Goal: Transaction & Acquisition: Book appointment/travel/reservation

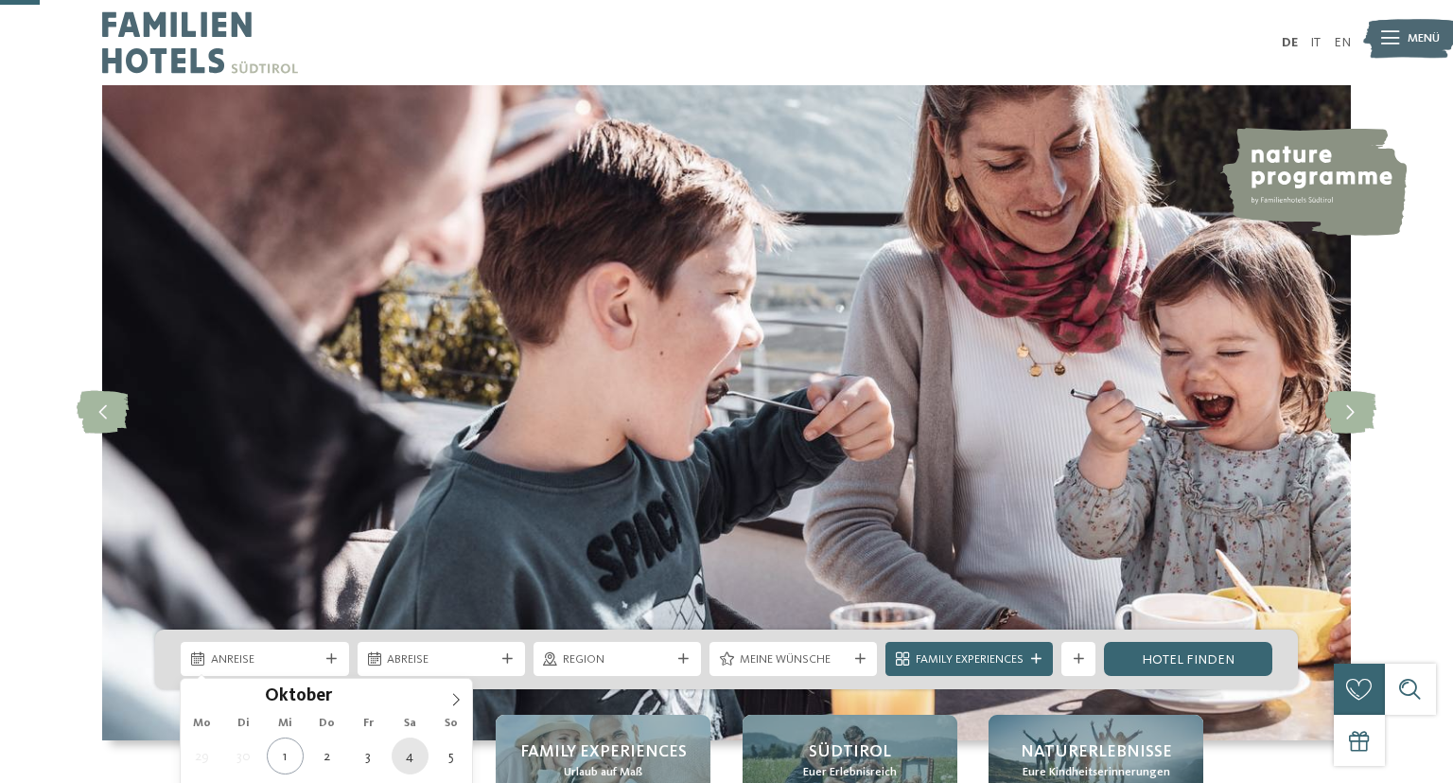
scroll to position [200, 0]
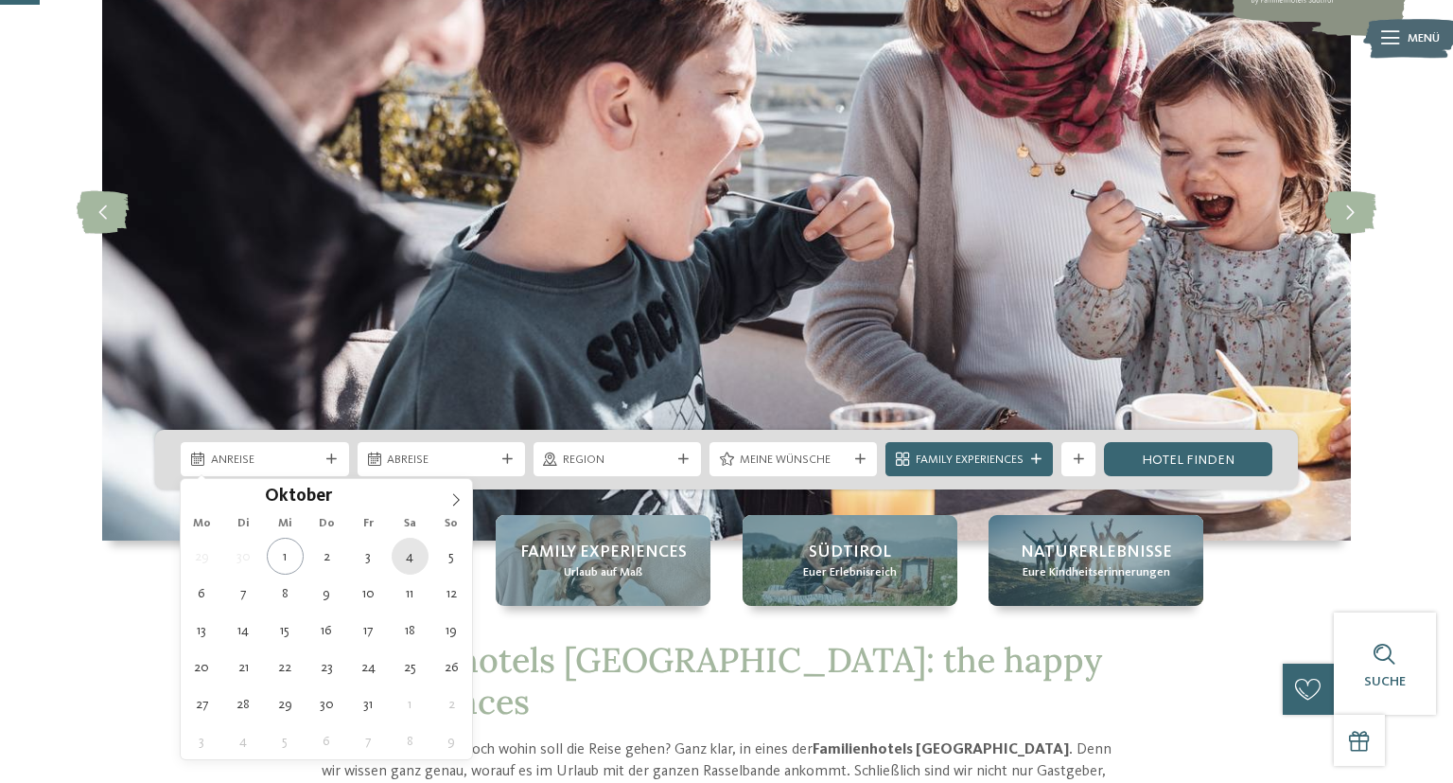
type div "04.10.2025"
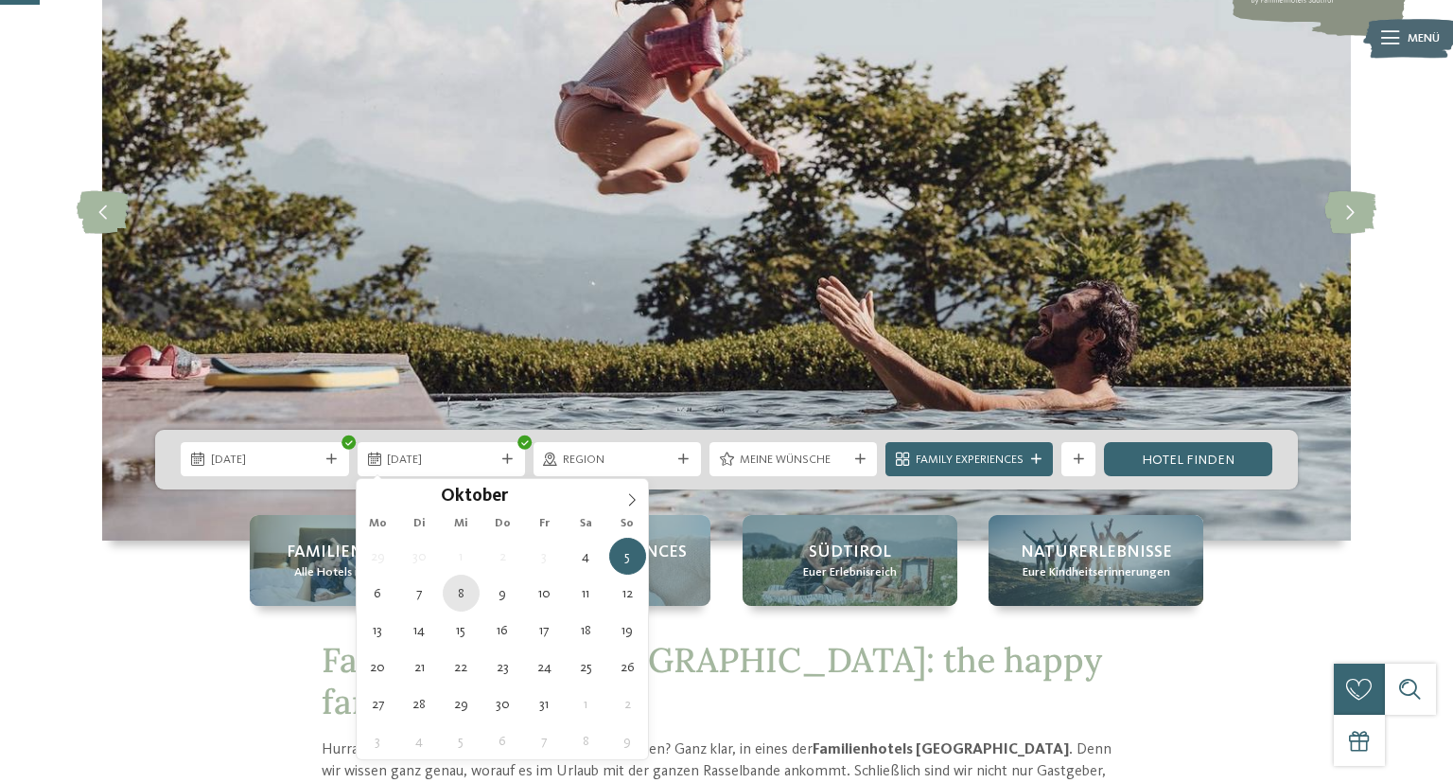
type div "08.10.2025"
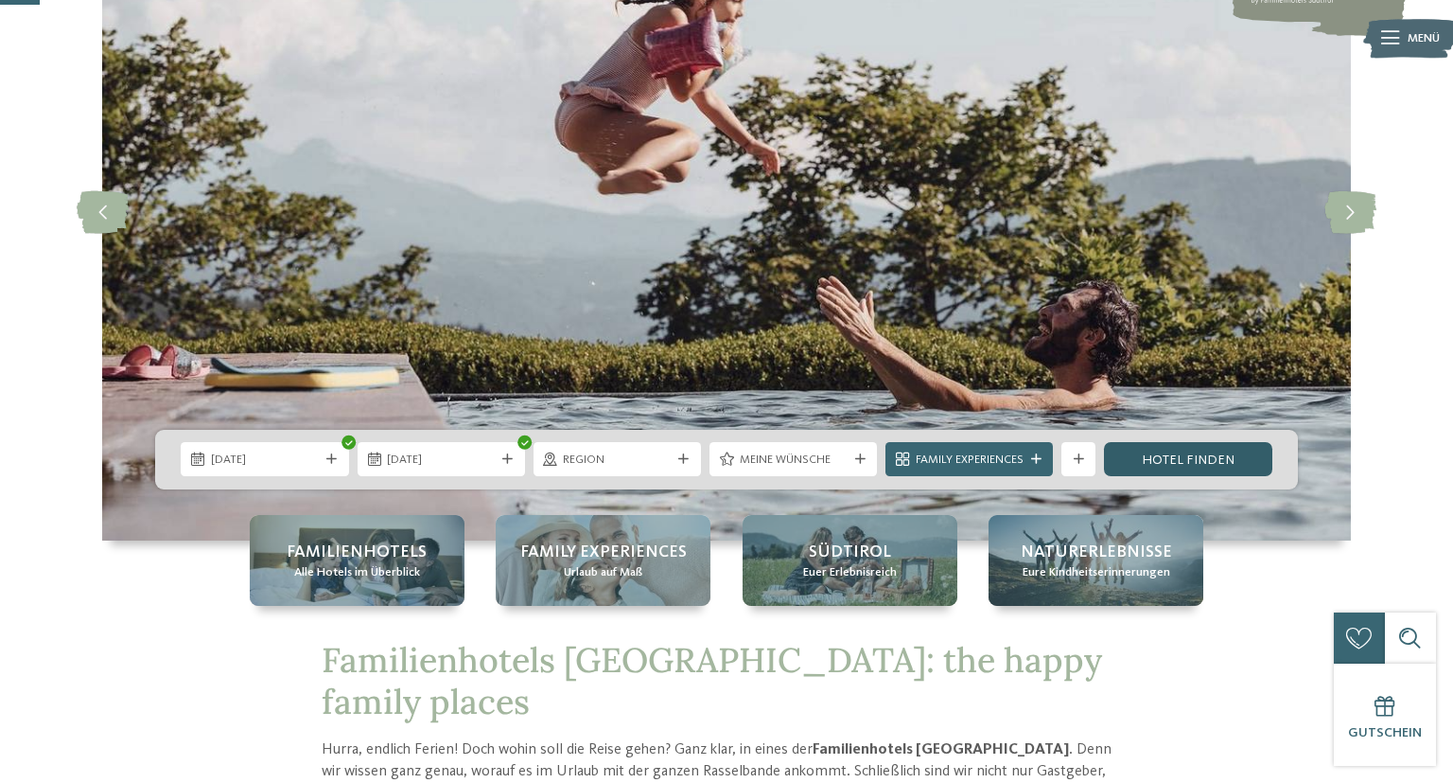
click at [1186, 465] on link "Hotel finden" at bounding box center [1187, 459] width 167 height 34
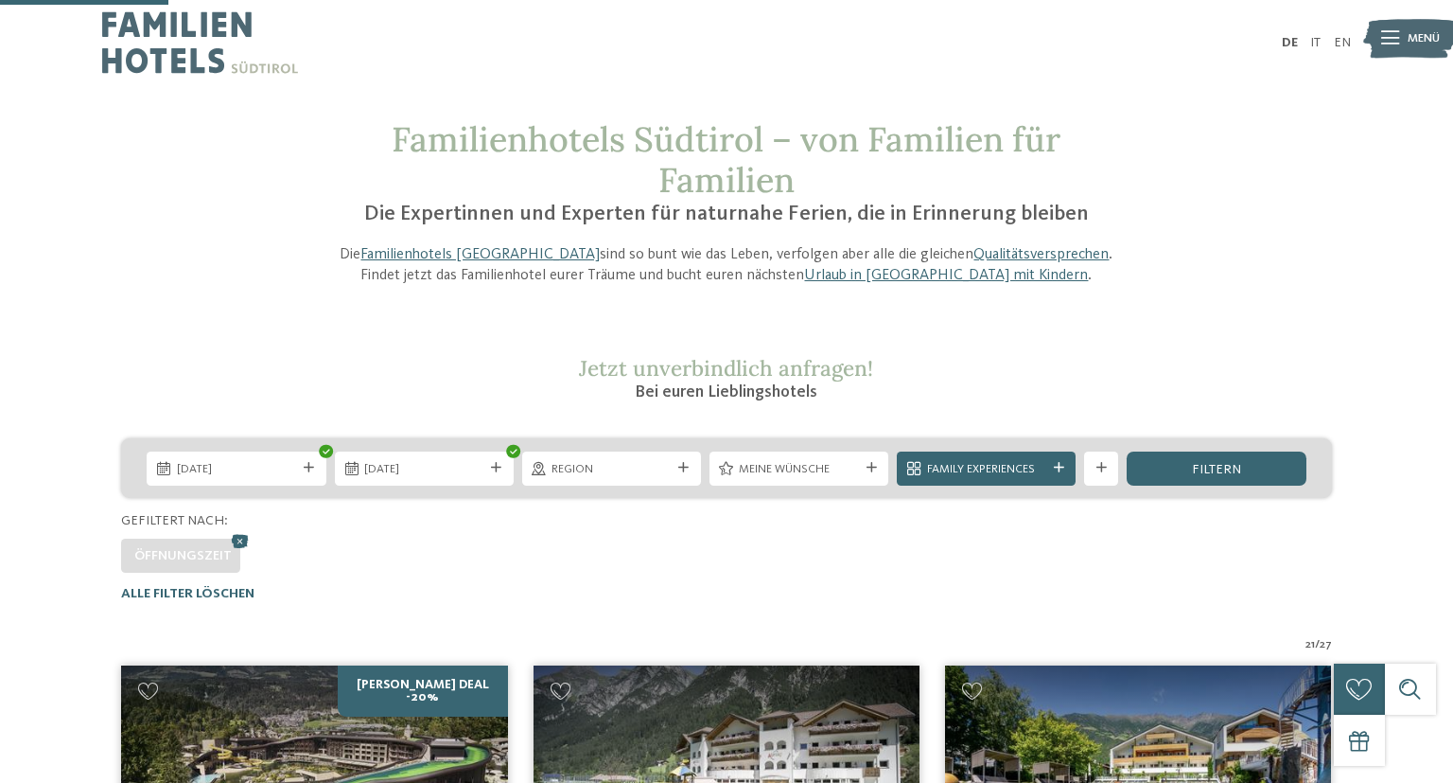
scroll to position [549, 0]
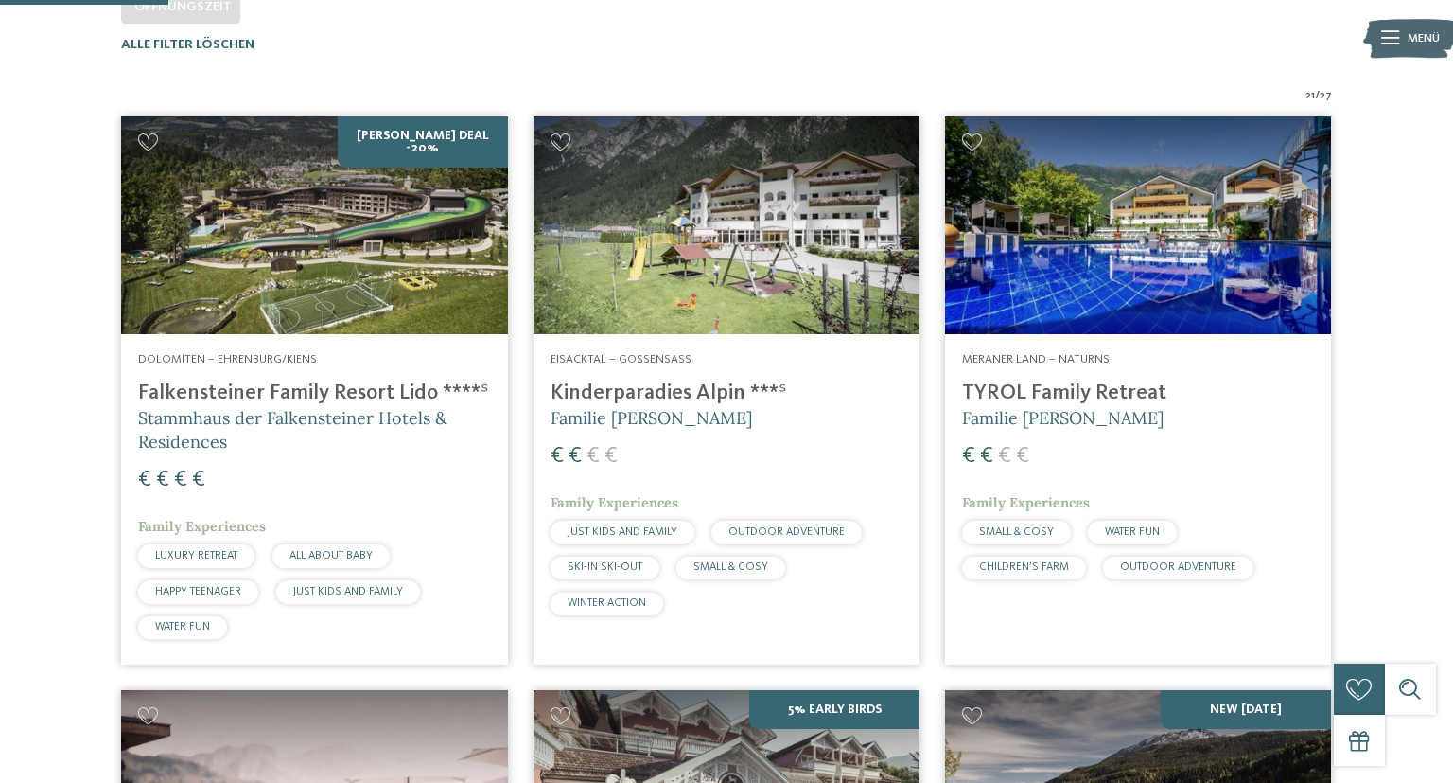
click at [373, 276] on img at bounding box center [314, 225] width 386 height 218
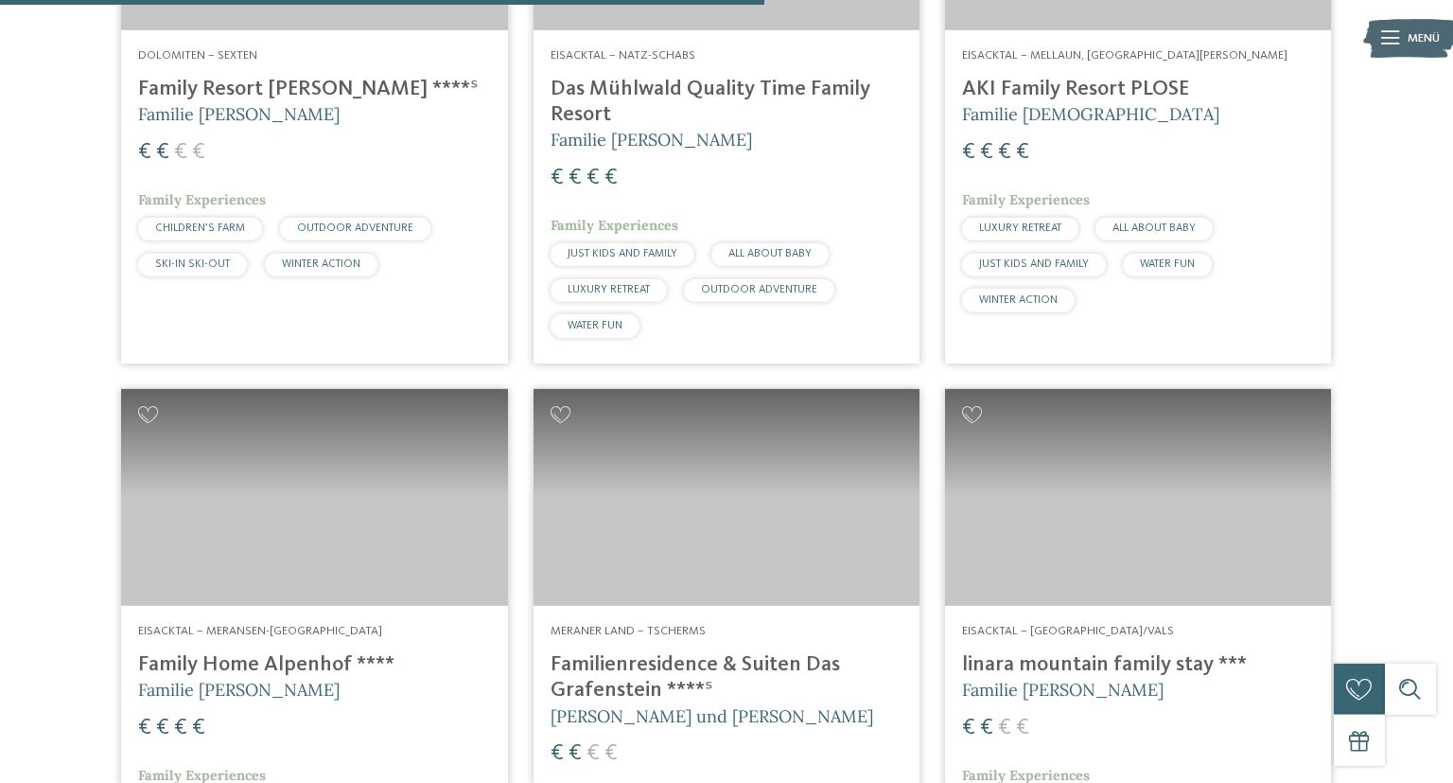
scroll to position [2498, 0]
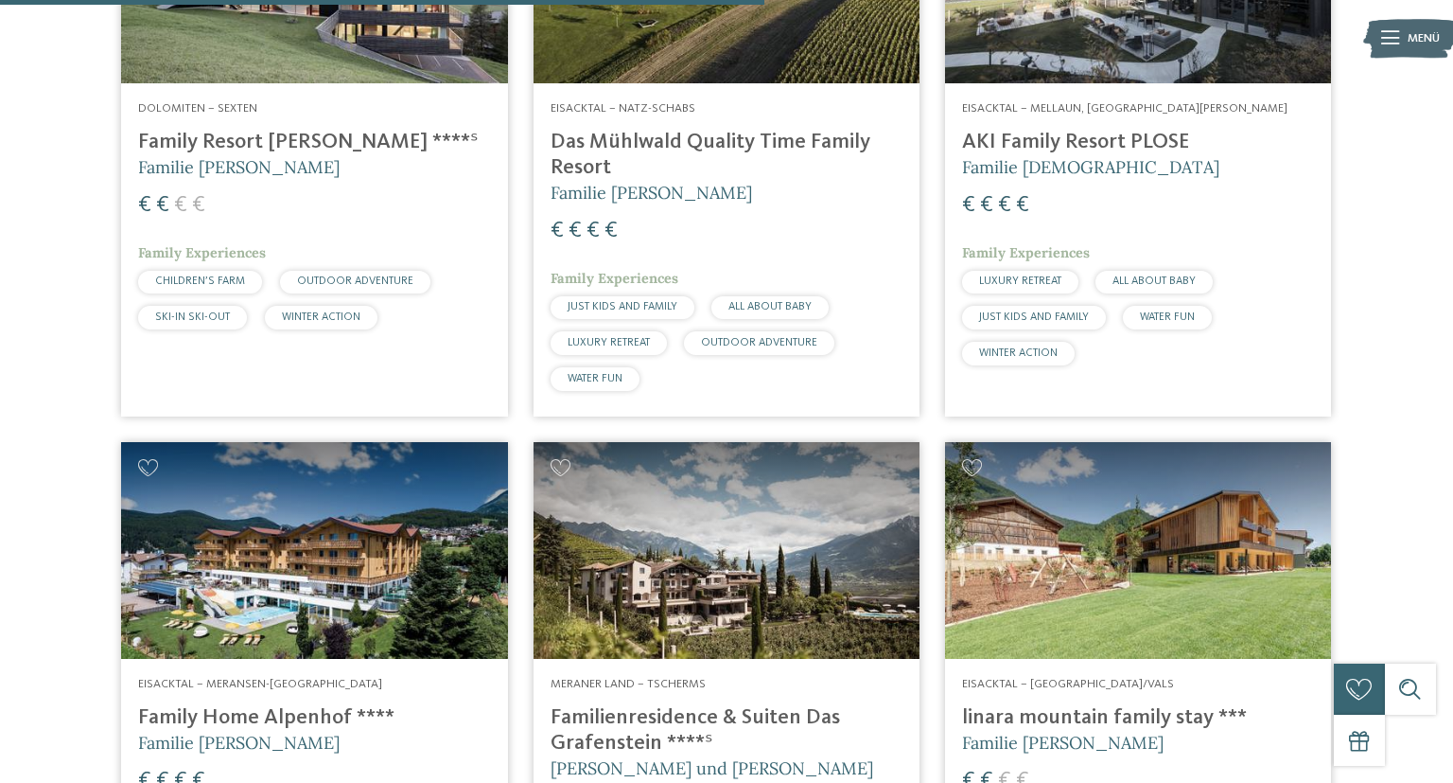
click at [730, 489] on img at bounding box center [727, 551] width 386 height 218
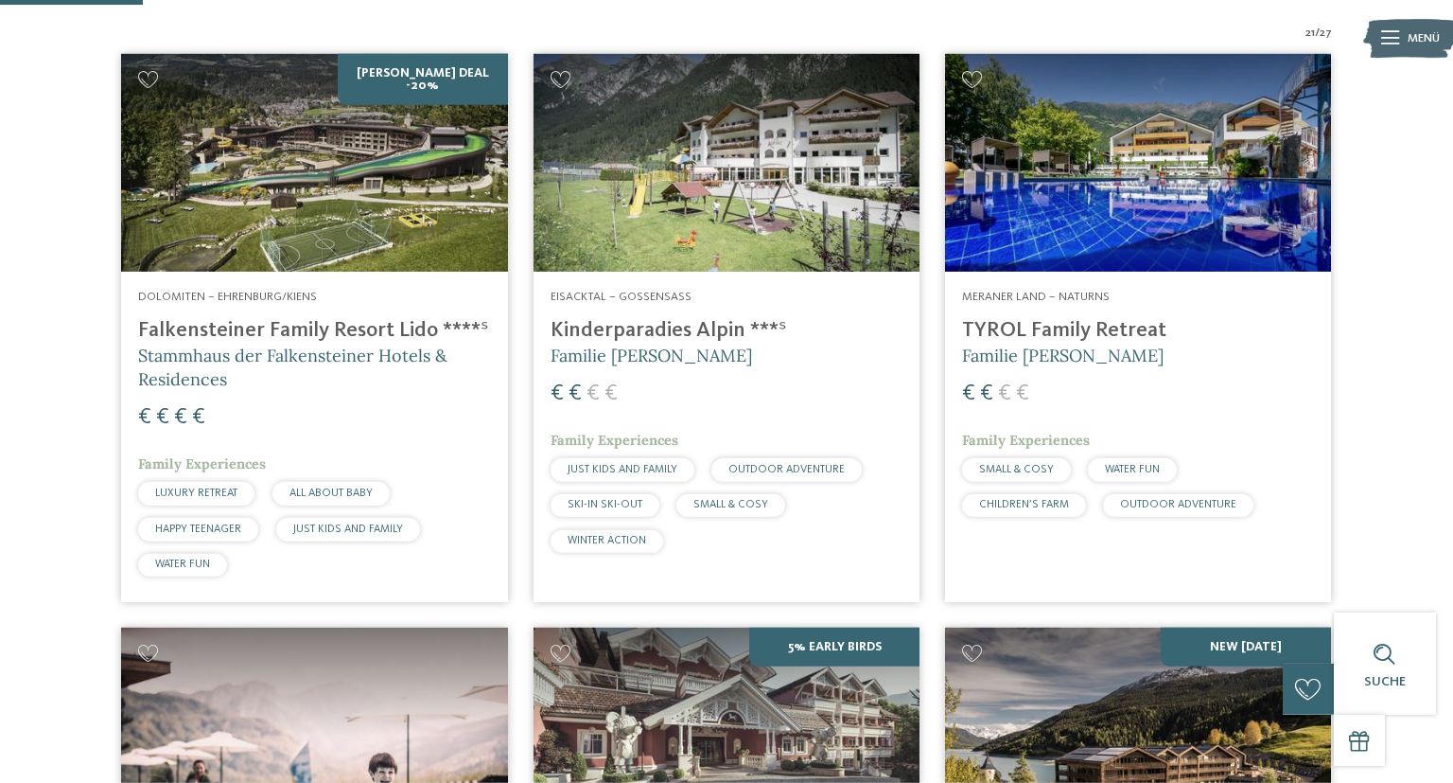
scroll to position [399, 0]
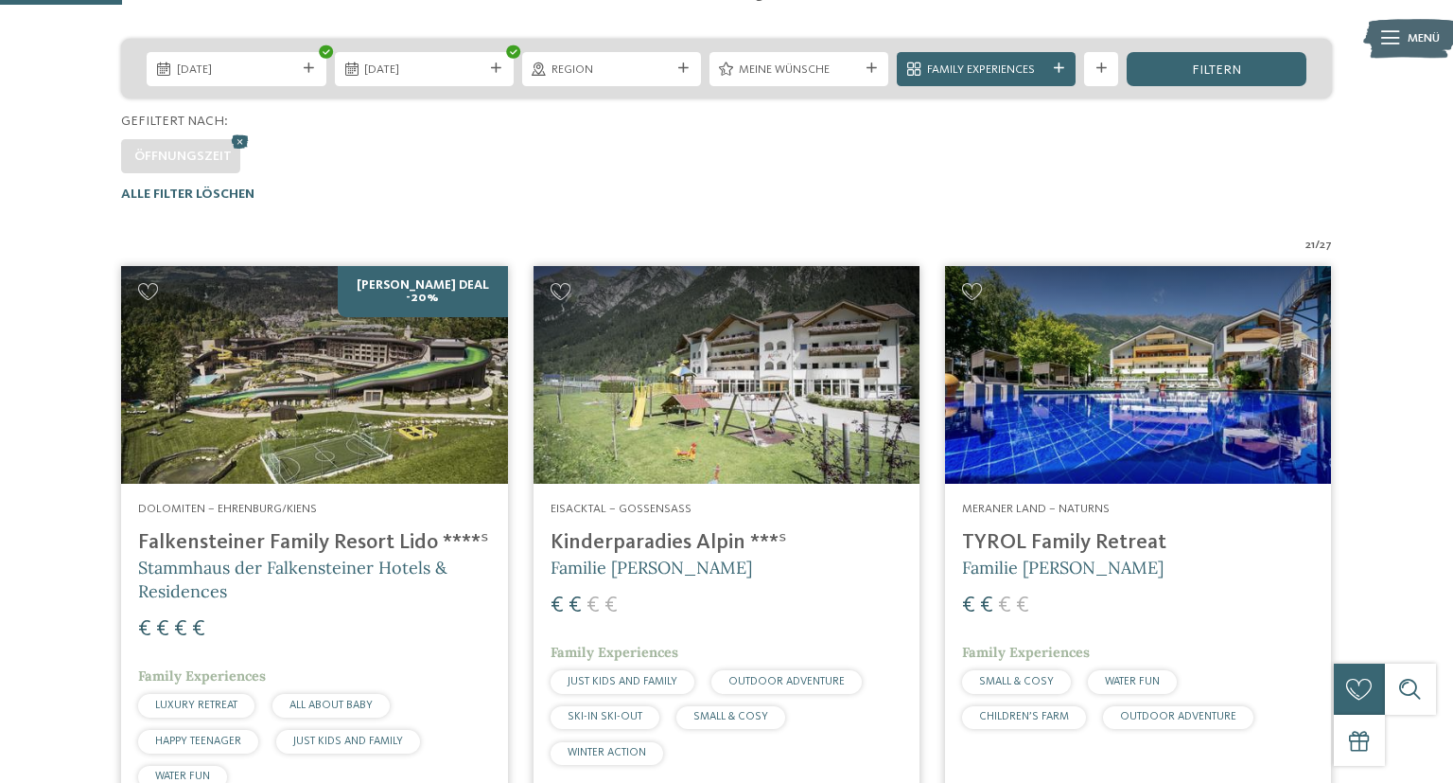
click at [336, 422] on img at bounding box center [314, 375] width 386 height 218
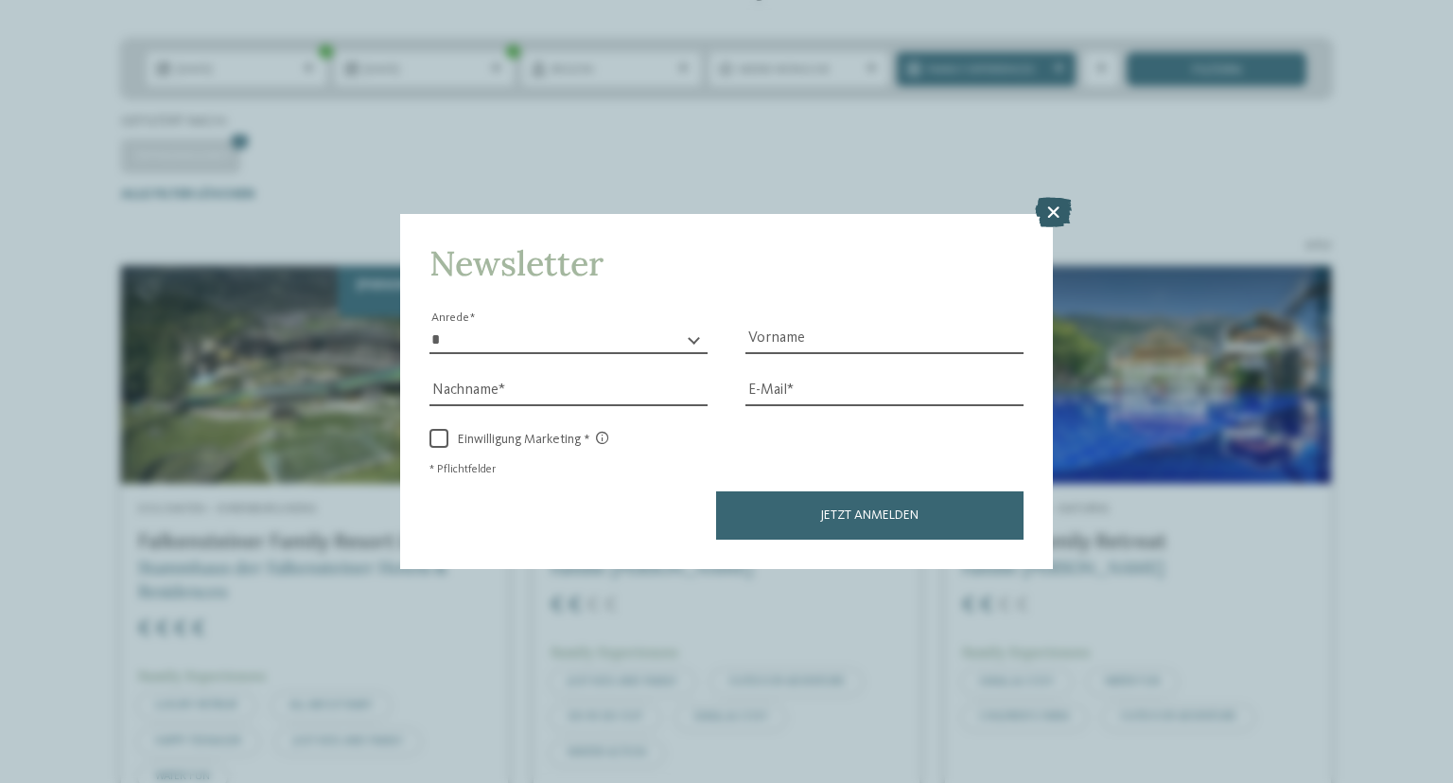
click at [1058, 215] on icon at bounding box center [1053, 212] width 37 height 30
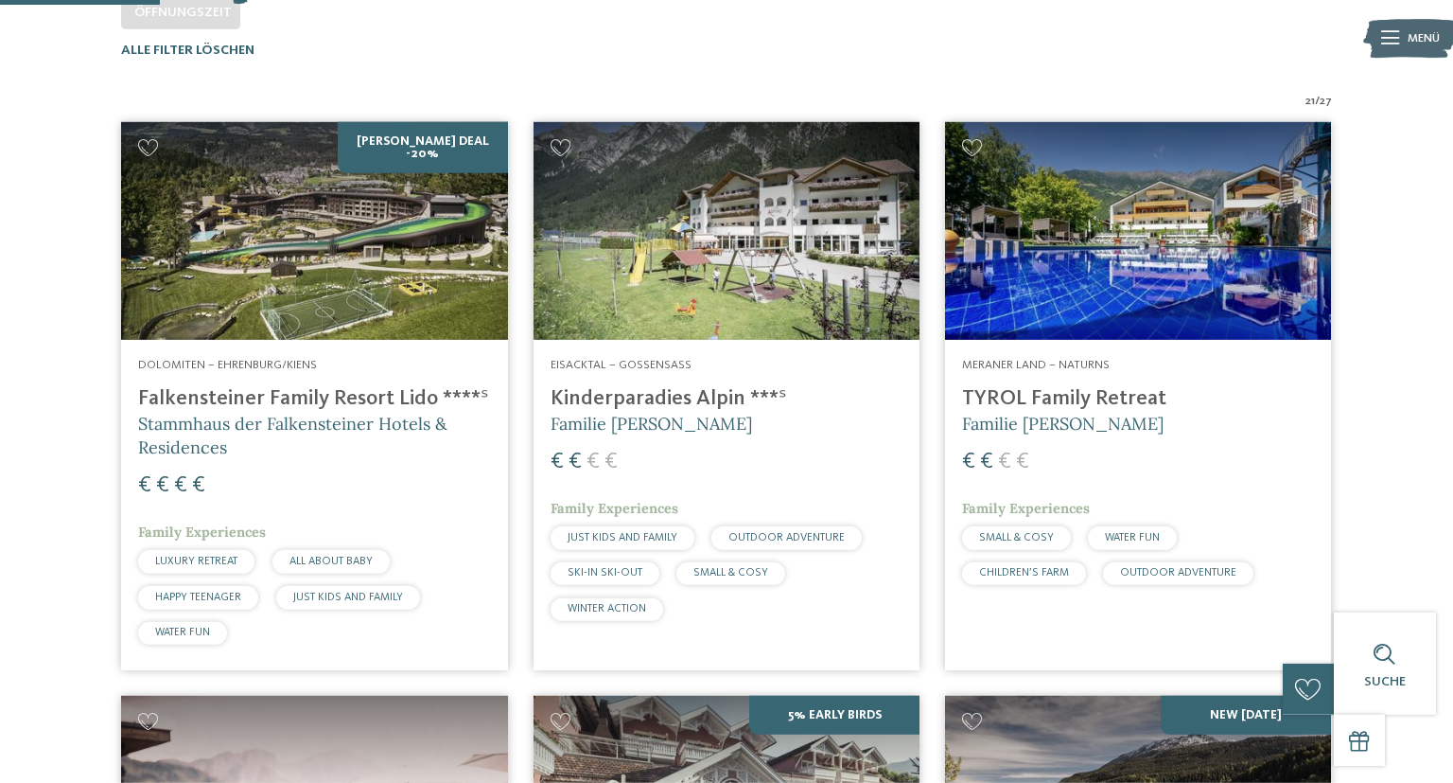
scroll to position [500, 0]
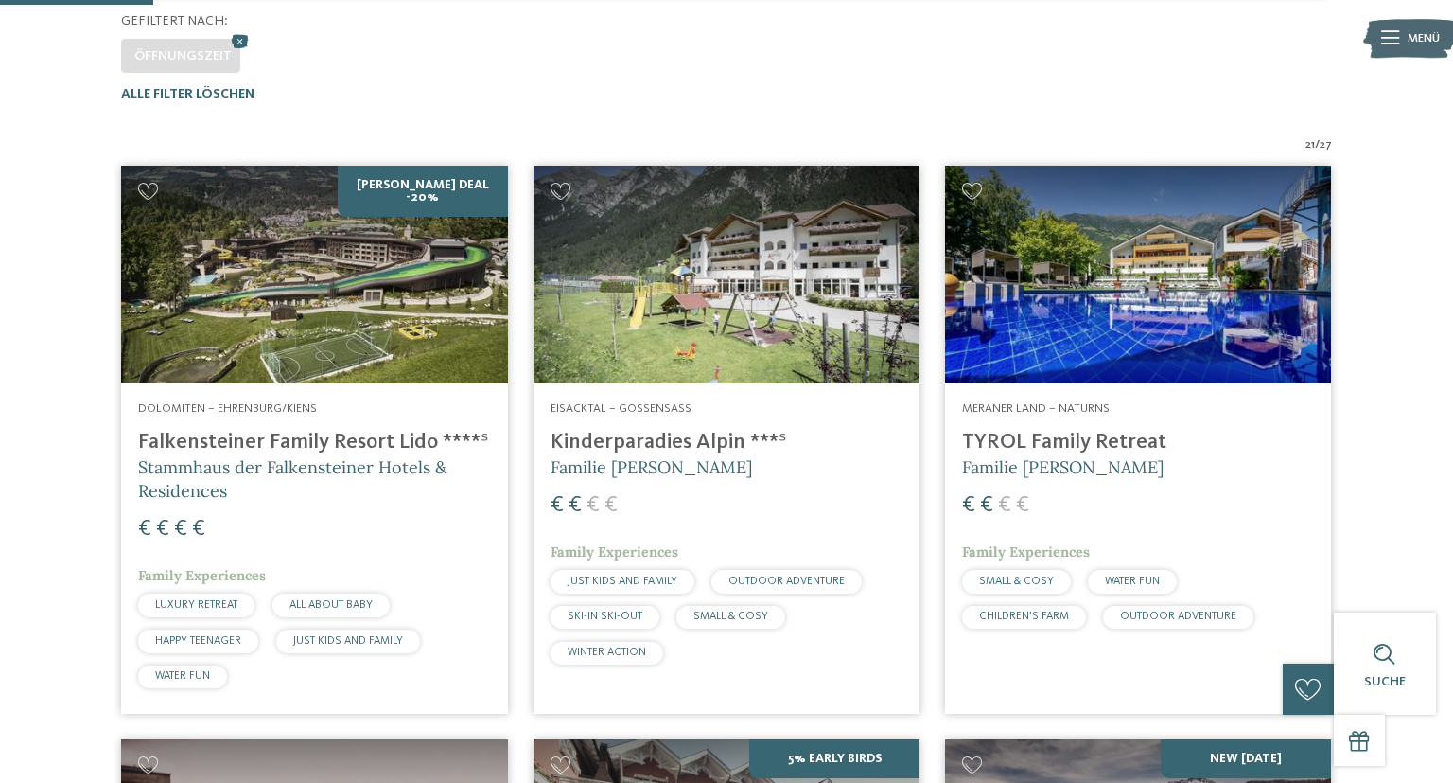
click at [723, 317] on img at bounding box center [727, 275] width 386 height 218
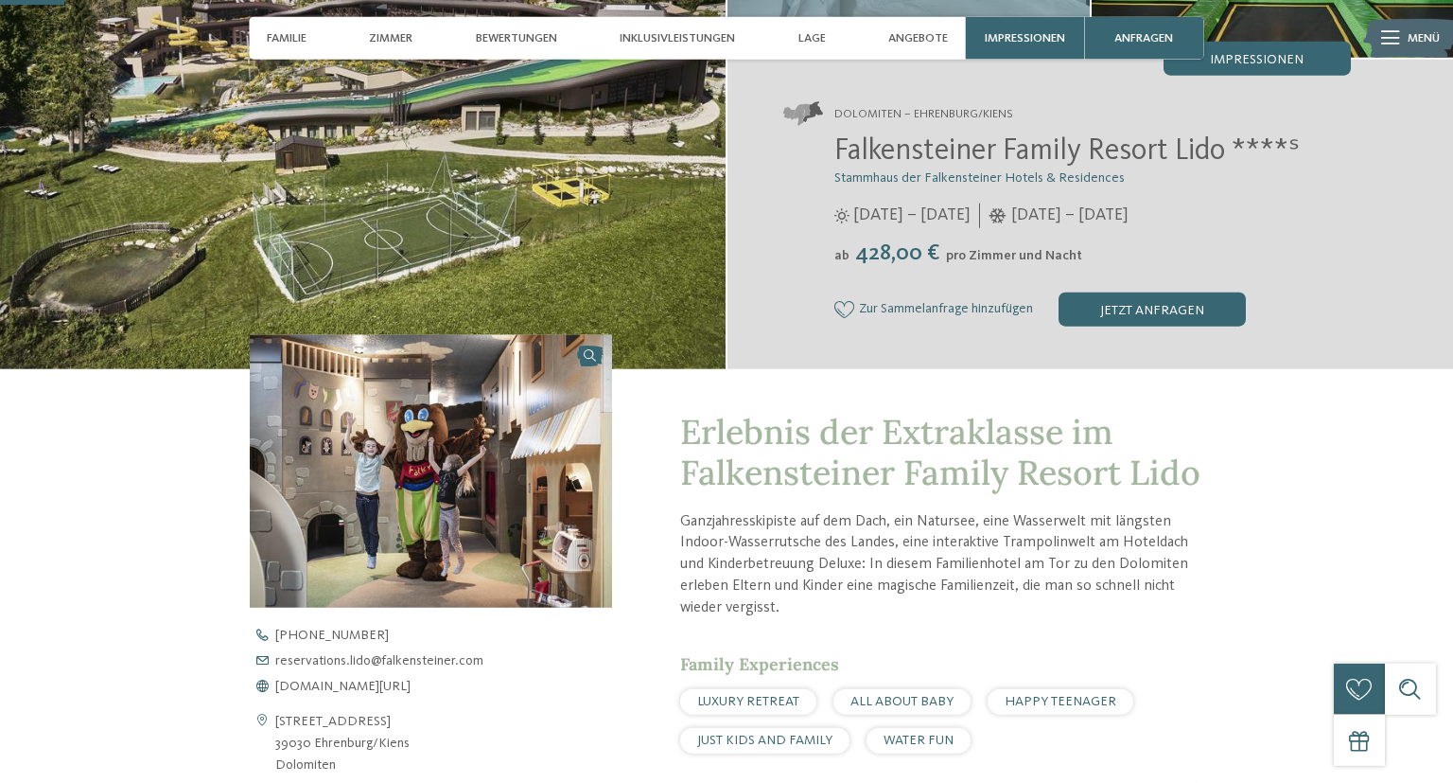
scroll to position [299, 0]
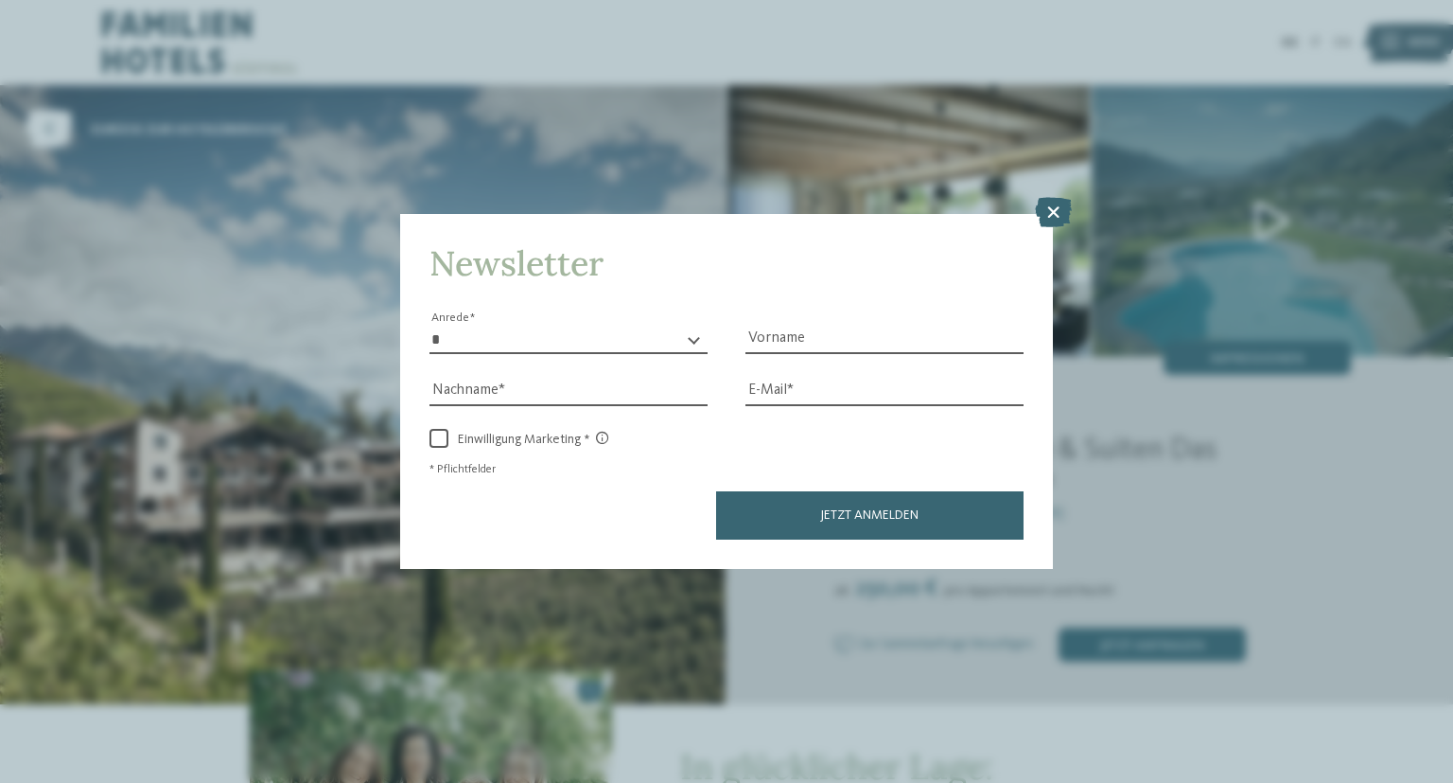
click at [1057, 210] on icon at bounding box center [1053, 212] width 37 height 30
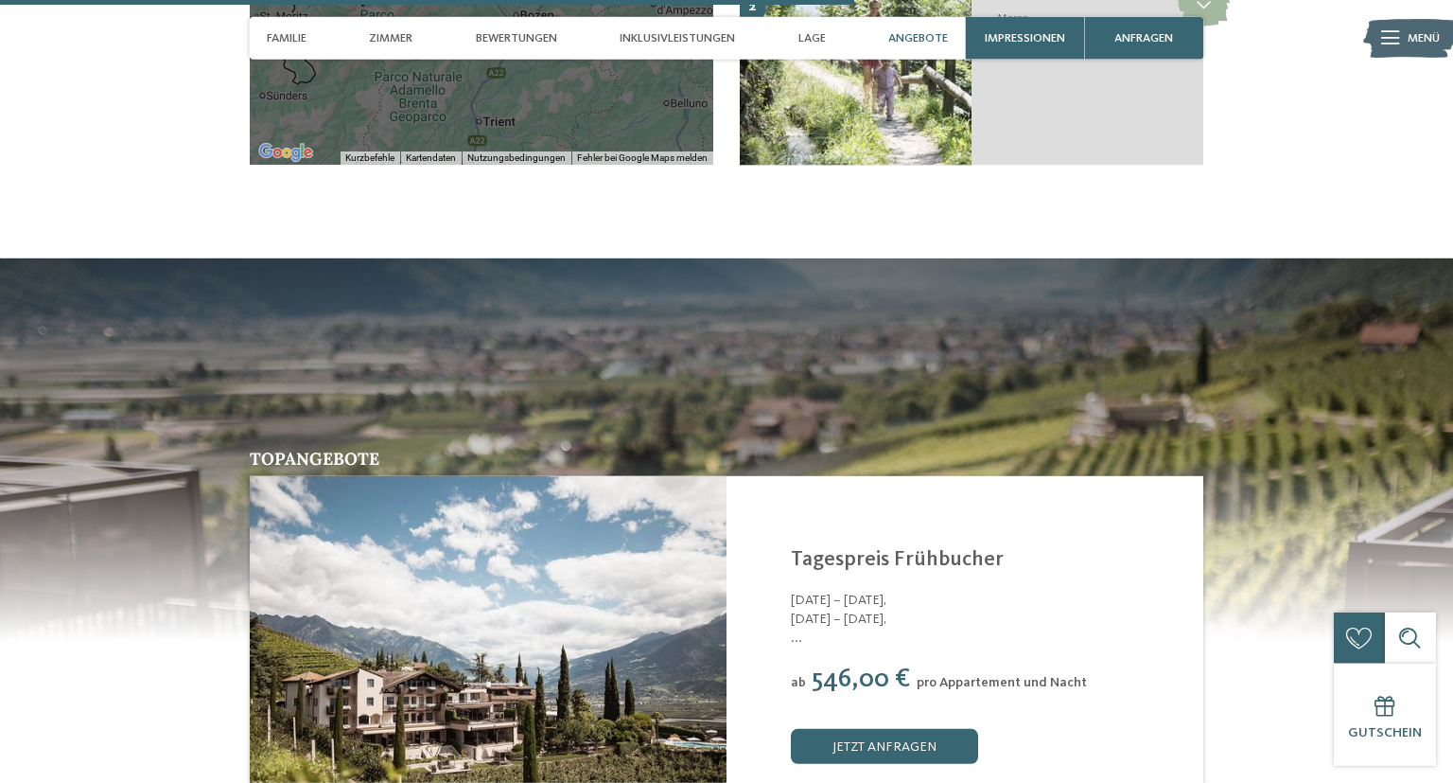
scroll to position [3297, 0]
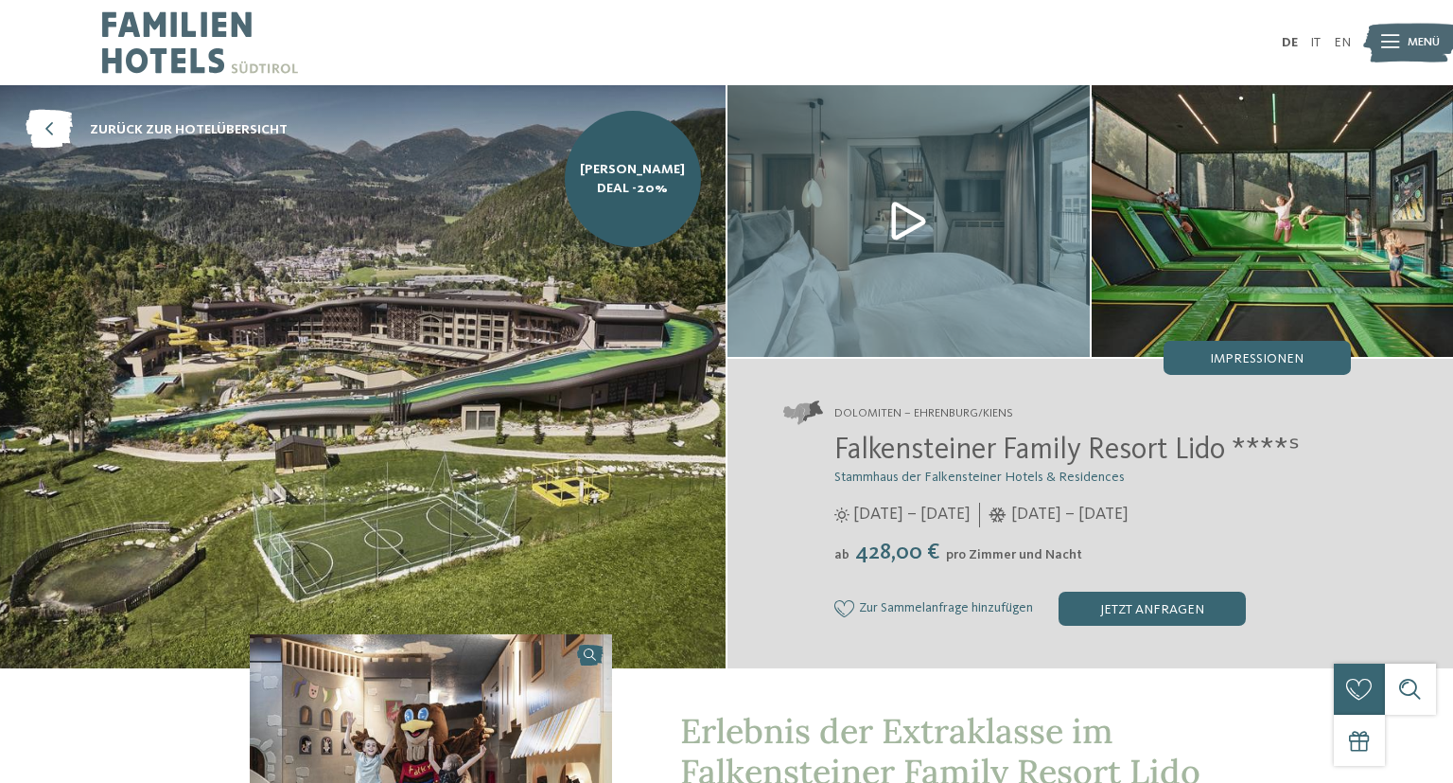
click at [1136, 604] on div "jetzt anfragen" at bounding box center [1152, 608] width 187 height 34
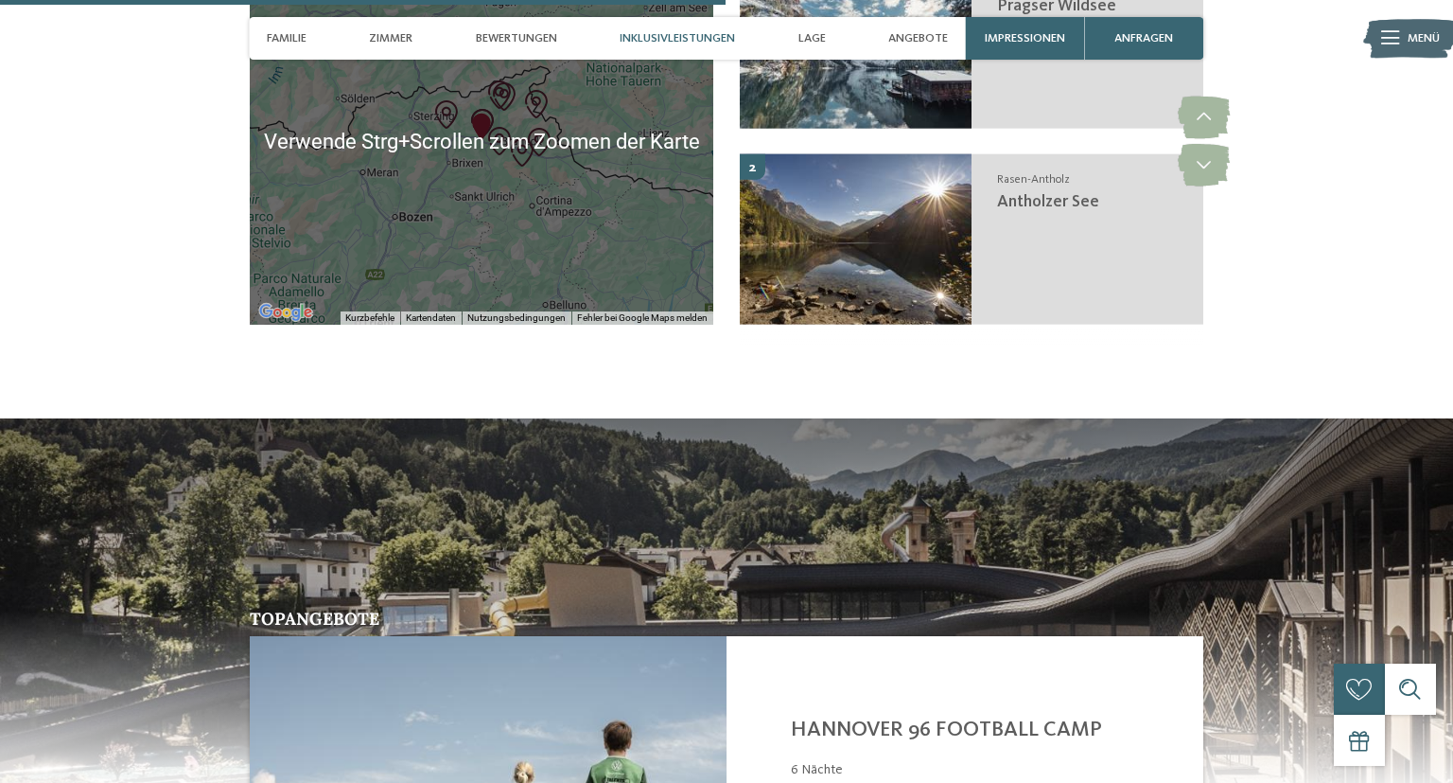
scroll to position [2630, 0]
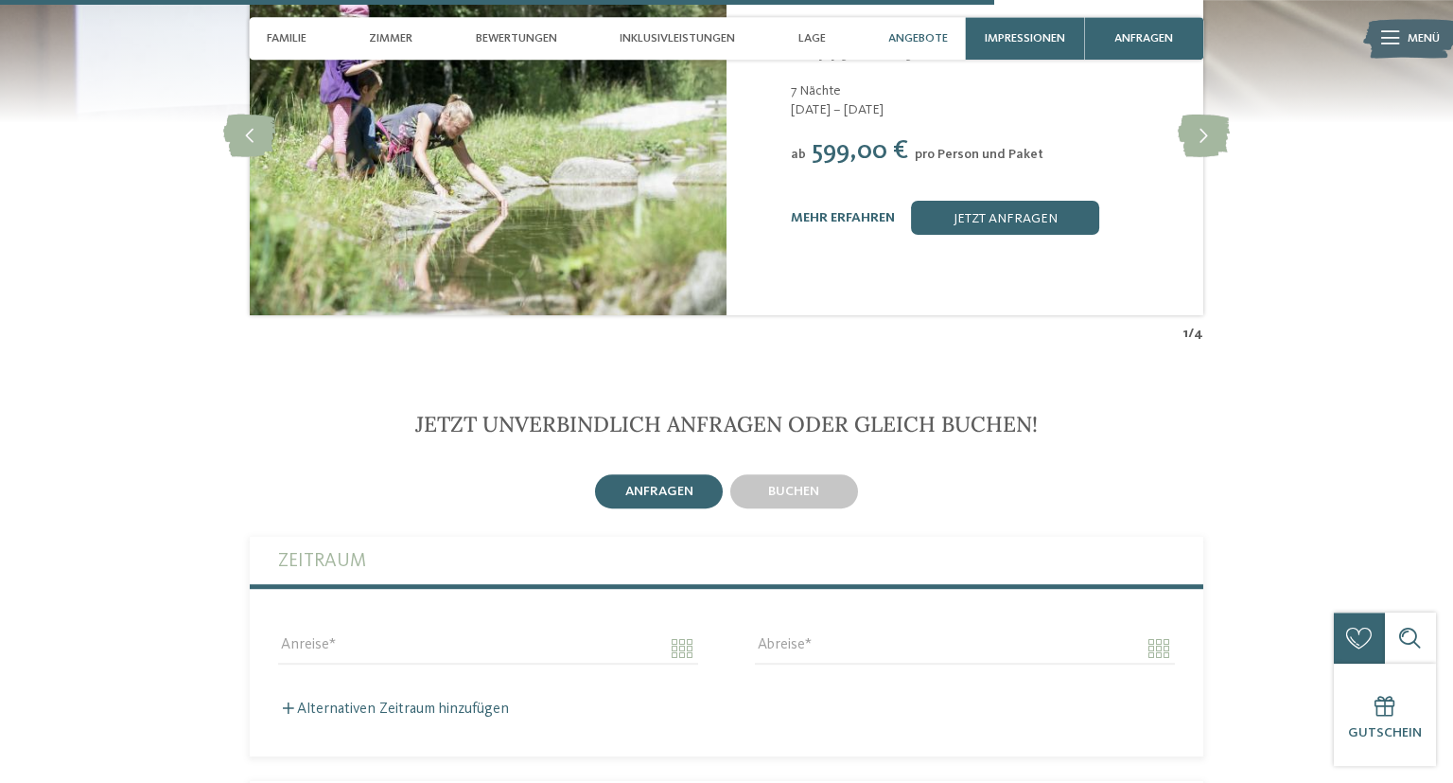
scroll to position [3597, 0]
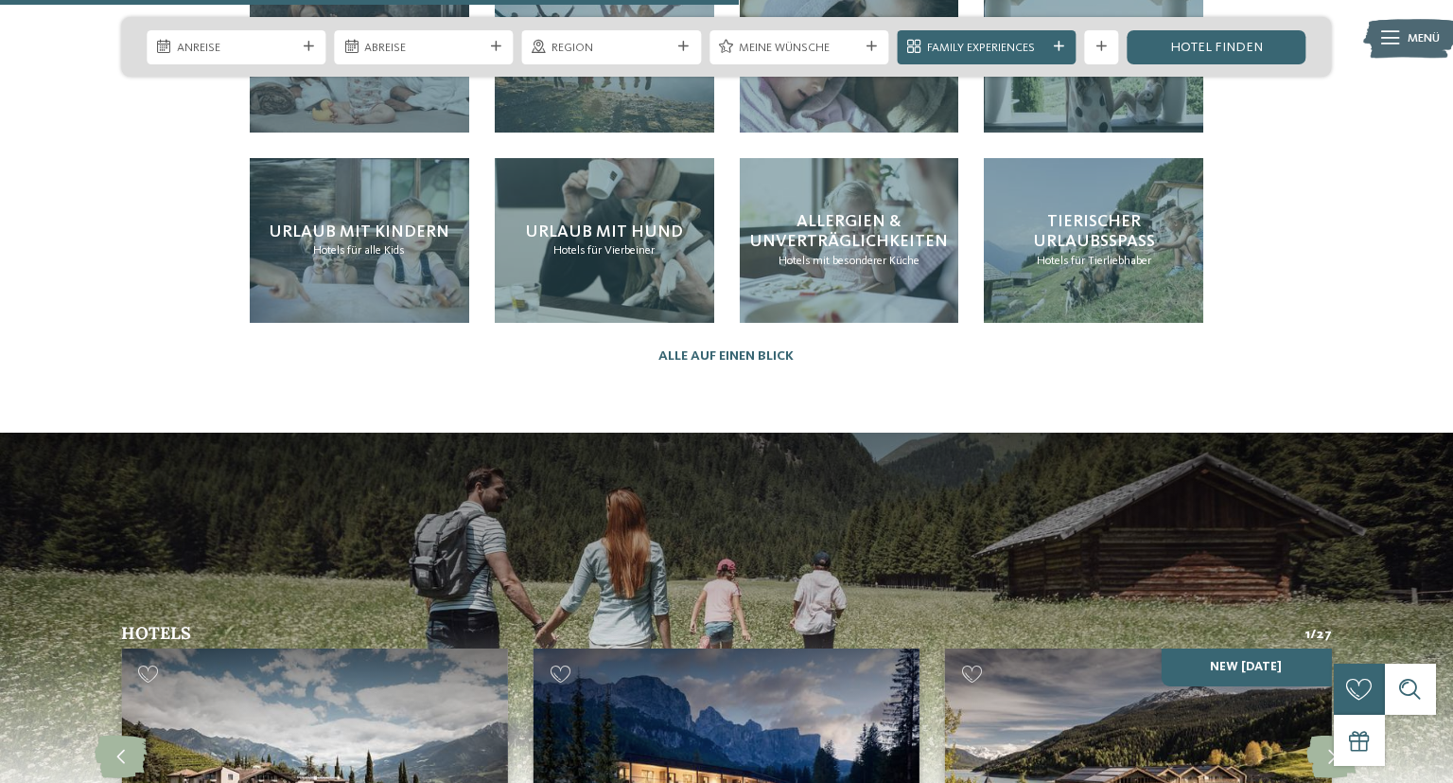
scroll to position [3496, 0]
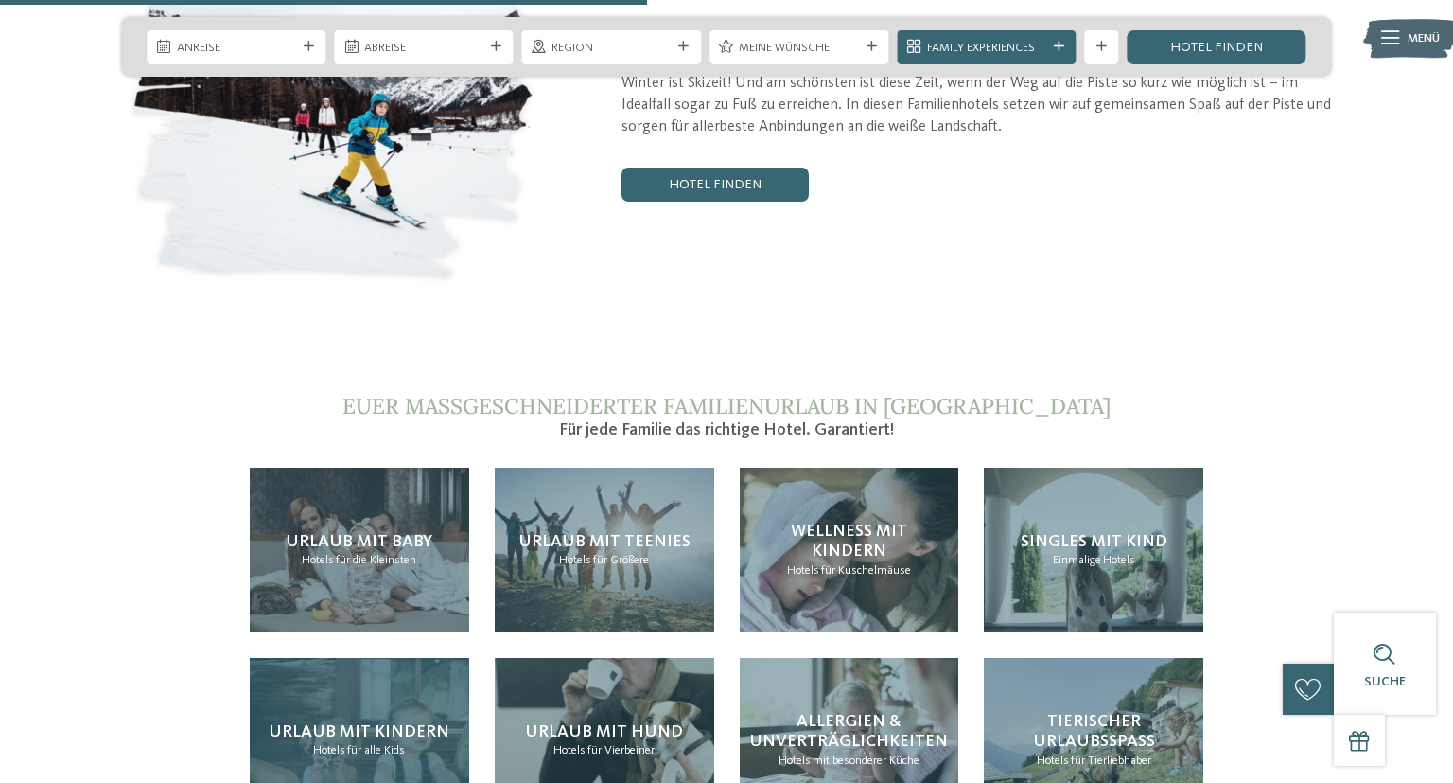
click at [406, 658] on div "Urlaub mit Kindern Hotels für alle Kids" at bounding box center [360, 740] width 220 height 165
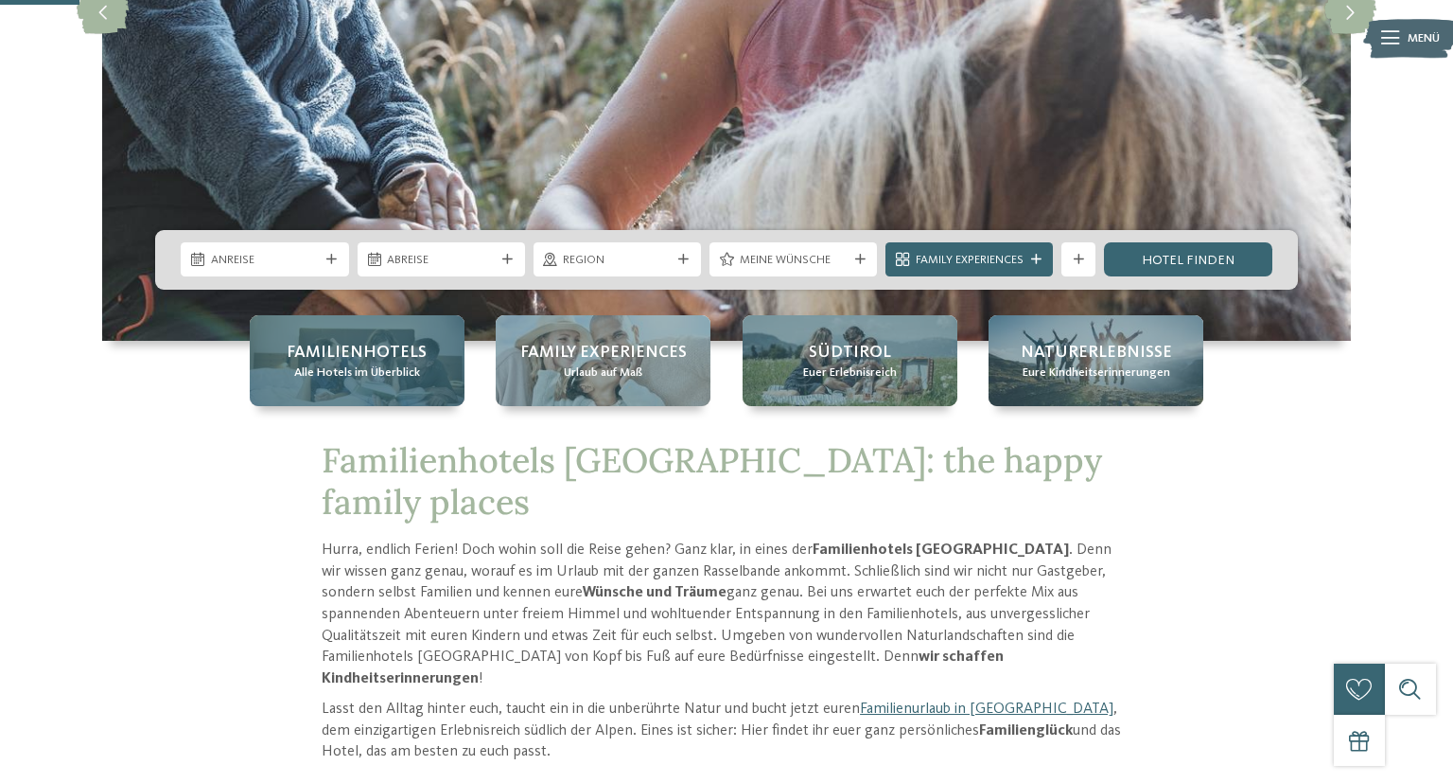
scroll to position [399, 0]
click at [409, 357] on span "Familienhotels" at bounding box center [357, 353] width 140 height 24
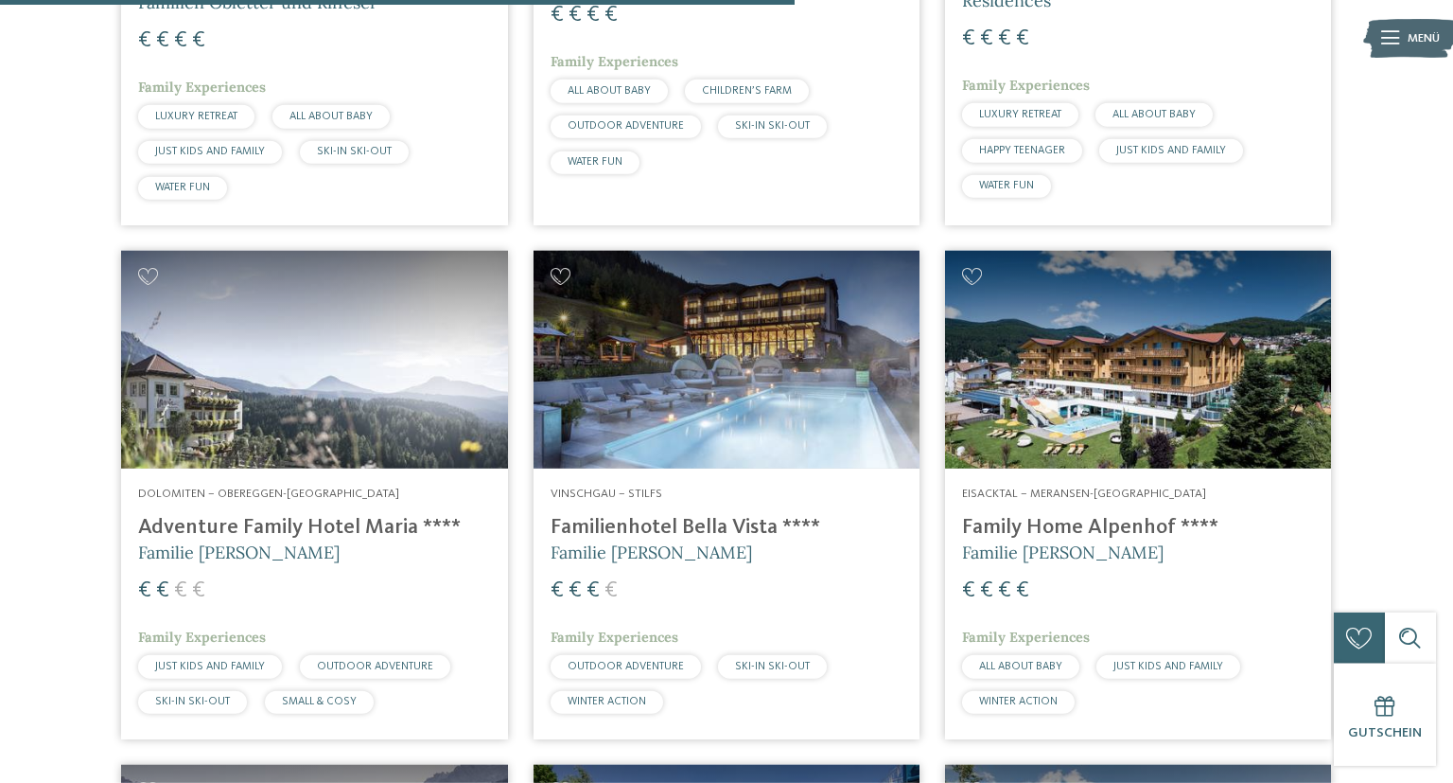
scroll to position [3097, 0]
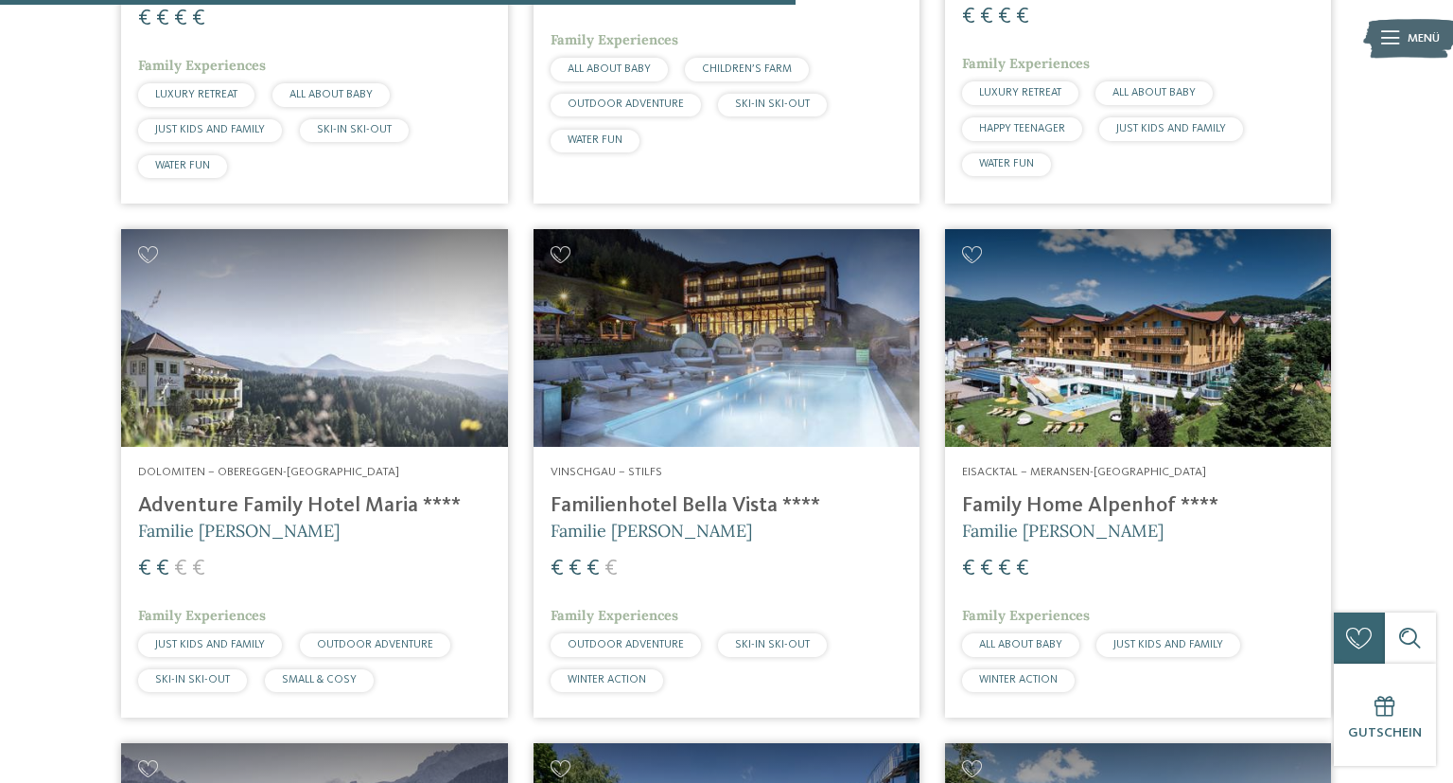
click at [1062, 386] on img at bounding box center [1138, 338] width 386 height 218
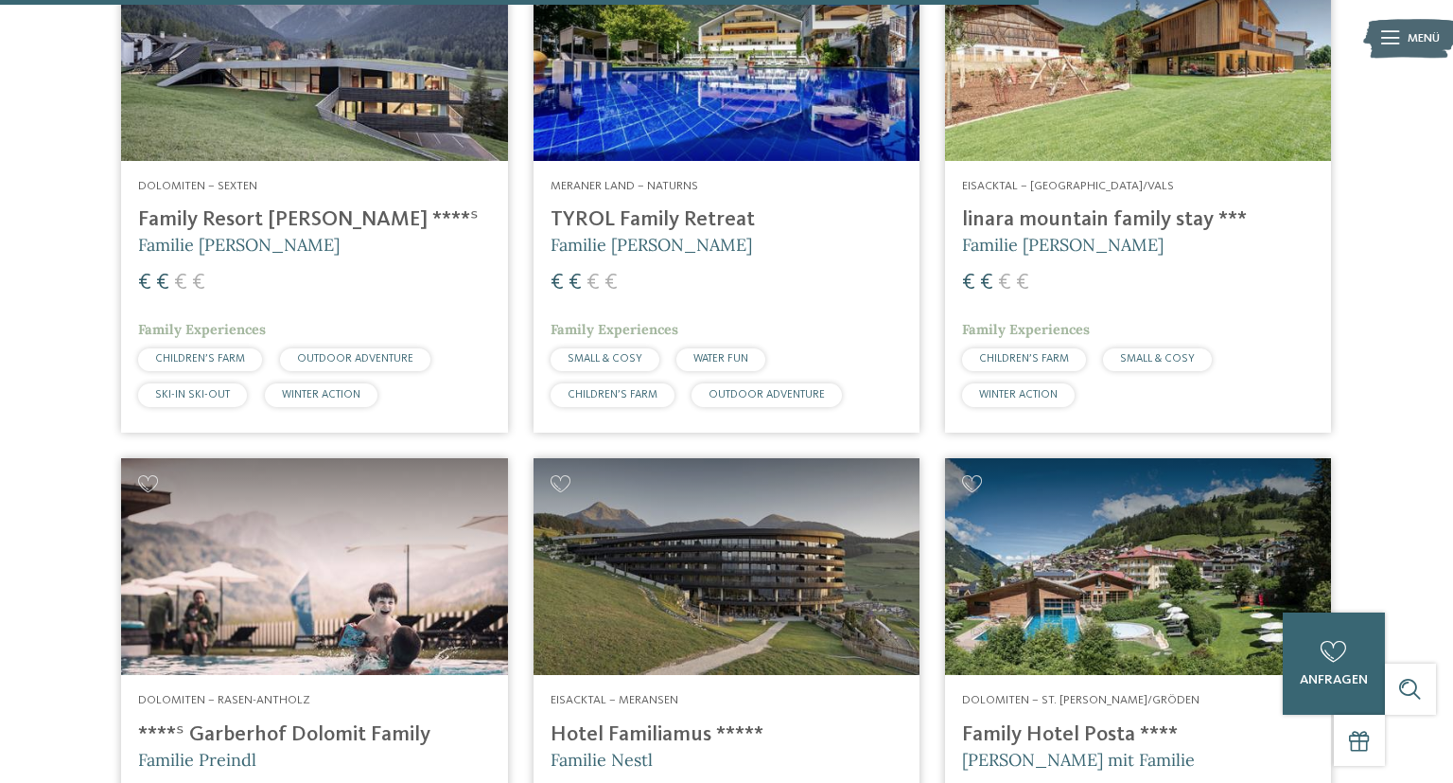
scroll to position [4197, 0]
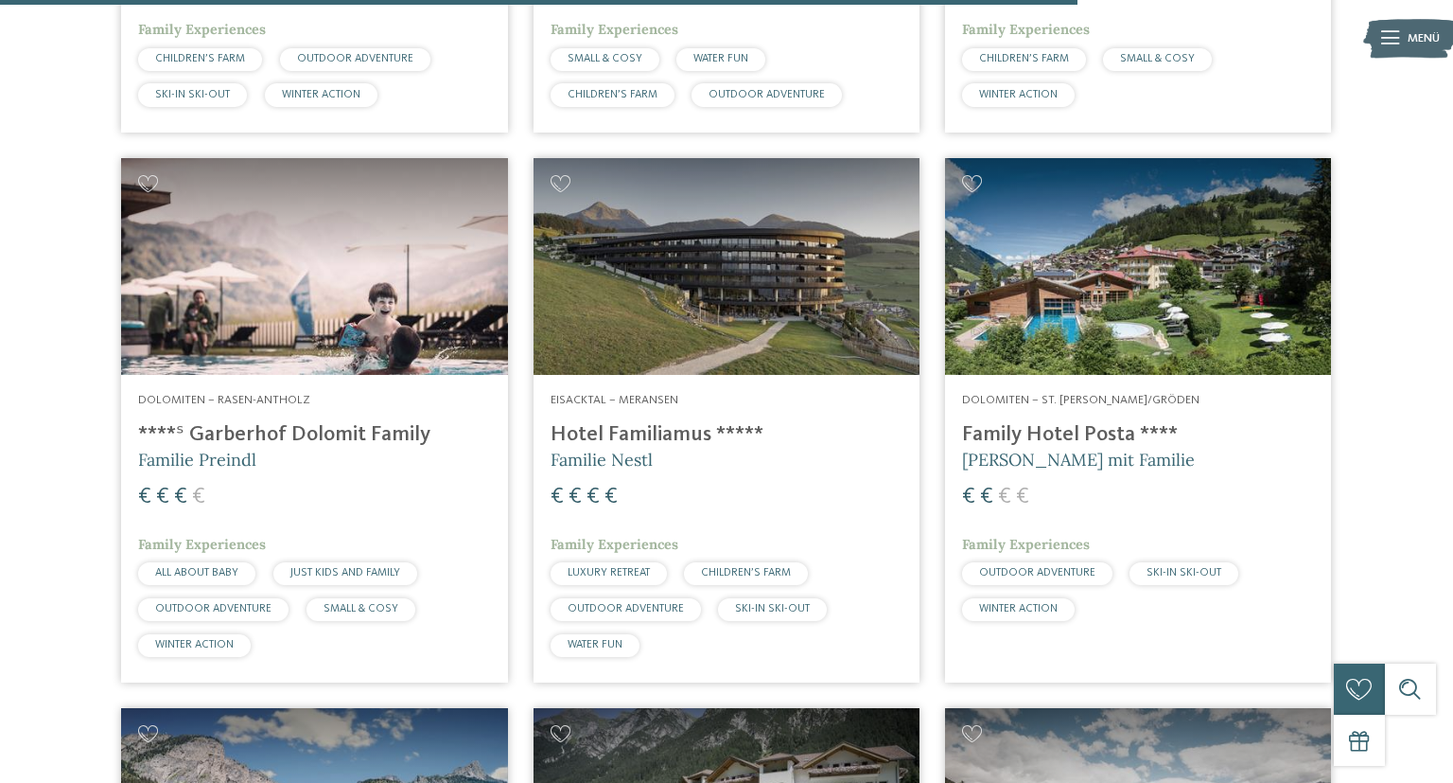
click at [687, 320] on img at bounding box center [727, 267] width 386 height 218
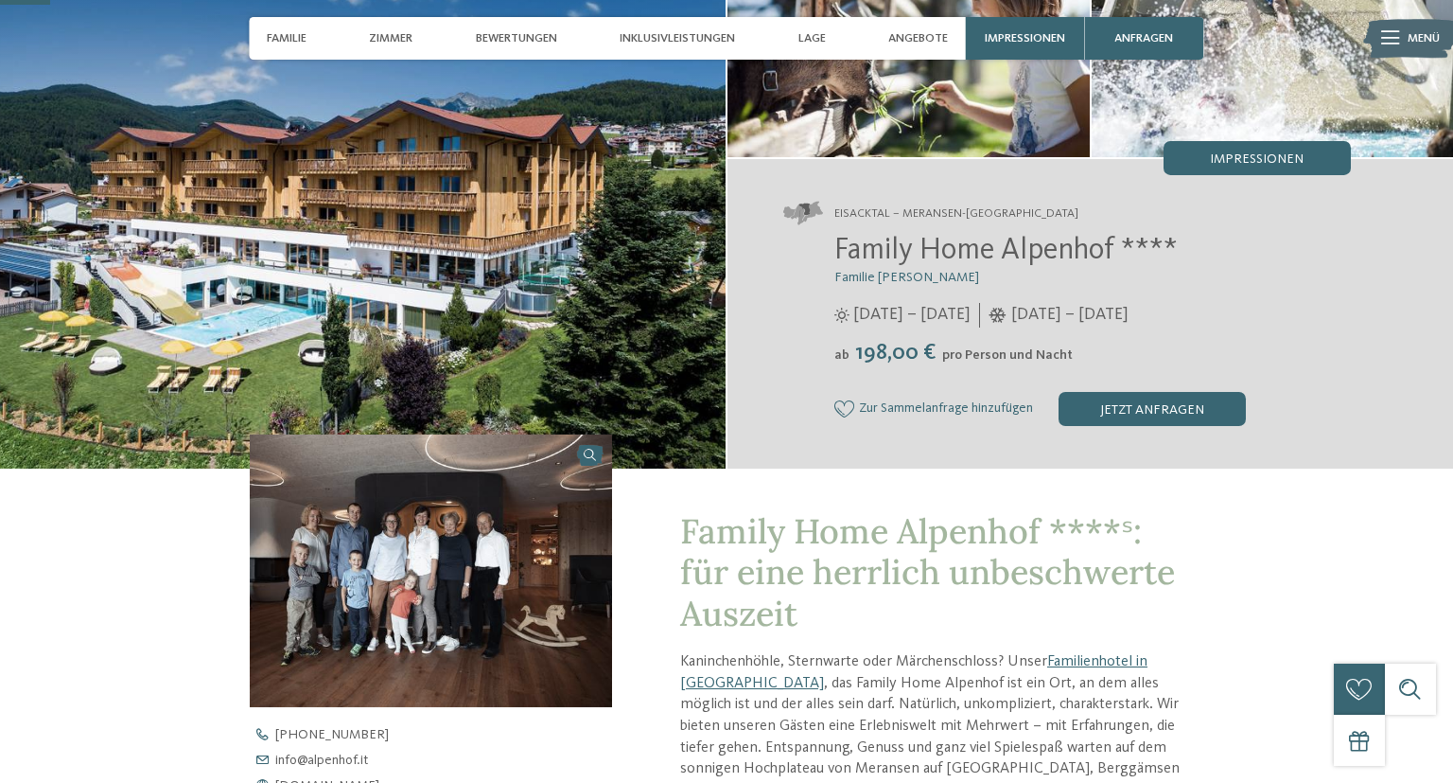
scroll to position [200, 0]
drag, startPoint x: 835, startPoint y: 251, endPoint x: 1126, endPoint y: 259, distance: 291.6
click at [1126, 259] on span "Family Home Alpenhof ****" at bounding box center [1006, 251] width 343 height 30
copy span "Family Home Alpenhof"
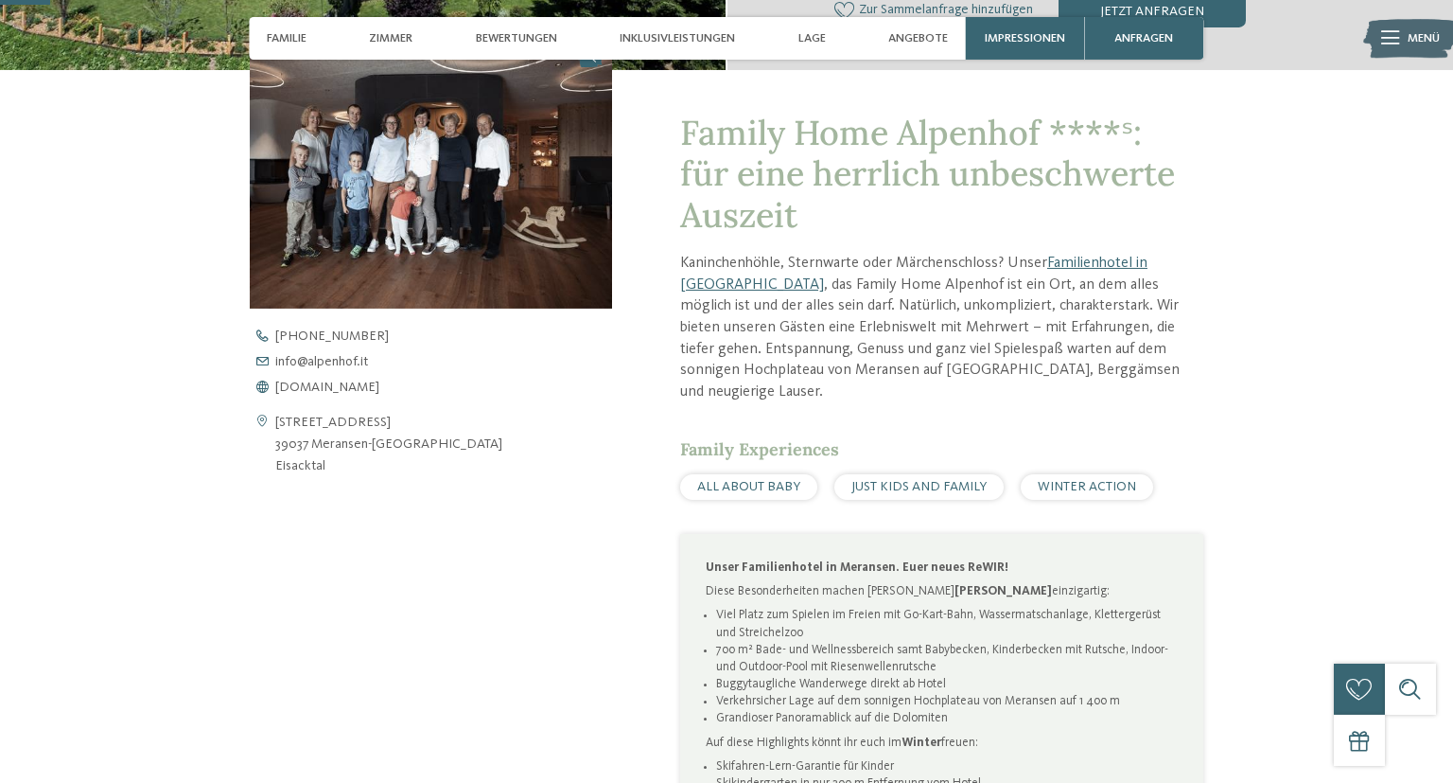
scroll to position [599, 0]
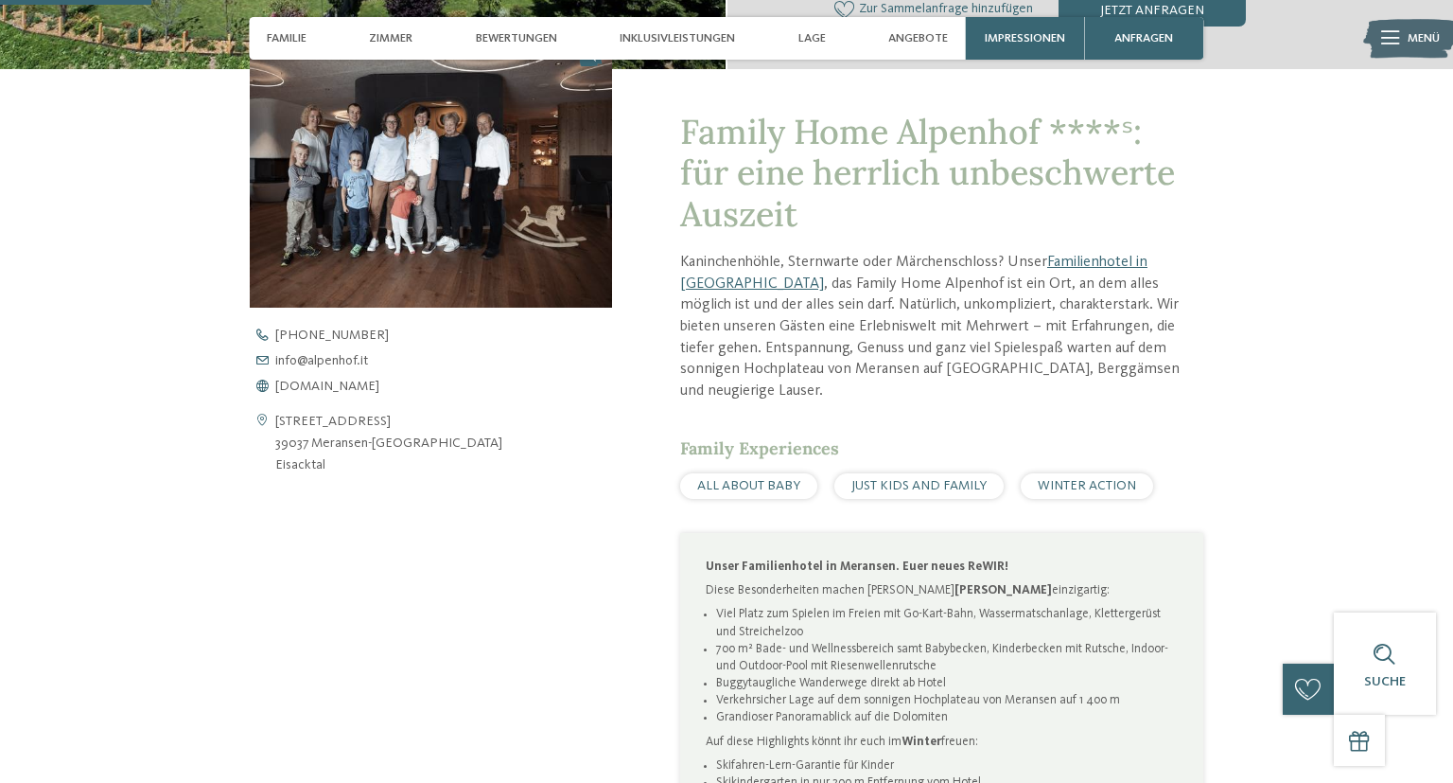
drag, startPoint x: 275, startPoint y: 418, endPoint x: 430, endPoint y: 440, distance: 155.8
click at [430, 440] on div "Prockengasse 15 39037 Meransen-Mühlbach Eisacktal" at bounding box center [431, 443] width 362 height 65
copy address "Prockengasse 15 39037 Meransen-Mühlbach"
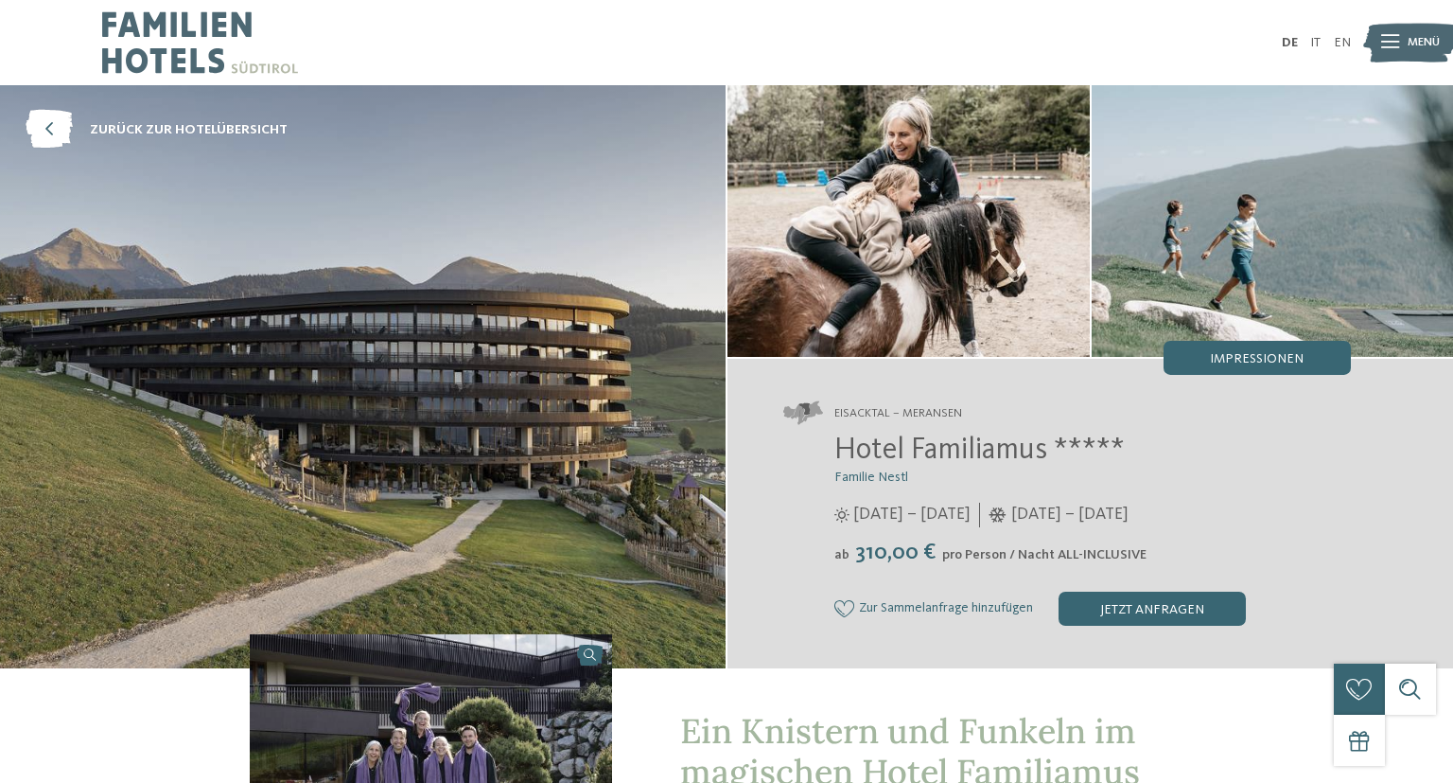
drag, startPoint x: 0, startPoint y: 0, endPoint x: 483, endPoint y: 346, distance: 594.0
click at [483, 346] on img at bounding box center [363, 376] width 726 height 583
click at [1274, 355] on span "Impressionen" at bounding box center [1257, 358] width 94 height 13
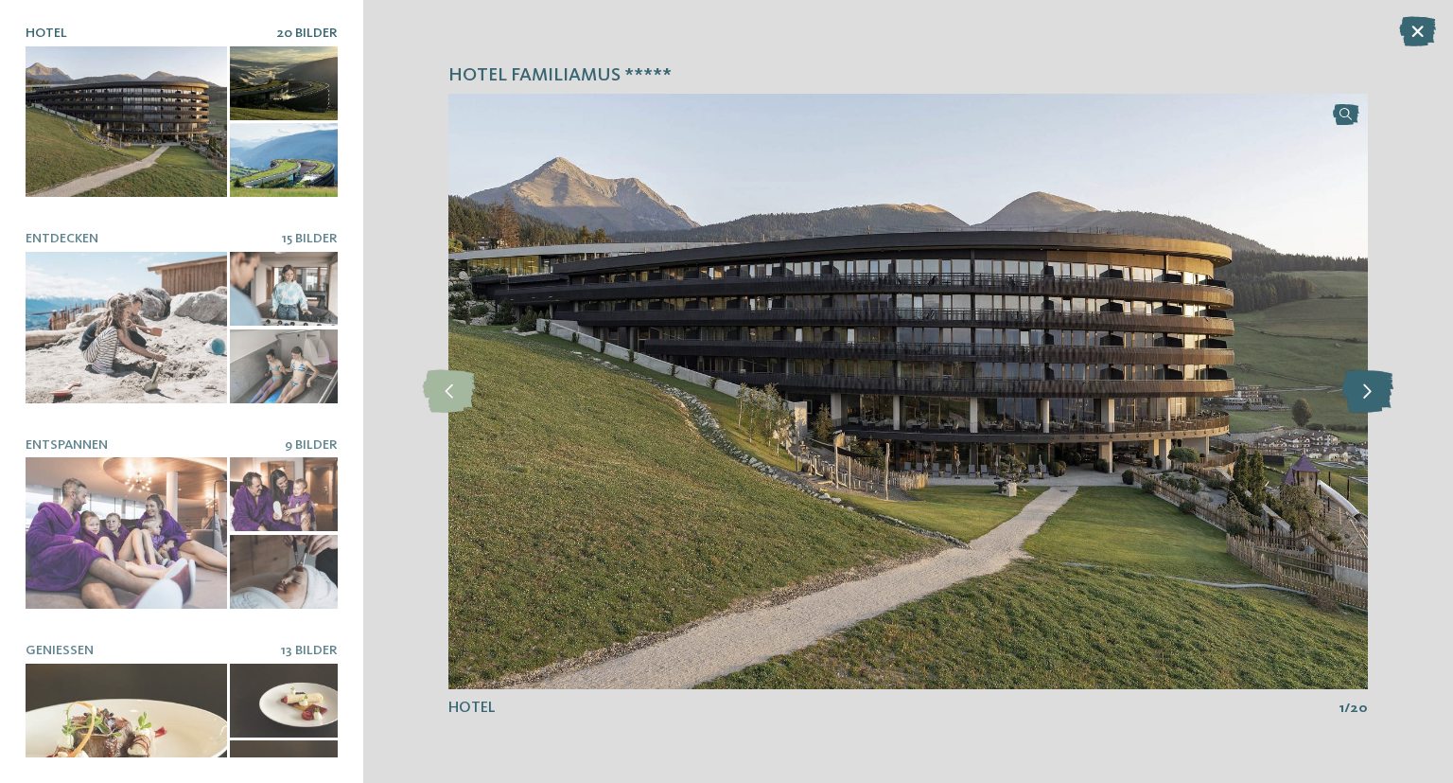
click at [1361, 400] on icon at bounding box center [1368, 391] width 52 height 43
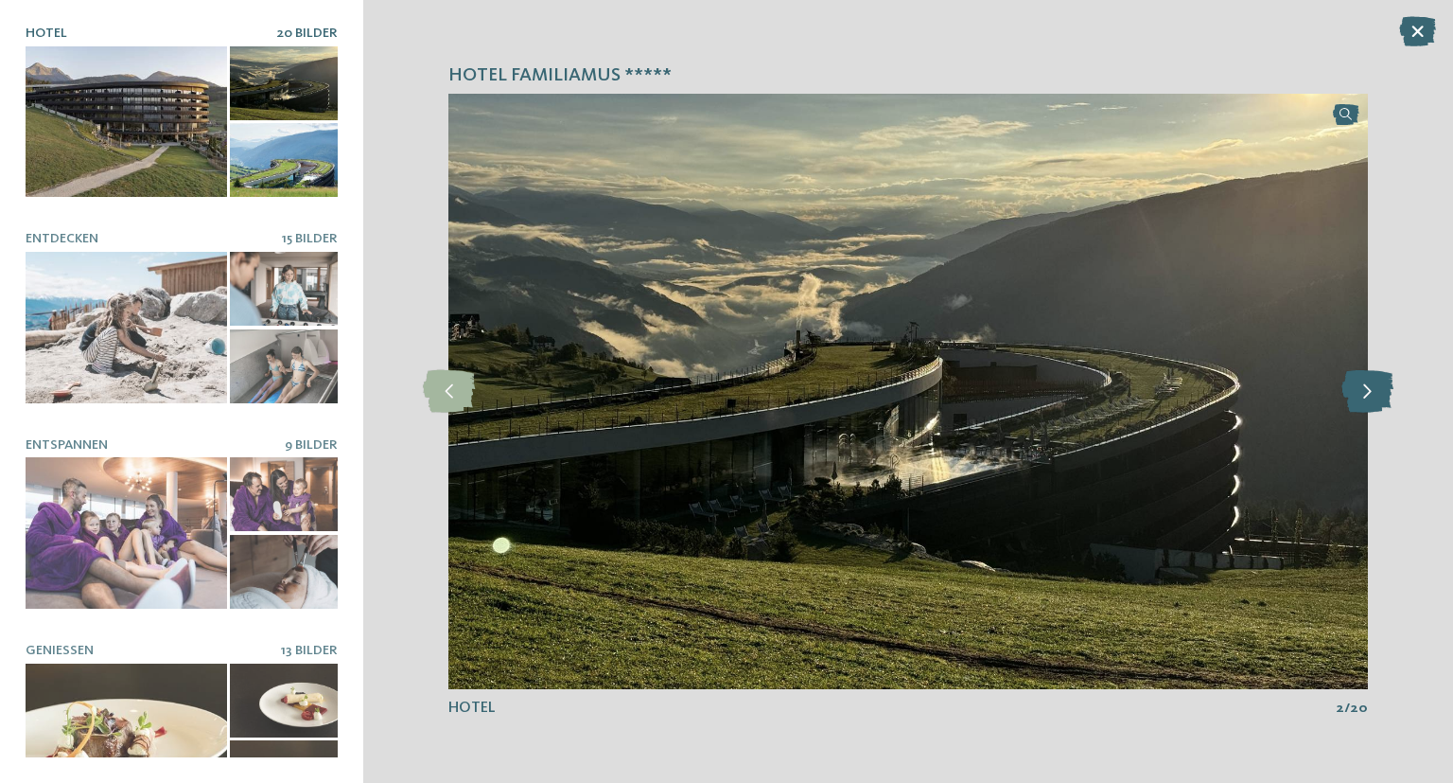
click at [1361, 400] on icon at bounding box center [1368, 391] width 52 height 43
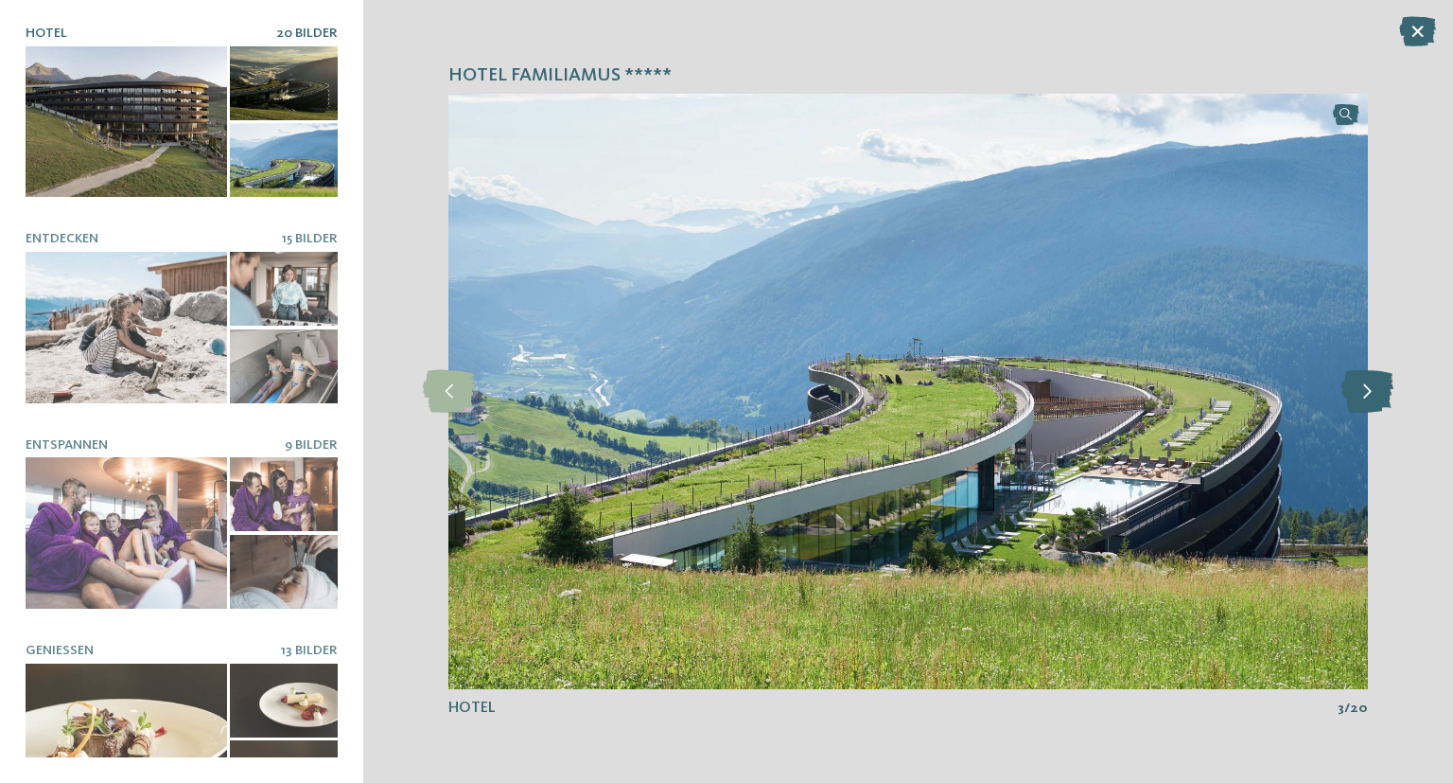
click at [1361, 400] on icon at bounding box center [1368, 391] width 52 height 43
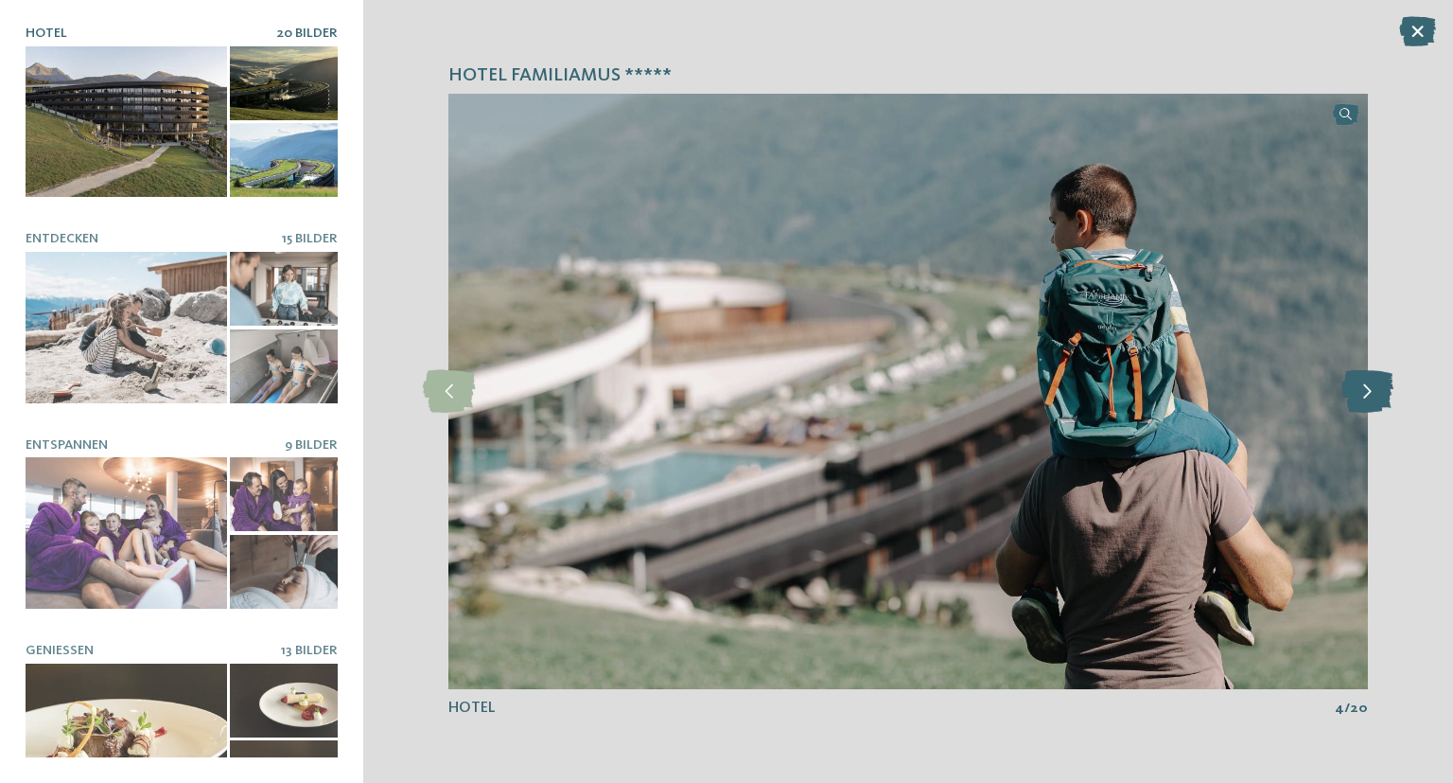
click at [1361, 400] on icon at bounding box center [1368, 391] width 52 height 43
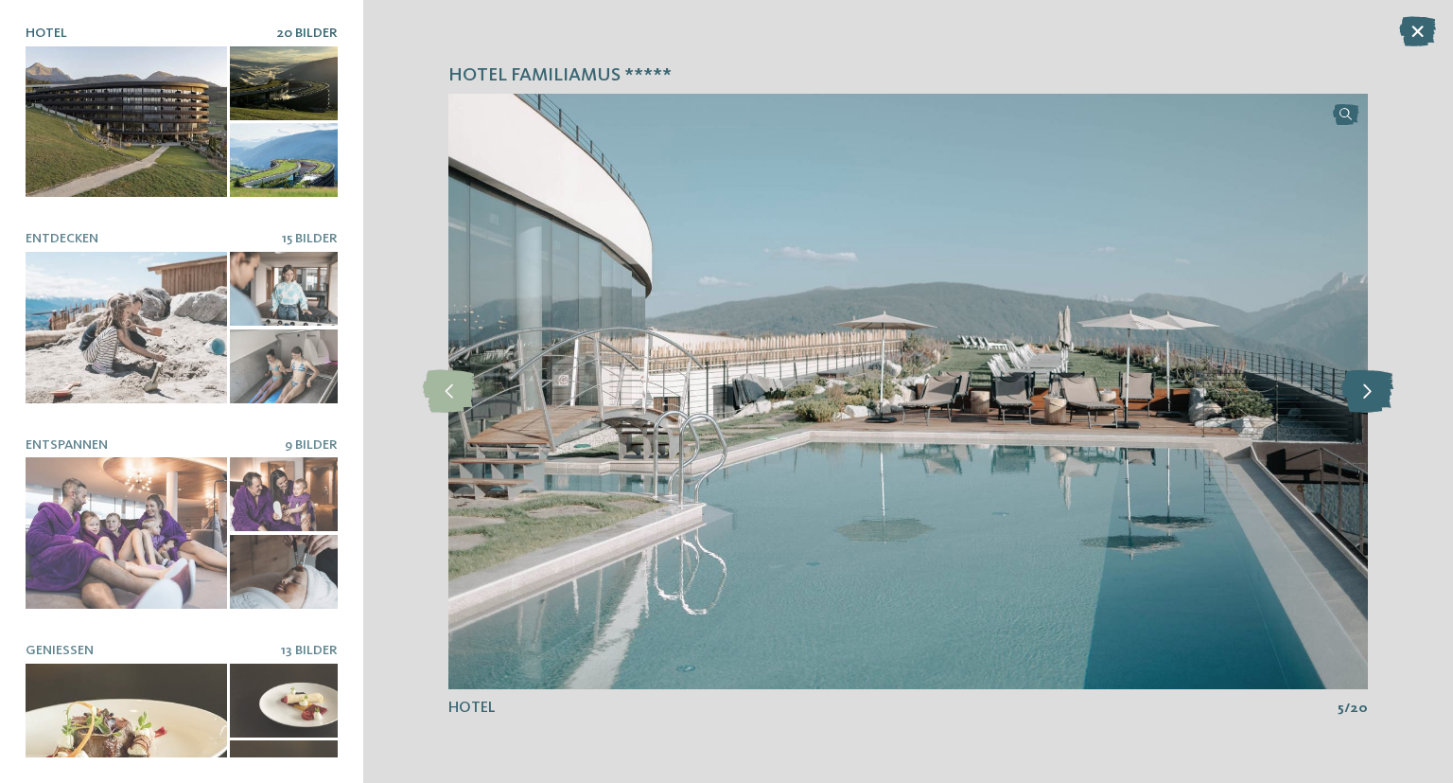
click at [1361, 400] on icon at bounding box center [1368, 391] width 52 height 43
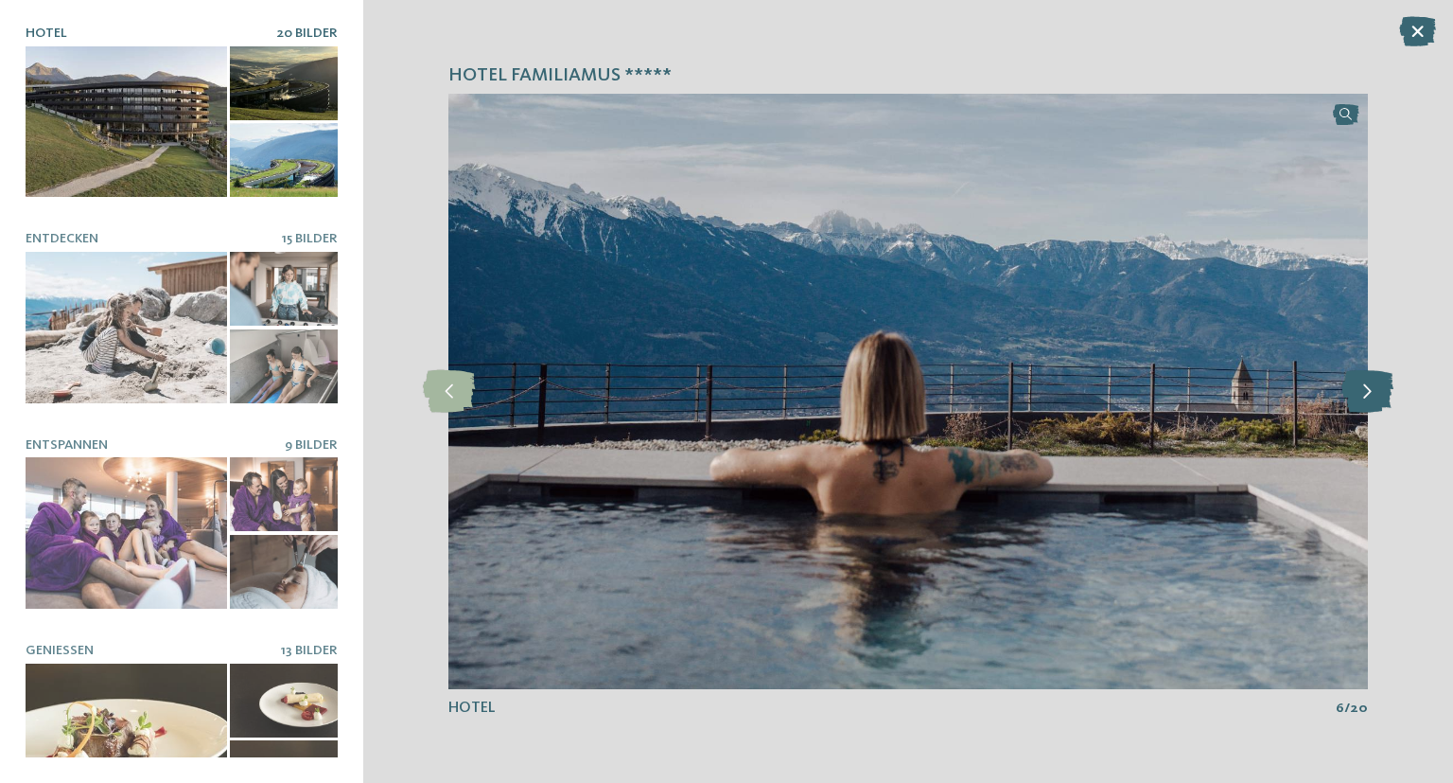
click at [1361, 400] on icon at bounding box center [1368, 391] width 52 height 43
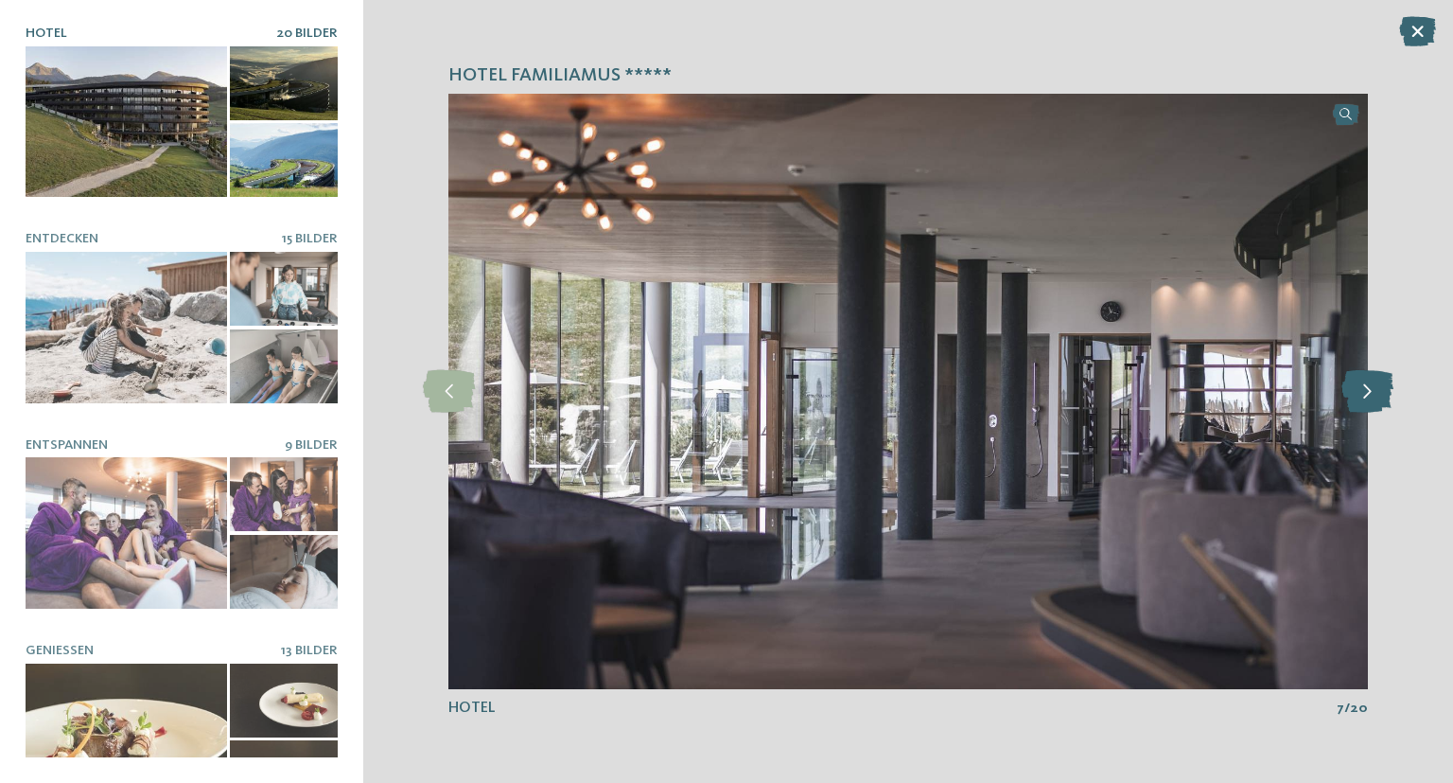
click at [1361, 400] on icon at bounding box center [1368, 391] width 52 height 43
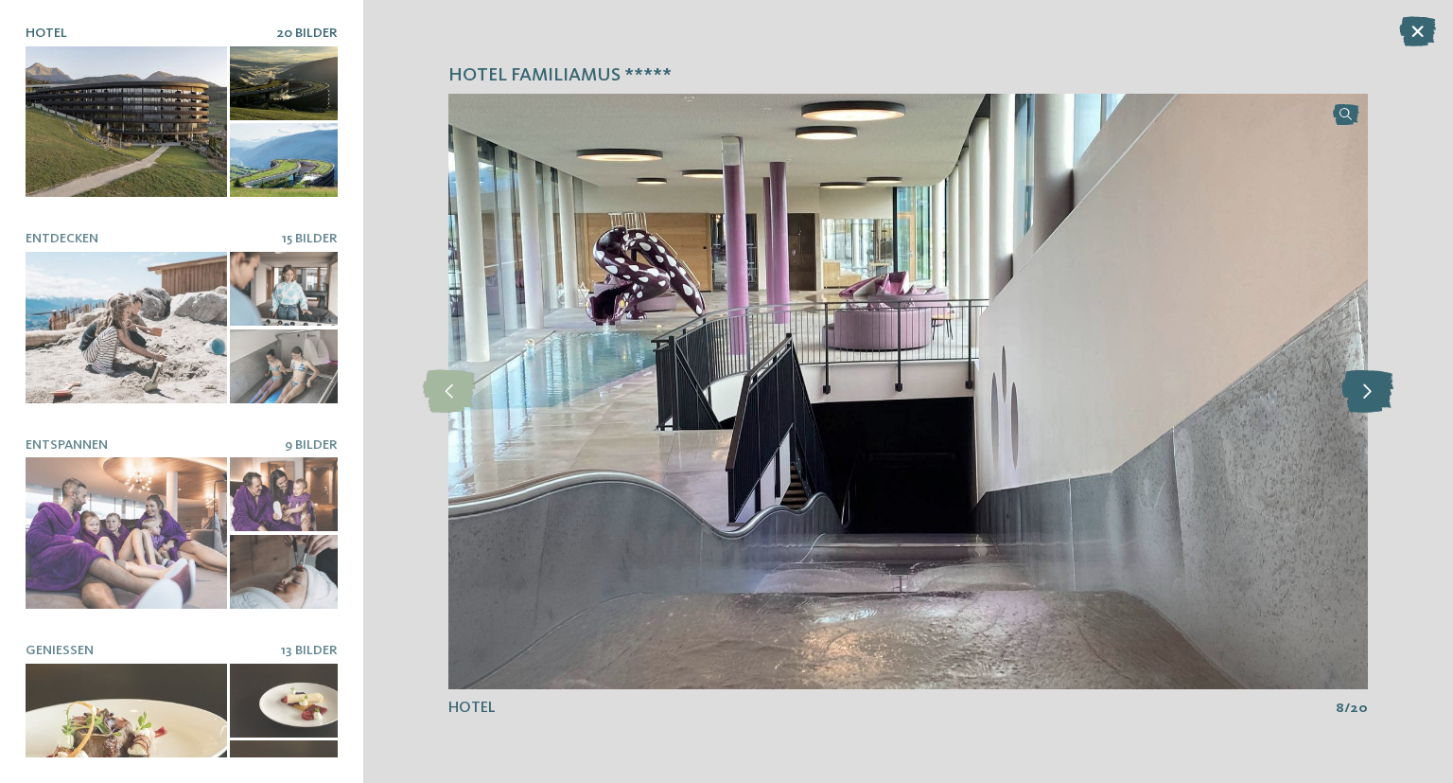
click at [1361, 400] on icon at bounding box center [1368, 391] width 52 height 43
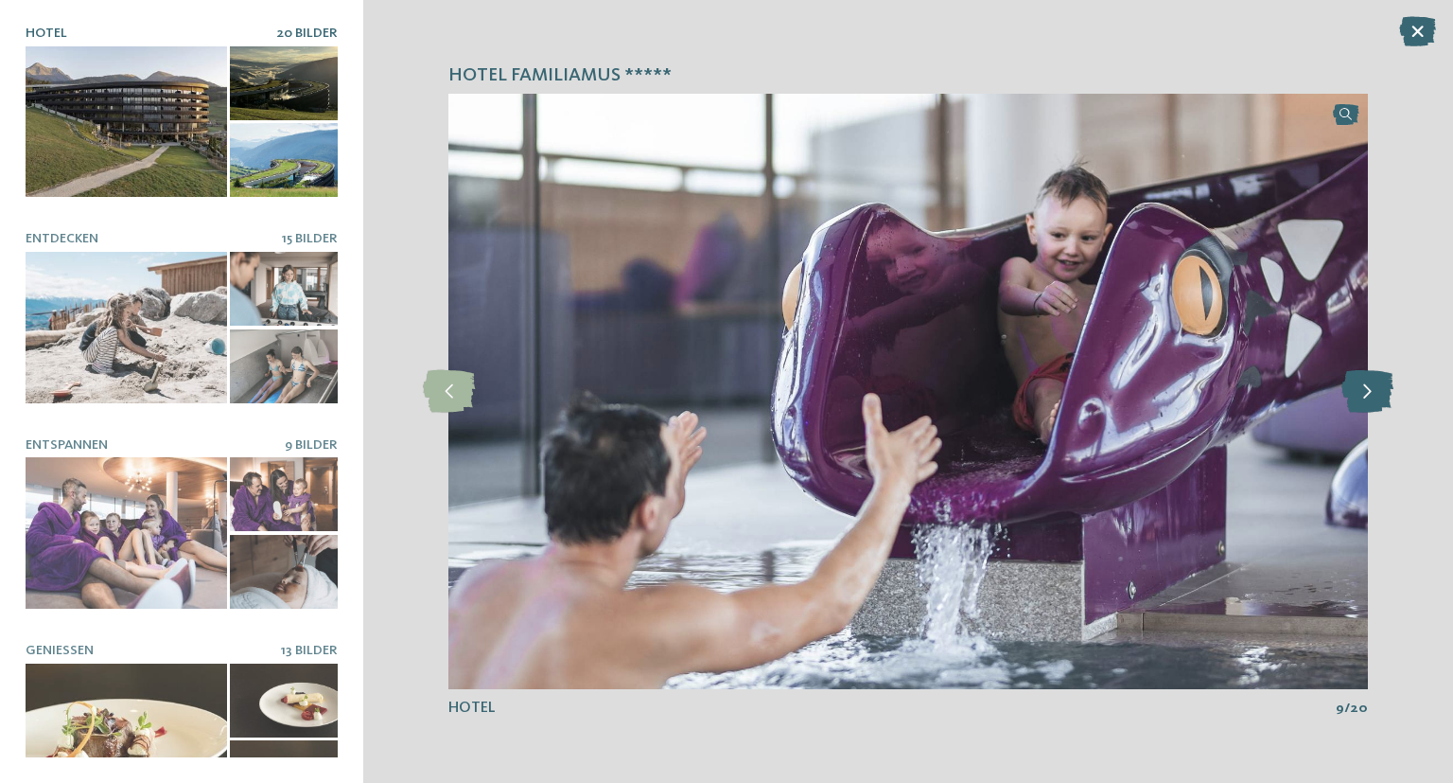
click at [1361, 400] on icon at bounding box center [1368, 391] width 52 height 43
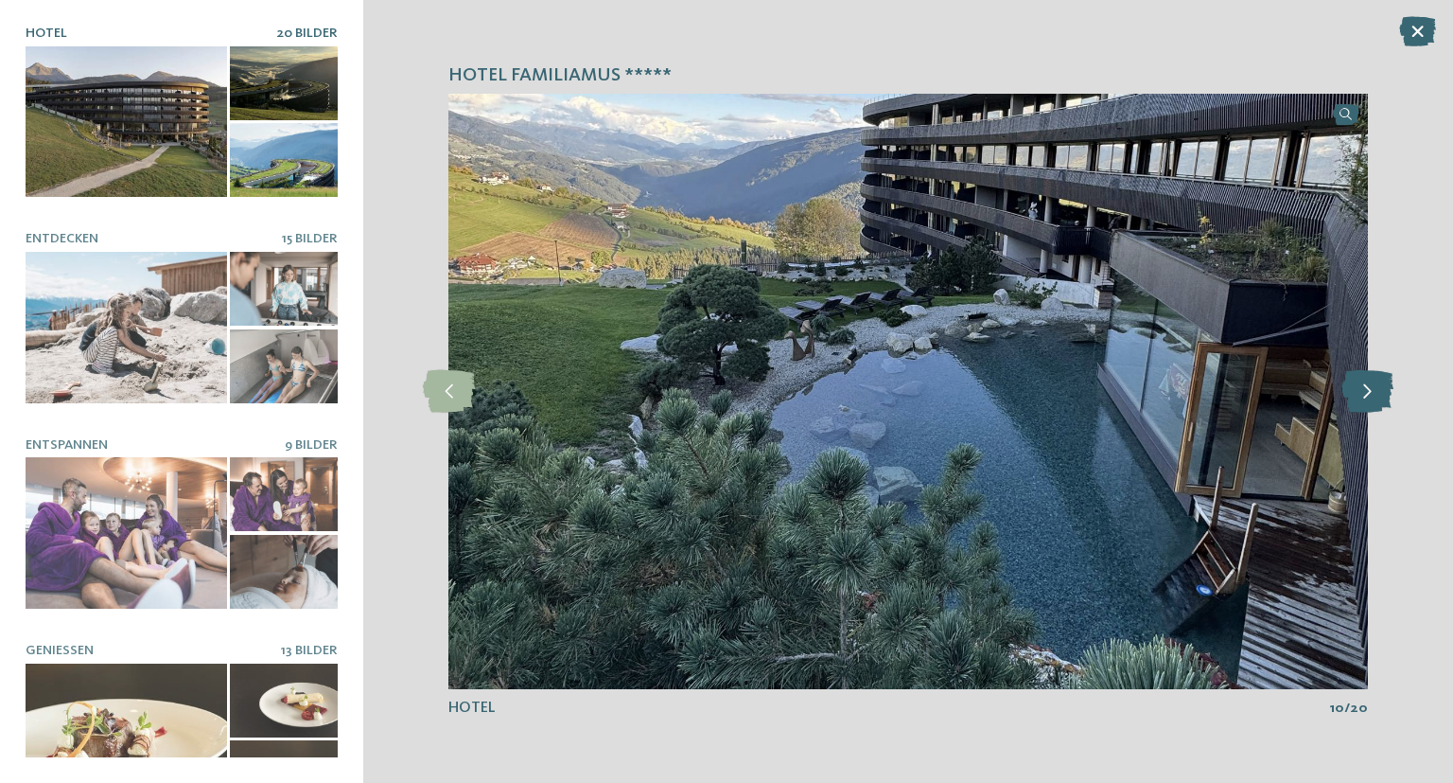
click at [1361, 400] on icon at bounding box center [1368, 391] width 52 height 43
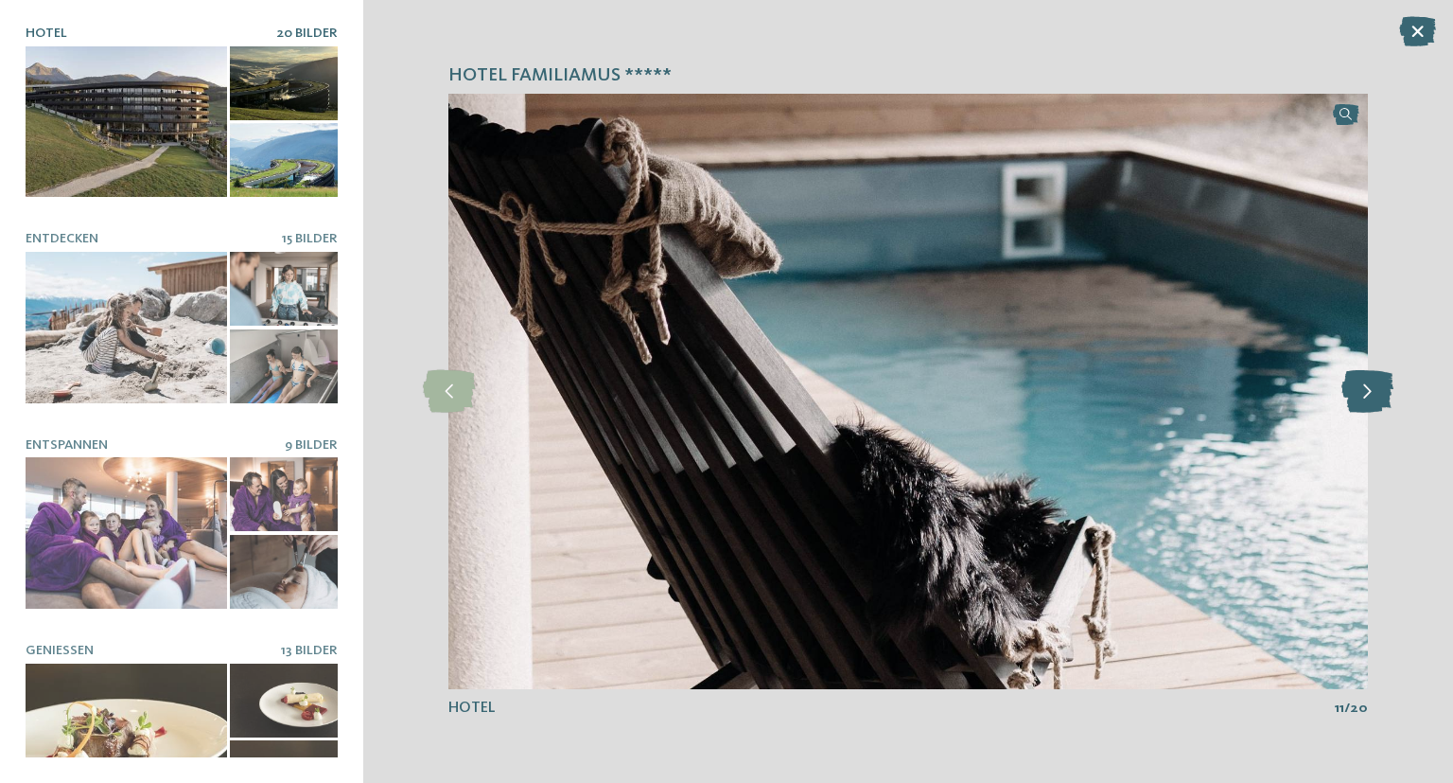
click at [1361, 400] on icon at bounding box center [1368, 391] width 52 height 43
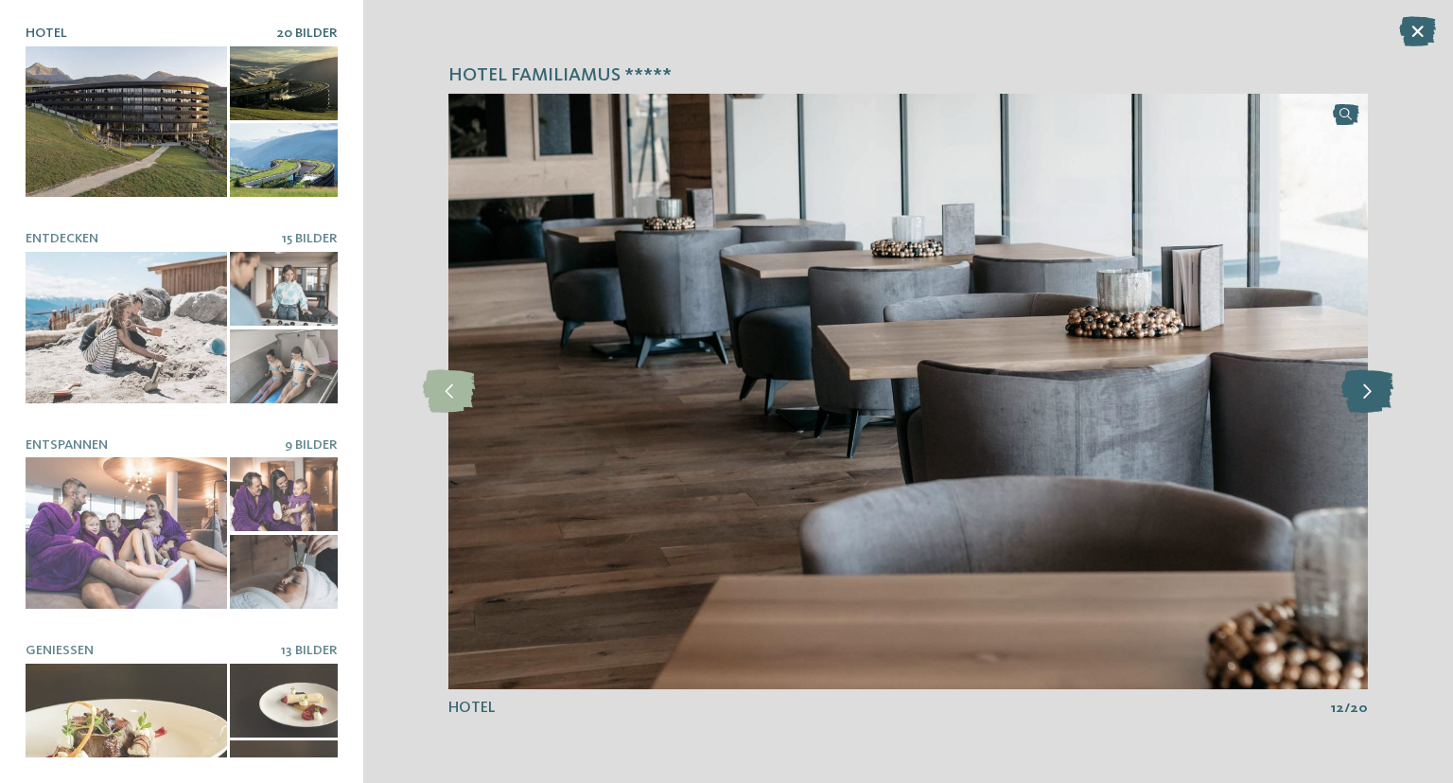
click at [1361, 400] on icon at bounding box center [1368, 391] width 52 height 43
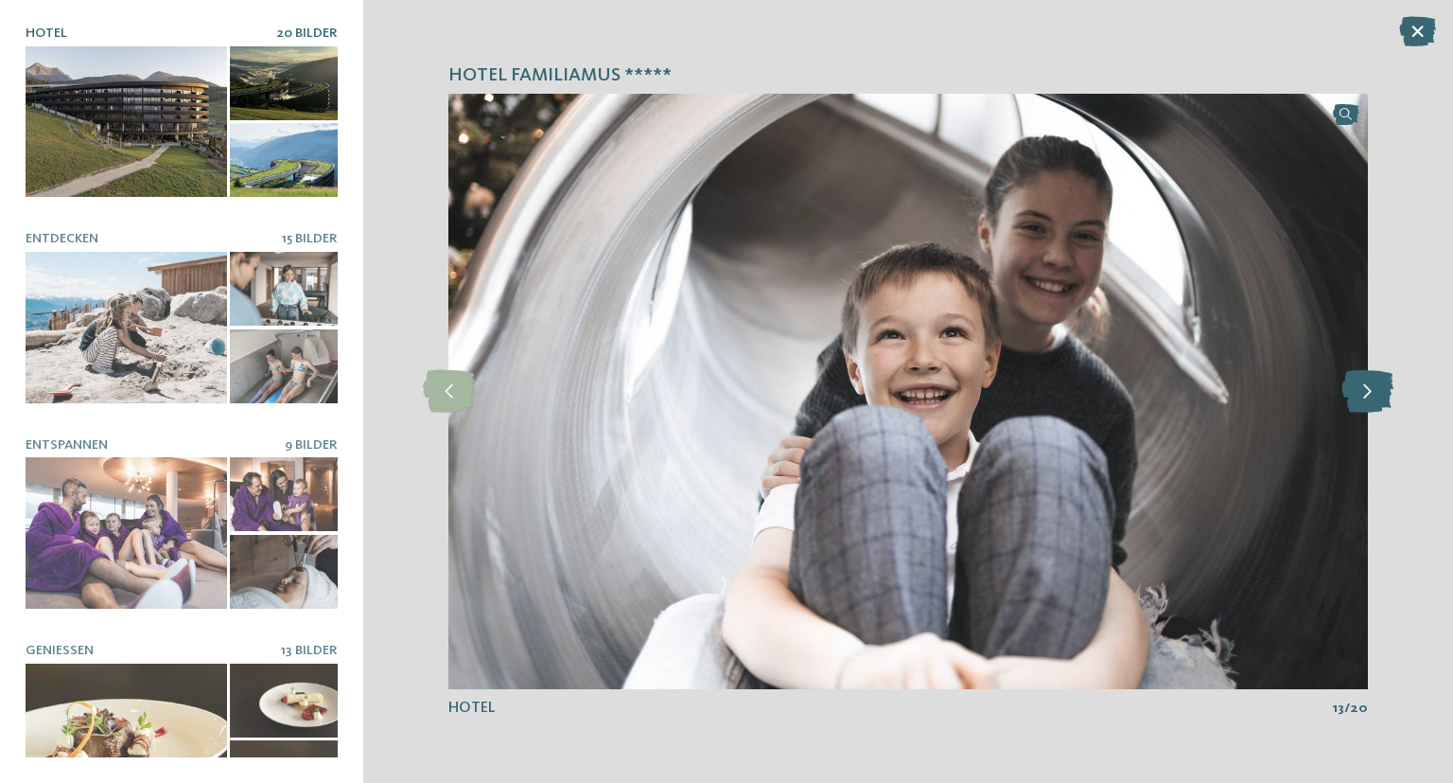
click at [1361, 400] on icon at bounding box center [1368, 391] width 52 height 43
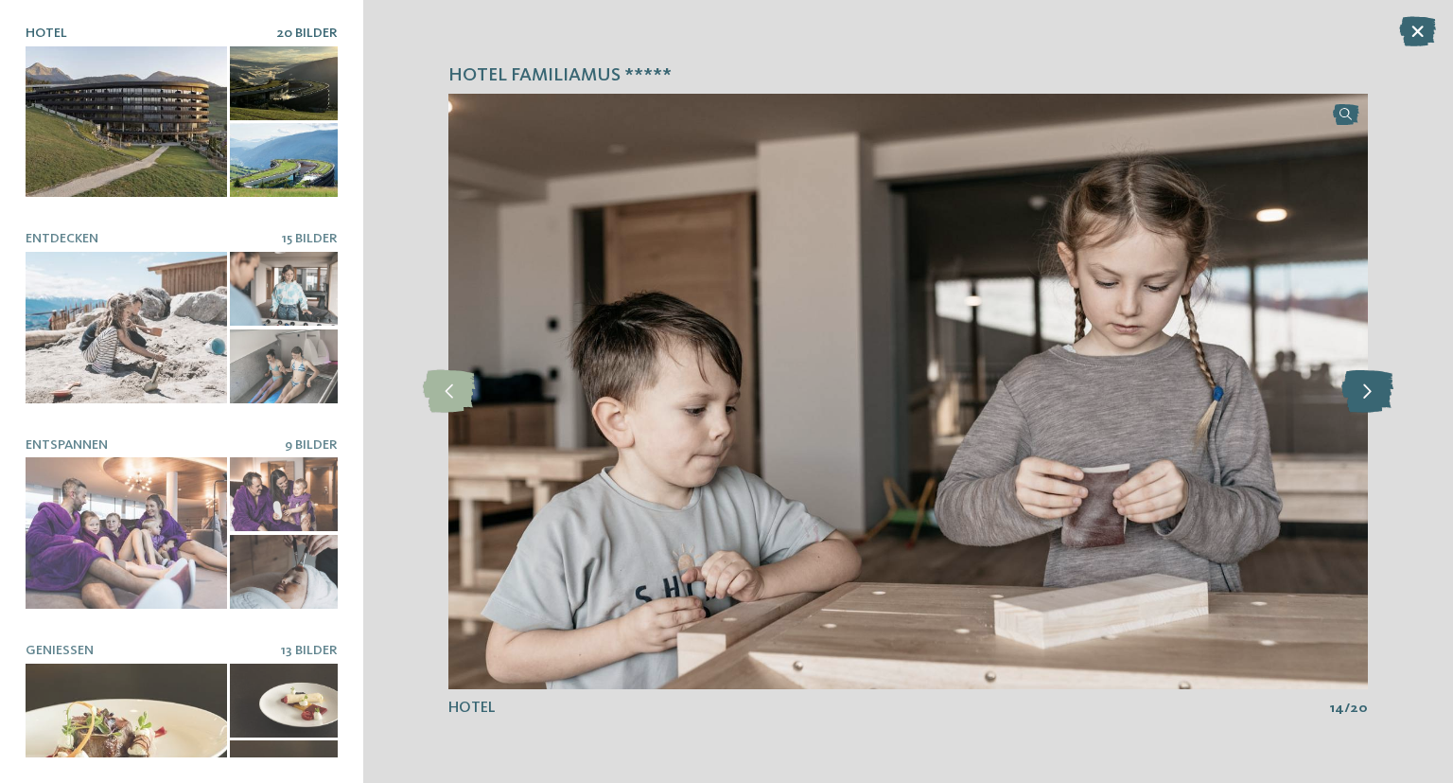
click at [1361, 400] on icon at bounding box center [1368, 391] width 52 height 43
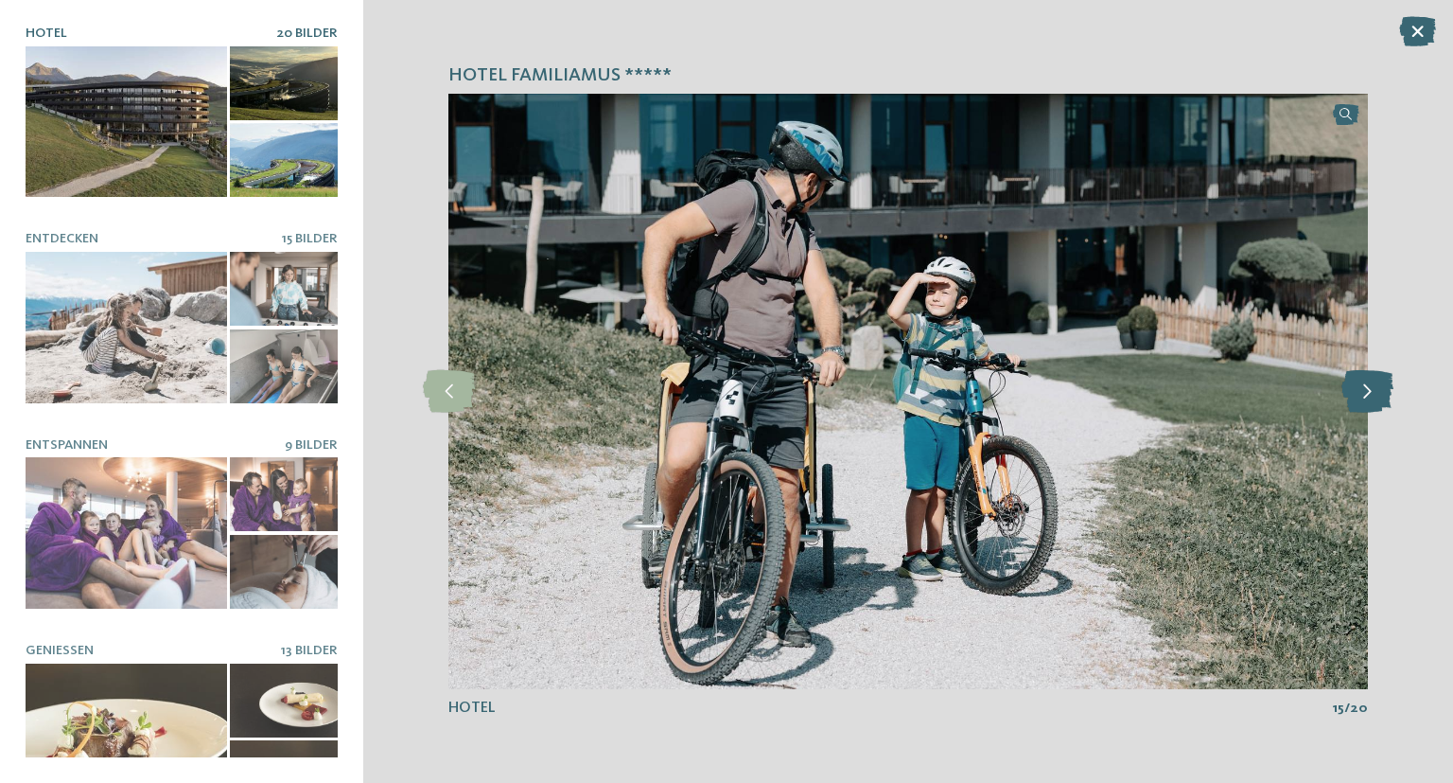
click at [1361, 400] on icon at bounding box center [1368, 391] width 52 height 43
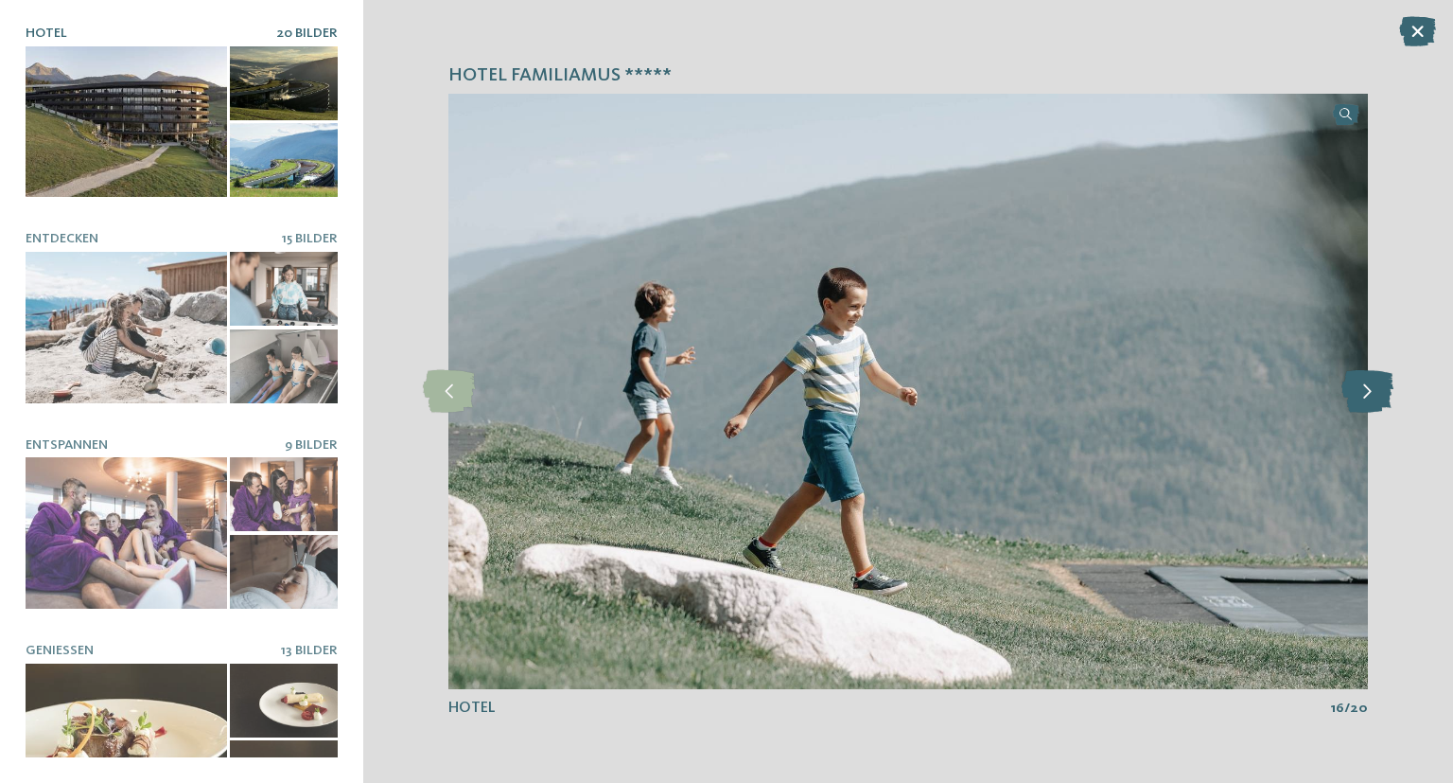
click at [1361, 400] on icon at bounding box center [1368, 391] width 52 height 43
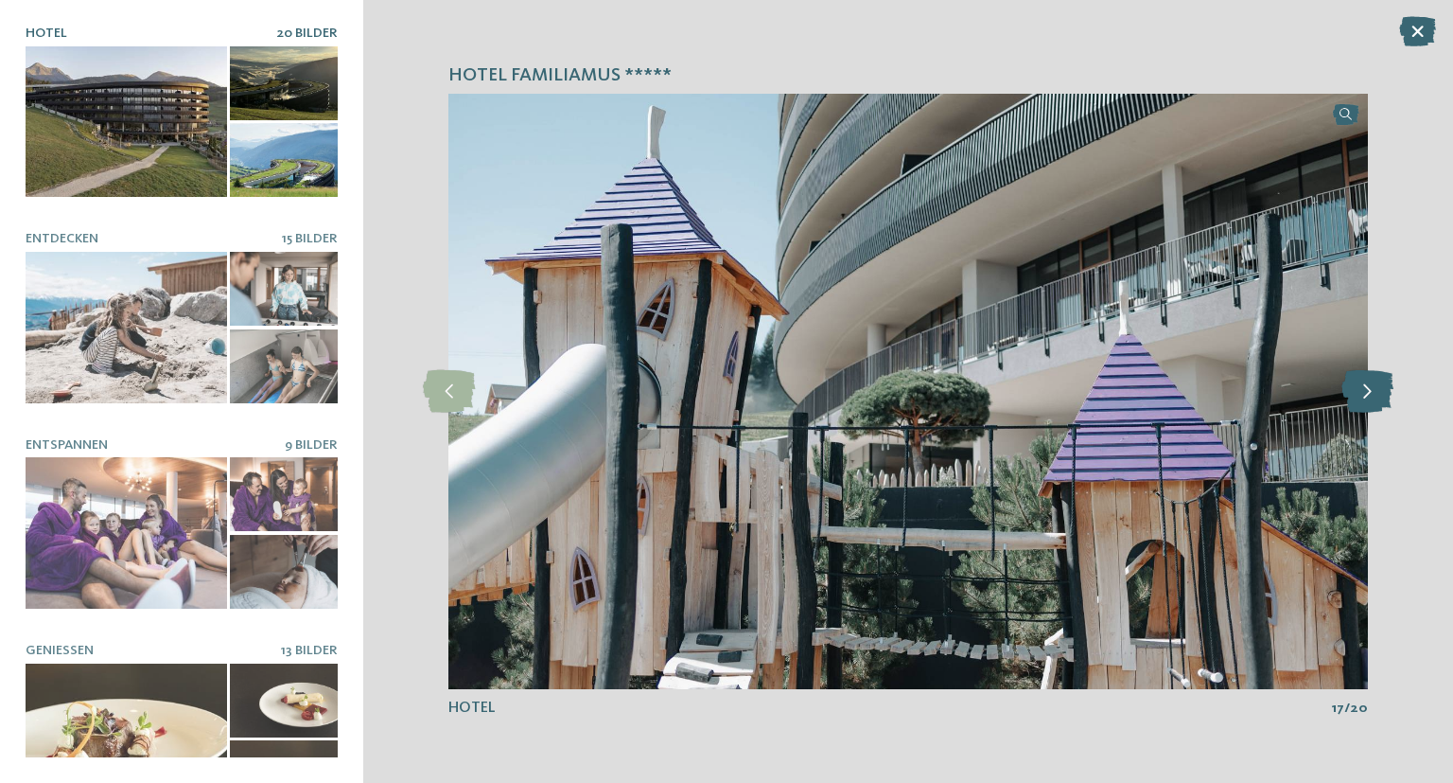
click at [1361, 400] on icon at bounding box center [1368, 391] width 52 height 43
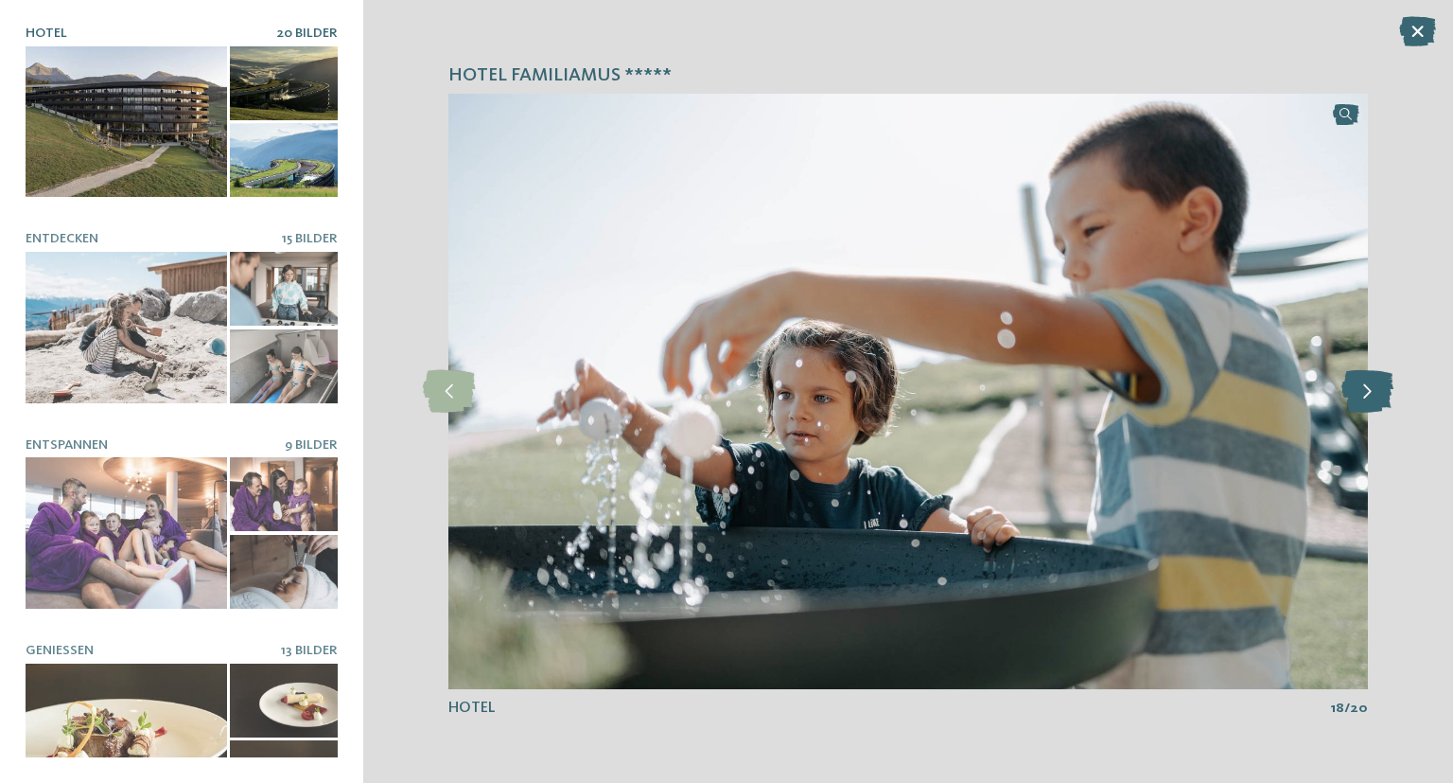
click at [1361, 400] on icon at bounding box center [1368, 391] width 52 height 43
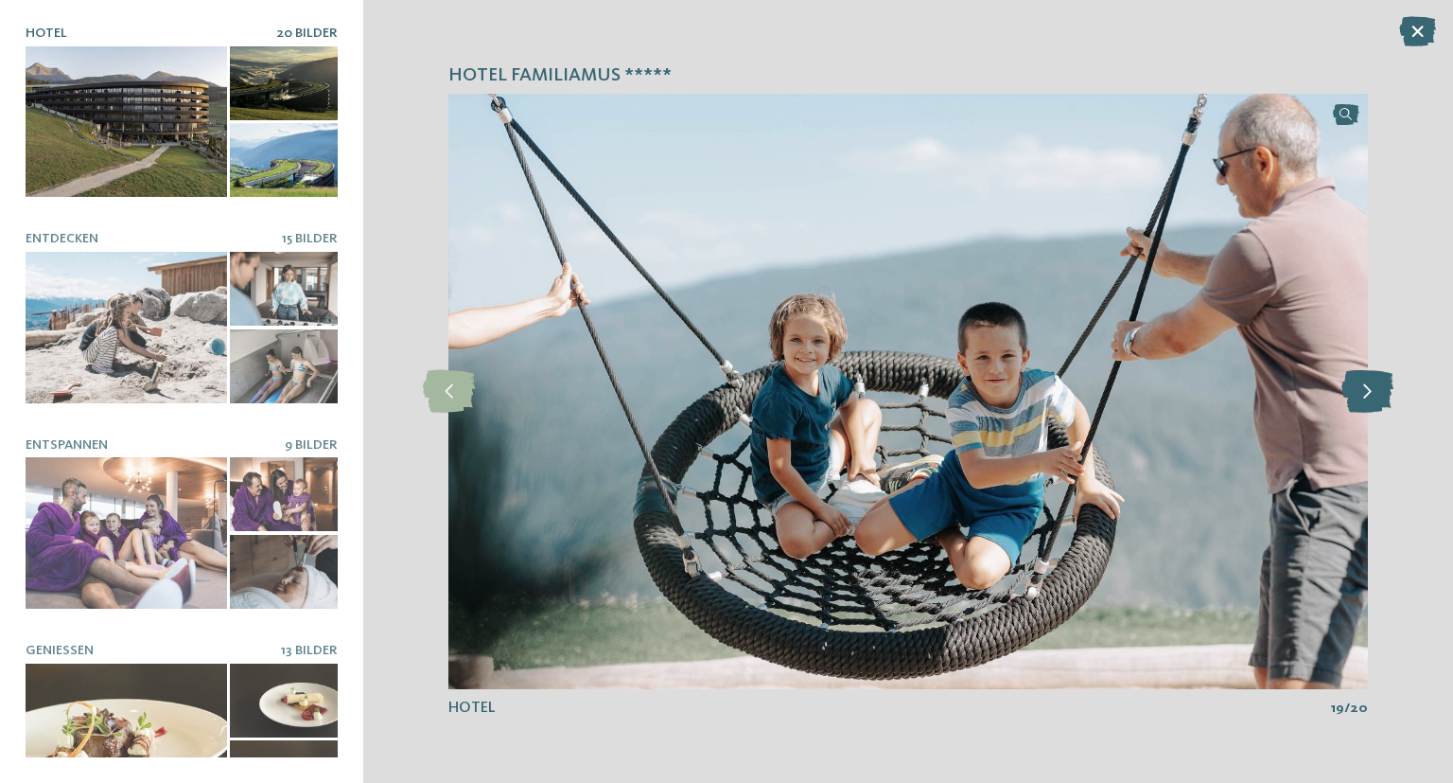
click at [1361, 400] on icon at bounding box center [1368, 391] width 52 height 43
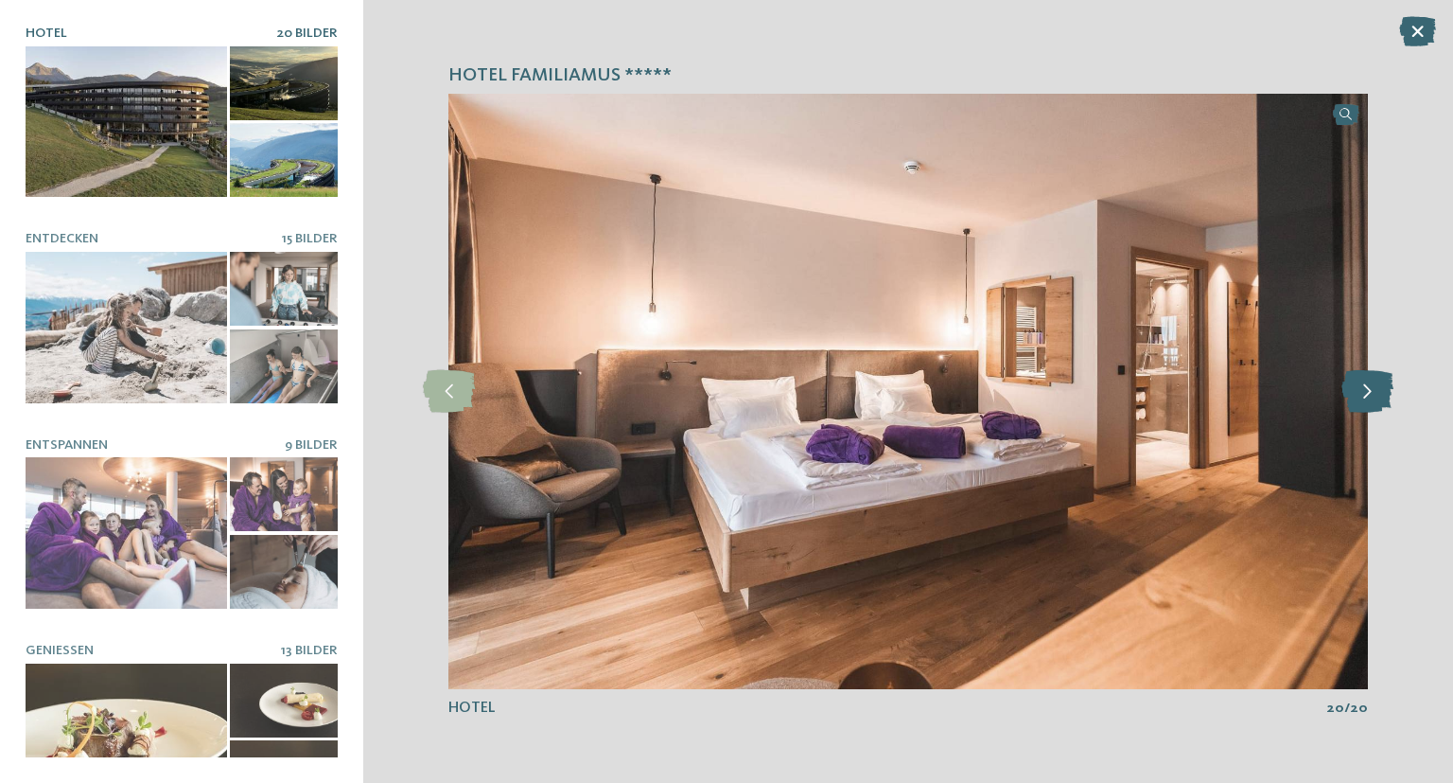
click at [1361, 400] on icon at bounding box center [1368, 391] width 52 height 43
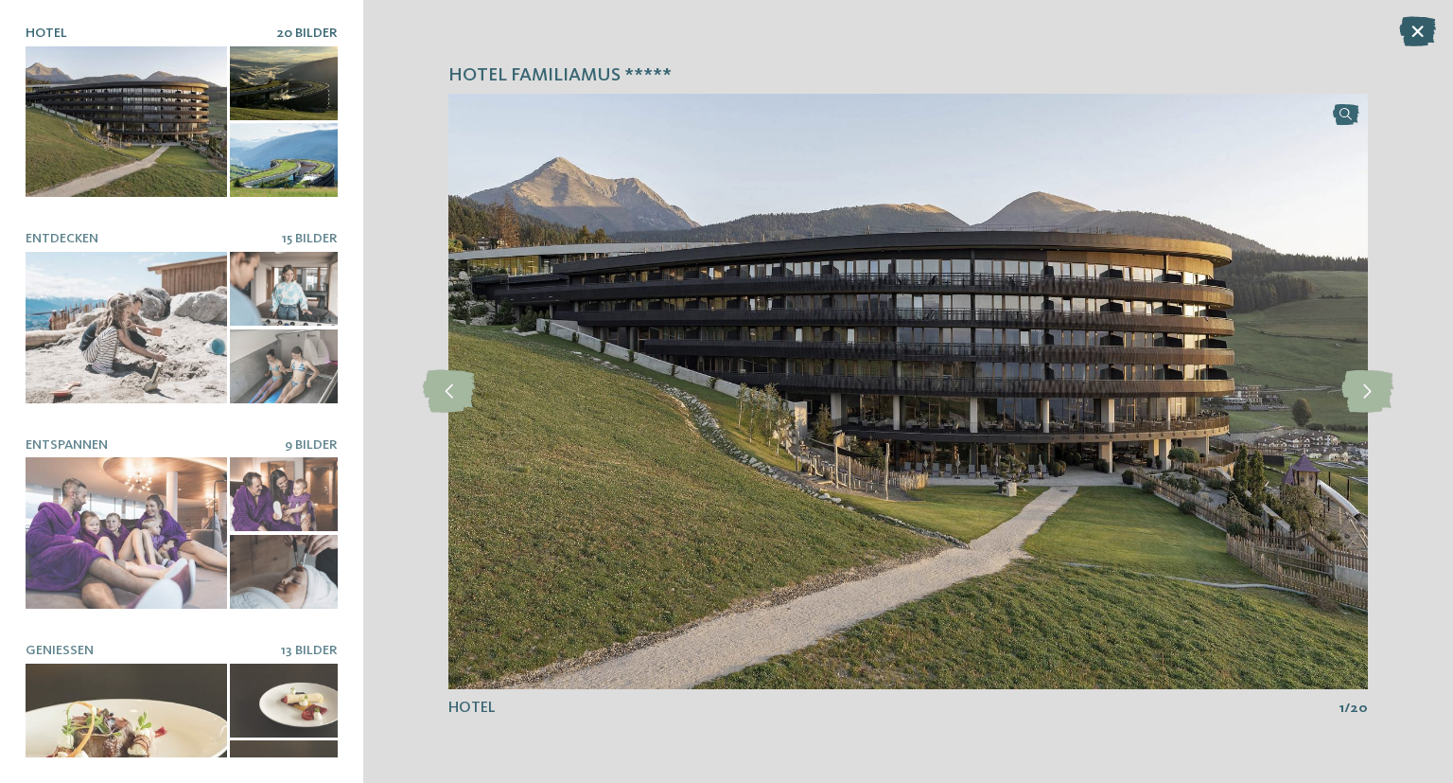
click at [1418, 38] on icon at bounding box center [1418, 31] width 37 height 30
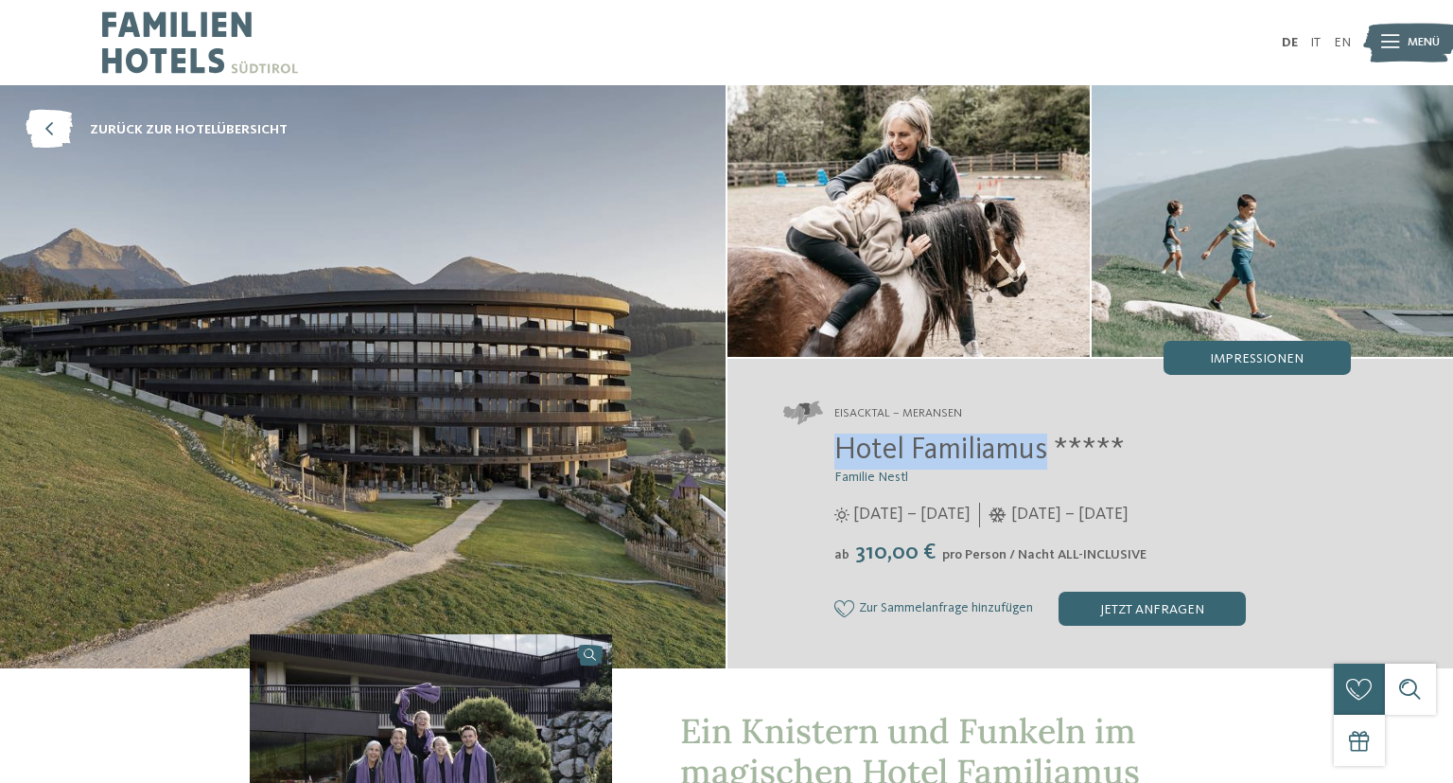
drag, startPoint x: 842, startPoint y: 449, endPoint x: 1048, endPoint y: 445, distance: 205.4
click at [1048, 445] on span "Hotel Familiamus *****" at bounding box center [980, 450] width 291 height 30
copy span "Hotel Familiamus"
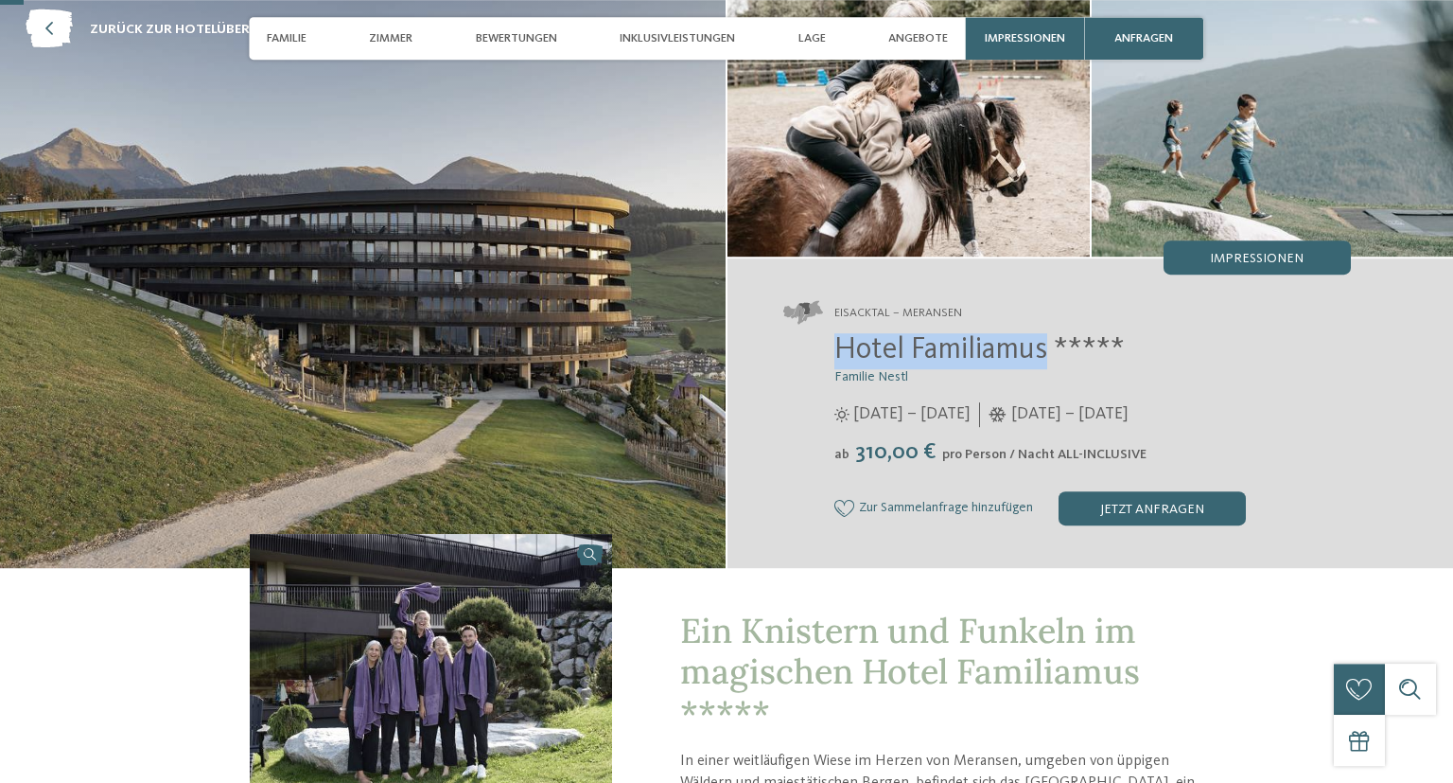
scroll to position [299, 0]
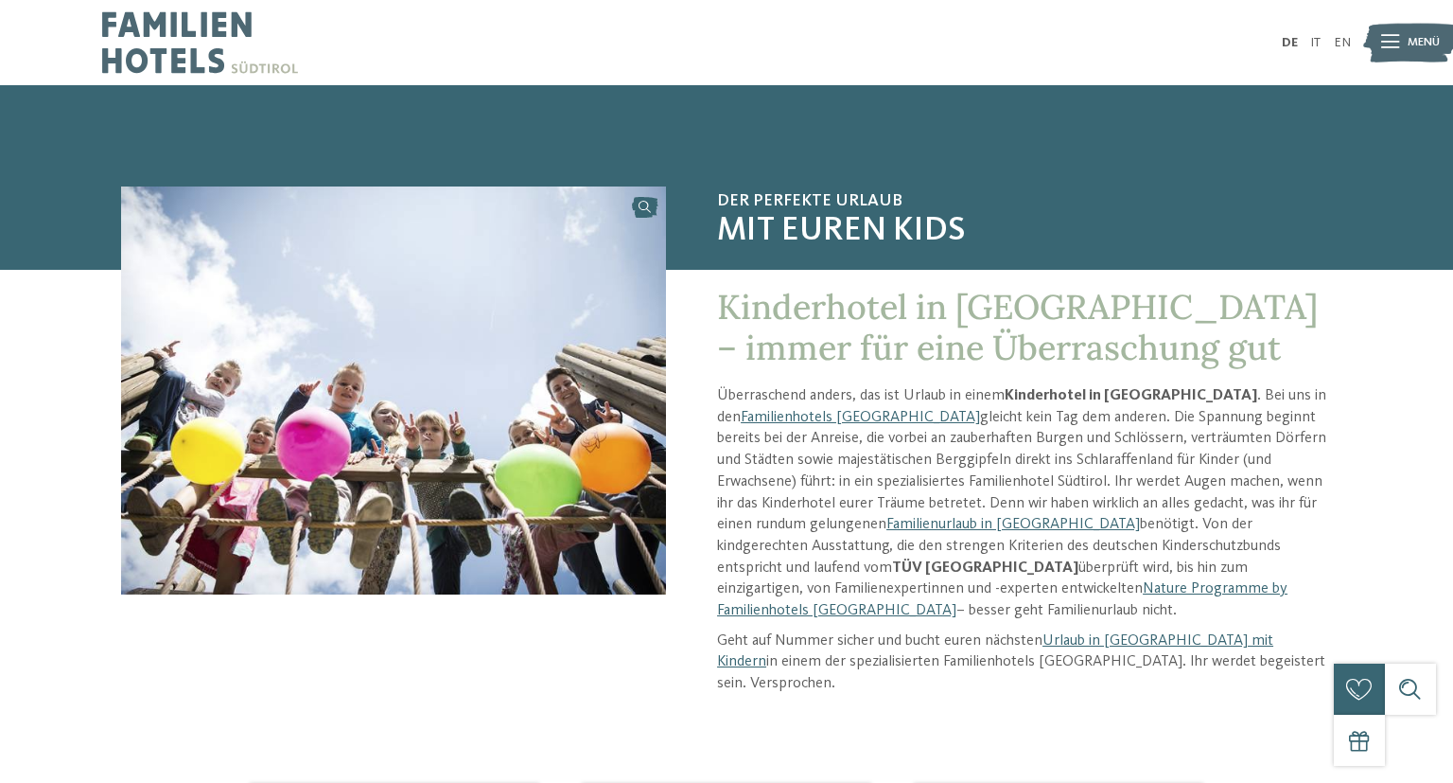
click at [184, 9] on img at bounding box center [200, 42] width 196 height 85
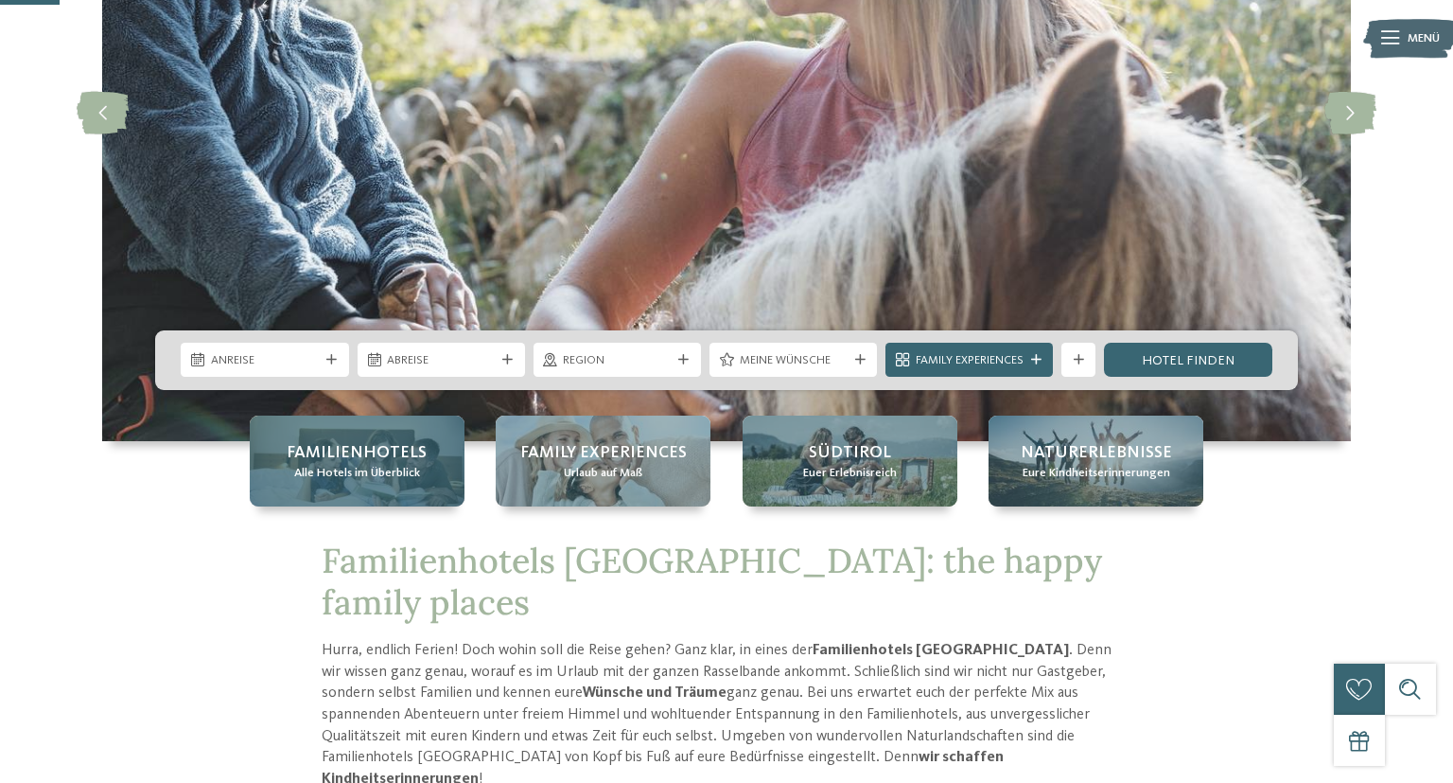
scroll to position [299, 0]
click at [373, 459] on span "Familienhotels" at bounding box center [357, 453] width 140 height 24
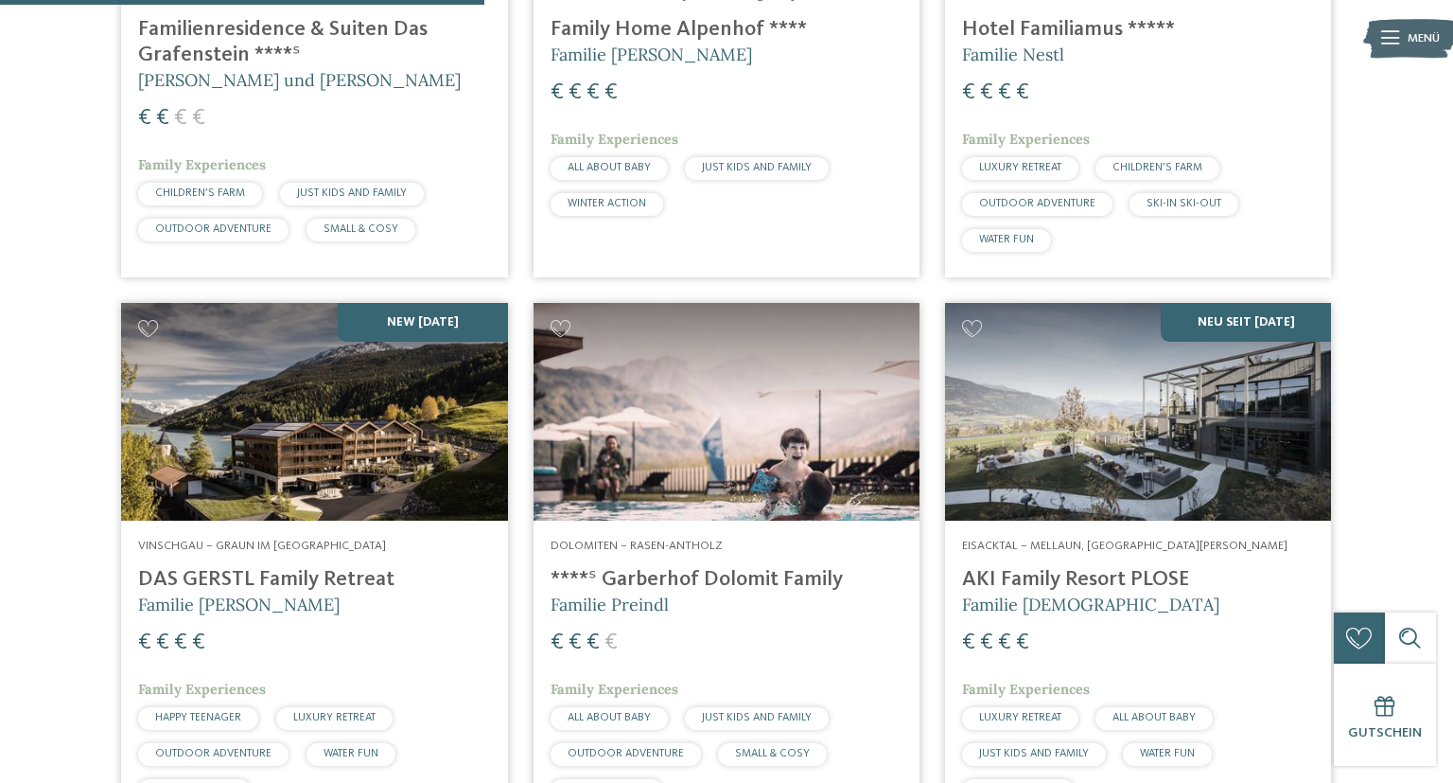
scroll to position [2098, 0]
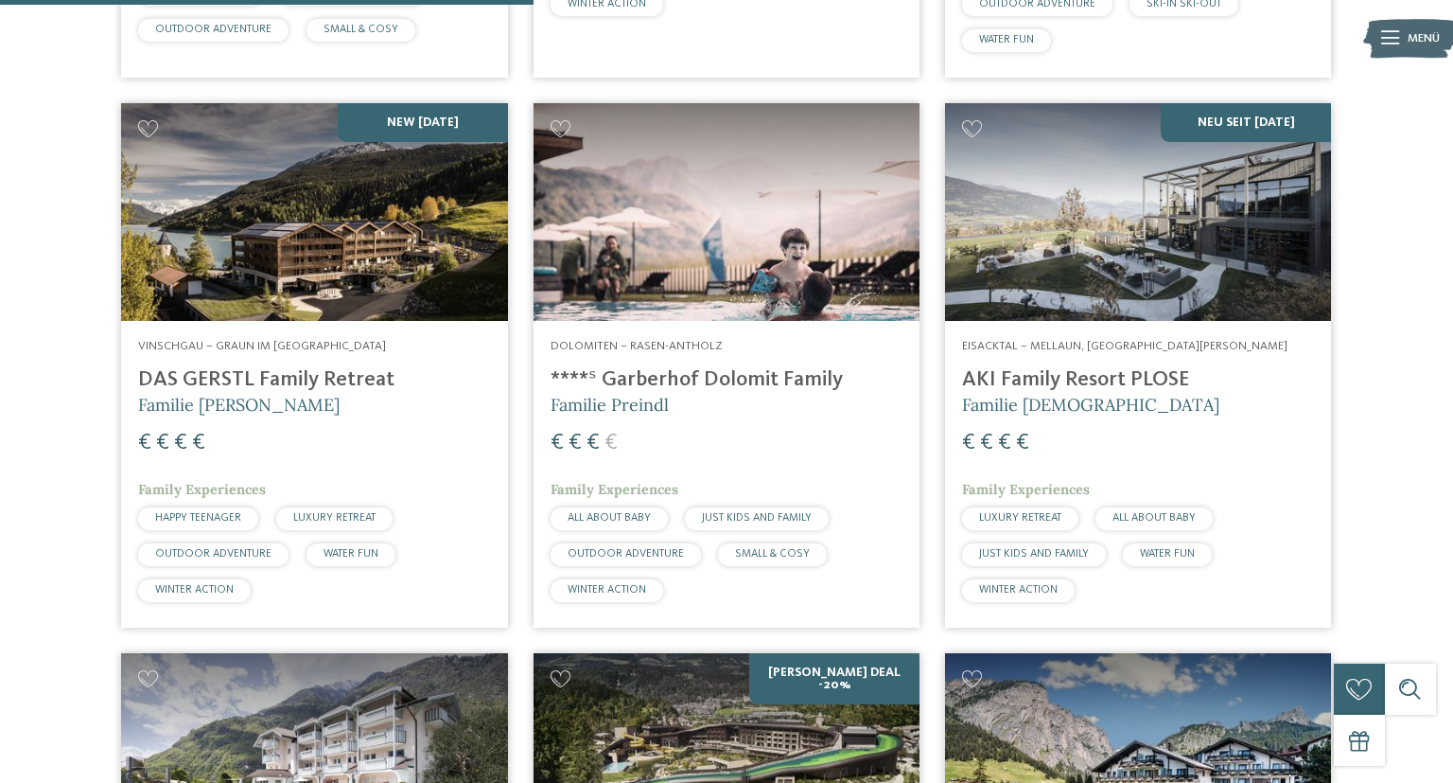
click at [1246, 281] on img at bounding box center [1138, 212] width 386 height 218
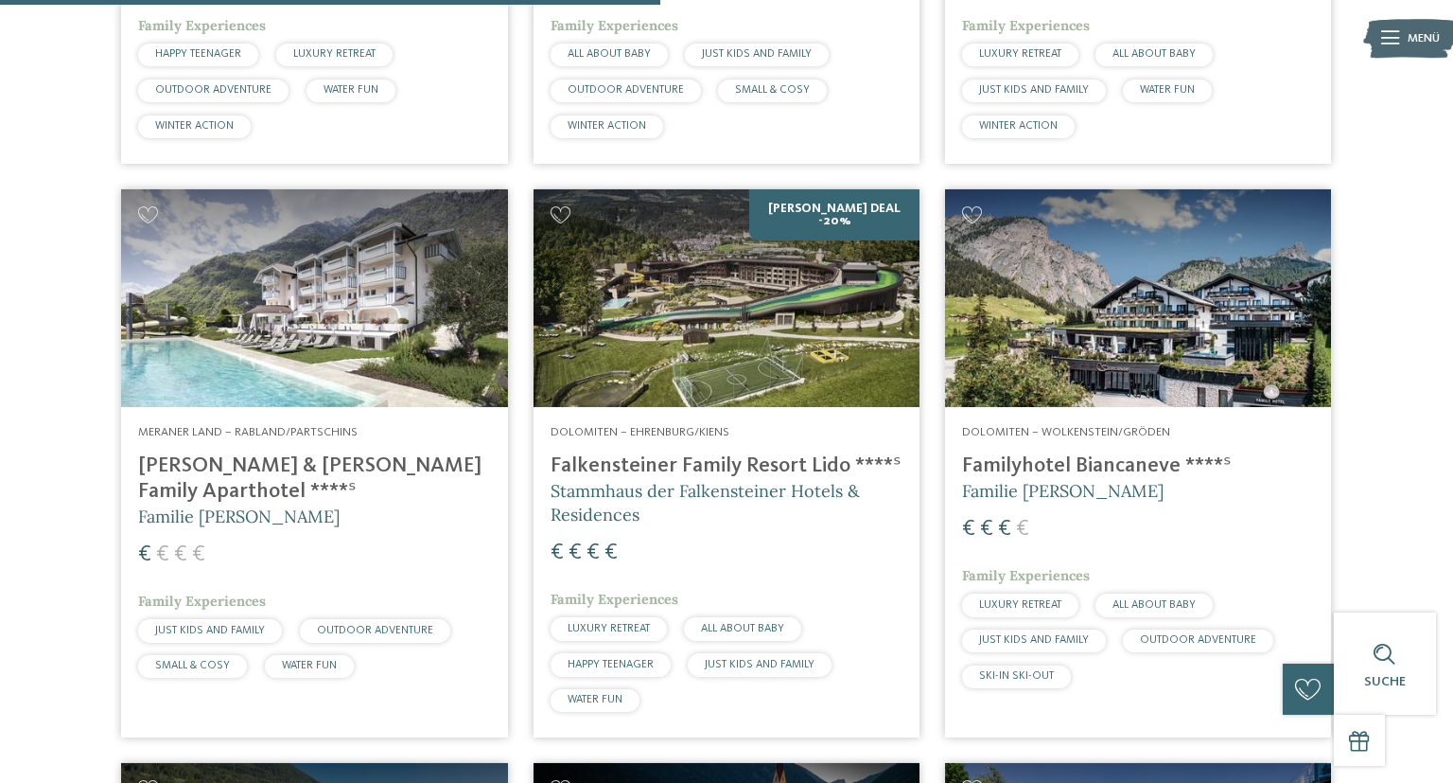
scroll to position [2597, 0]
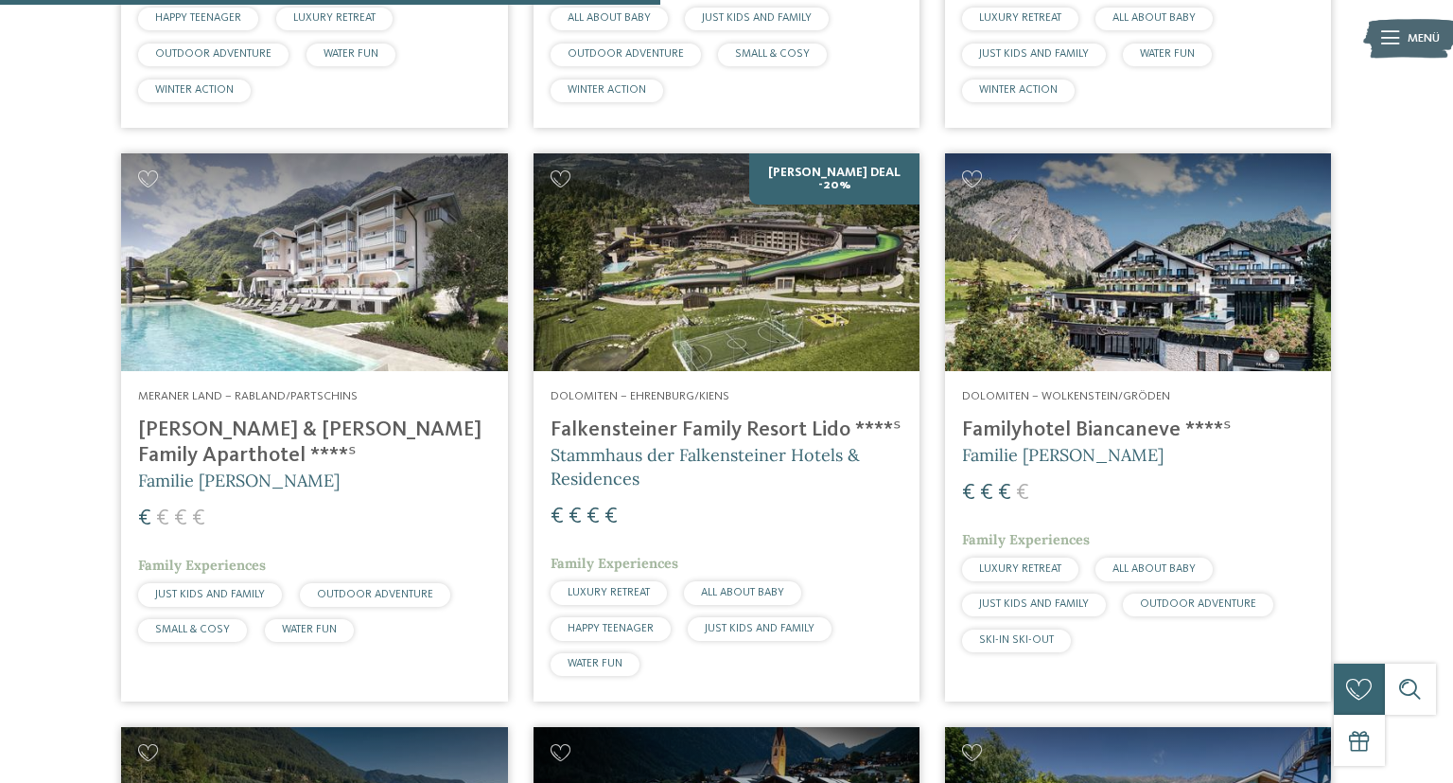
click at [1062, 324] on img at bounding box center [1138, 262] width 386 height 218
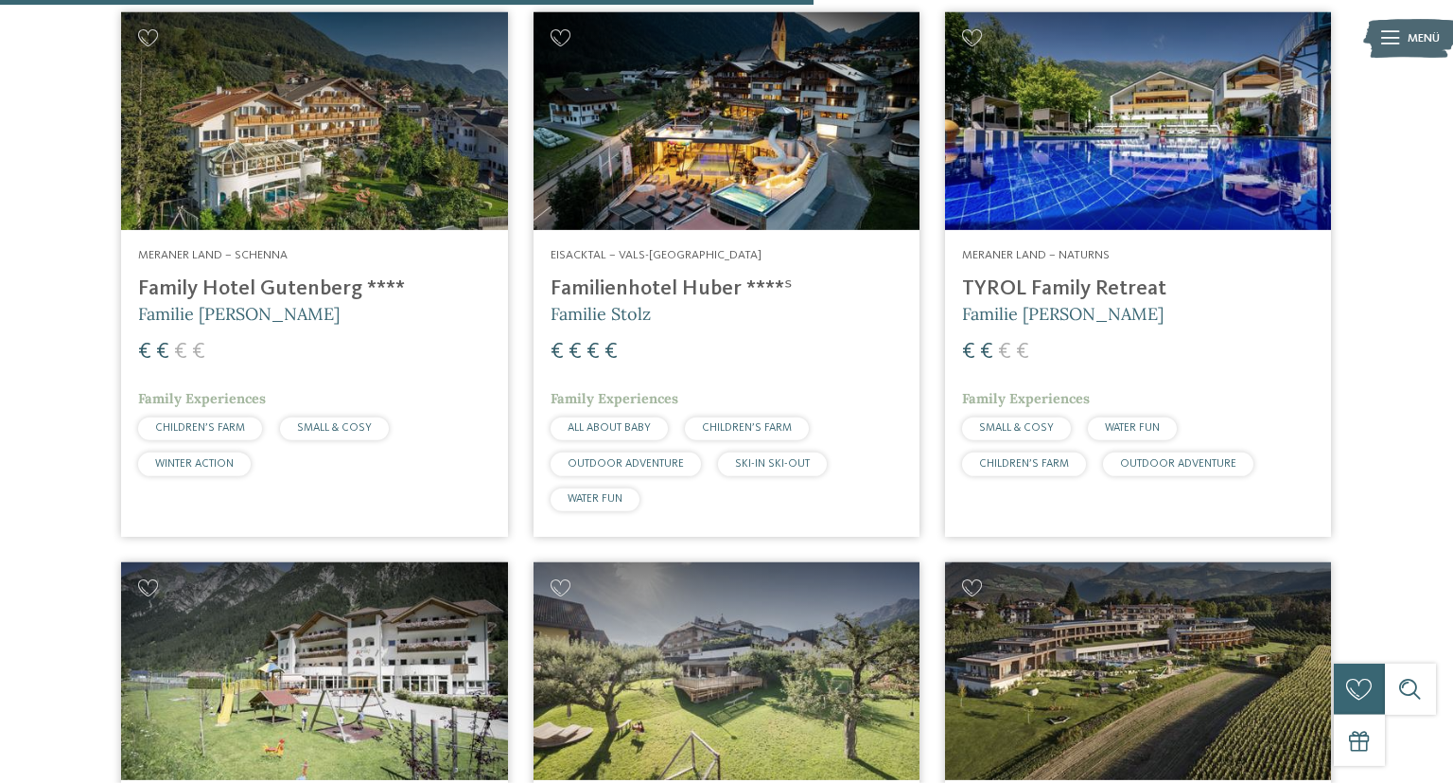
scroll to position [3497, 0]
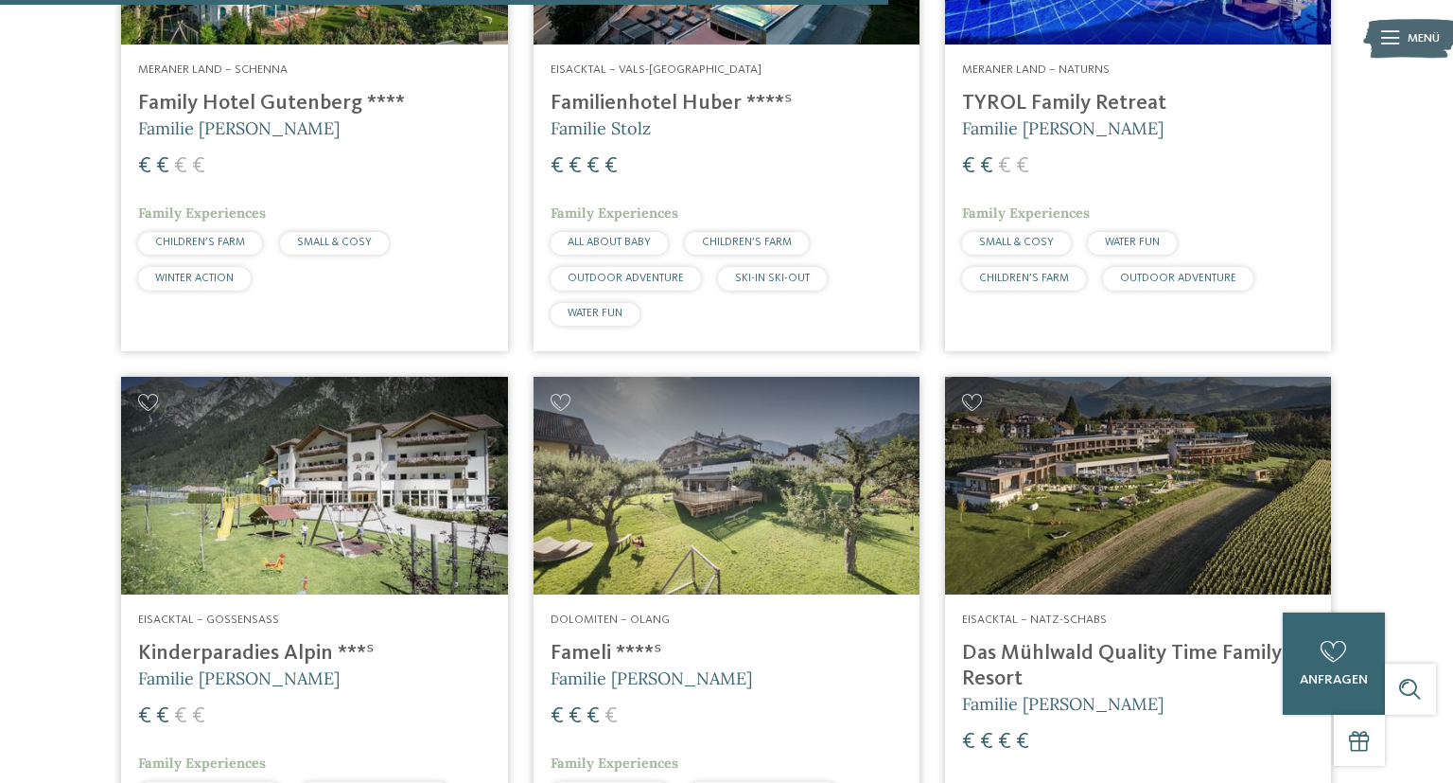
click at [1121, 574] on img at bounding box center [1138, 486] width 386 height 218
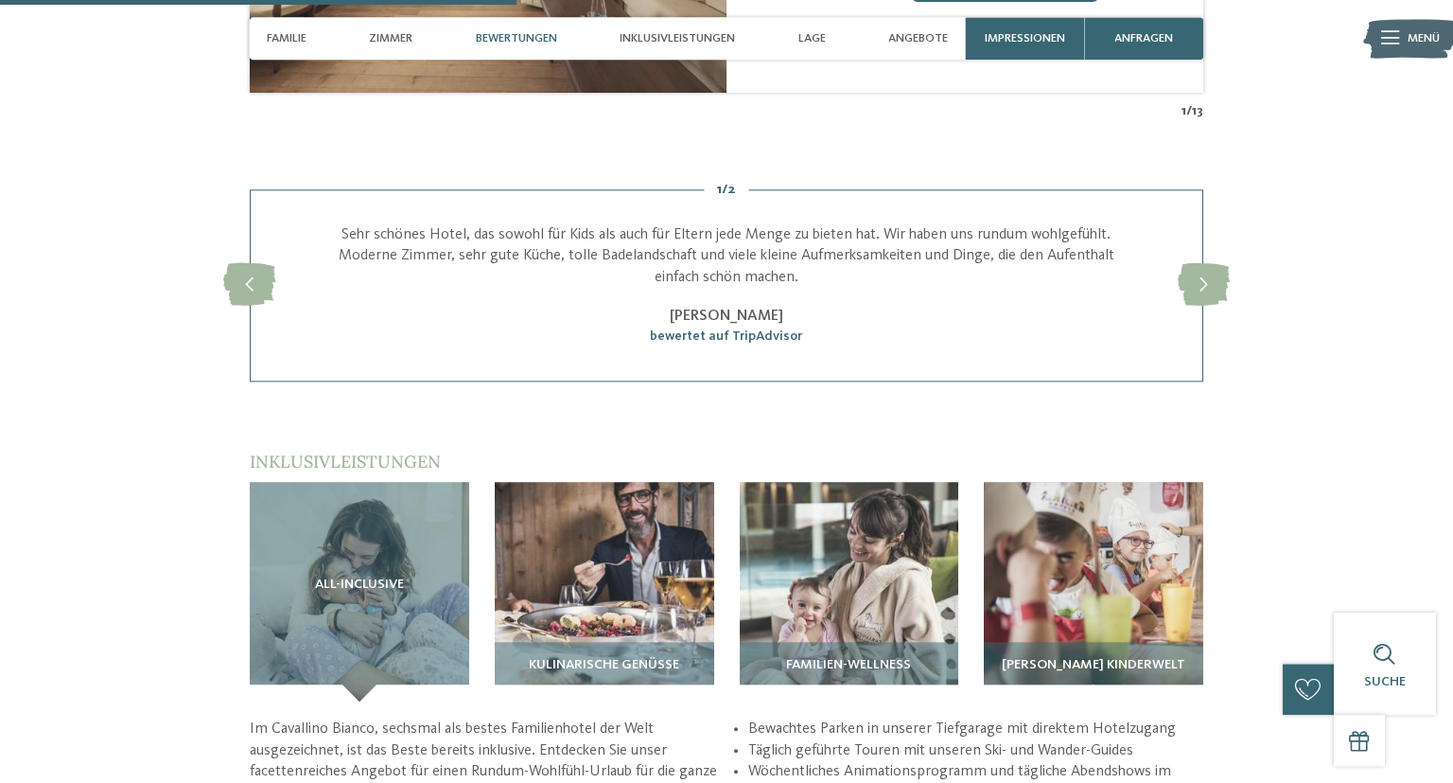
scroll to position [2298, 0]
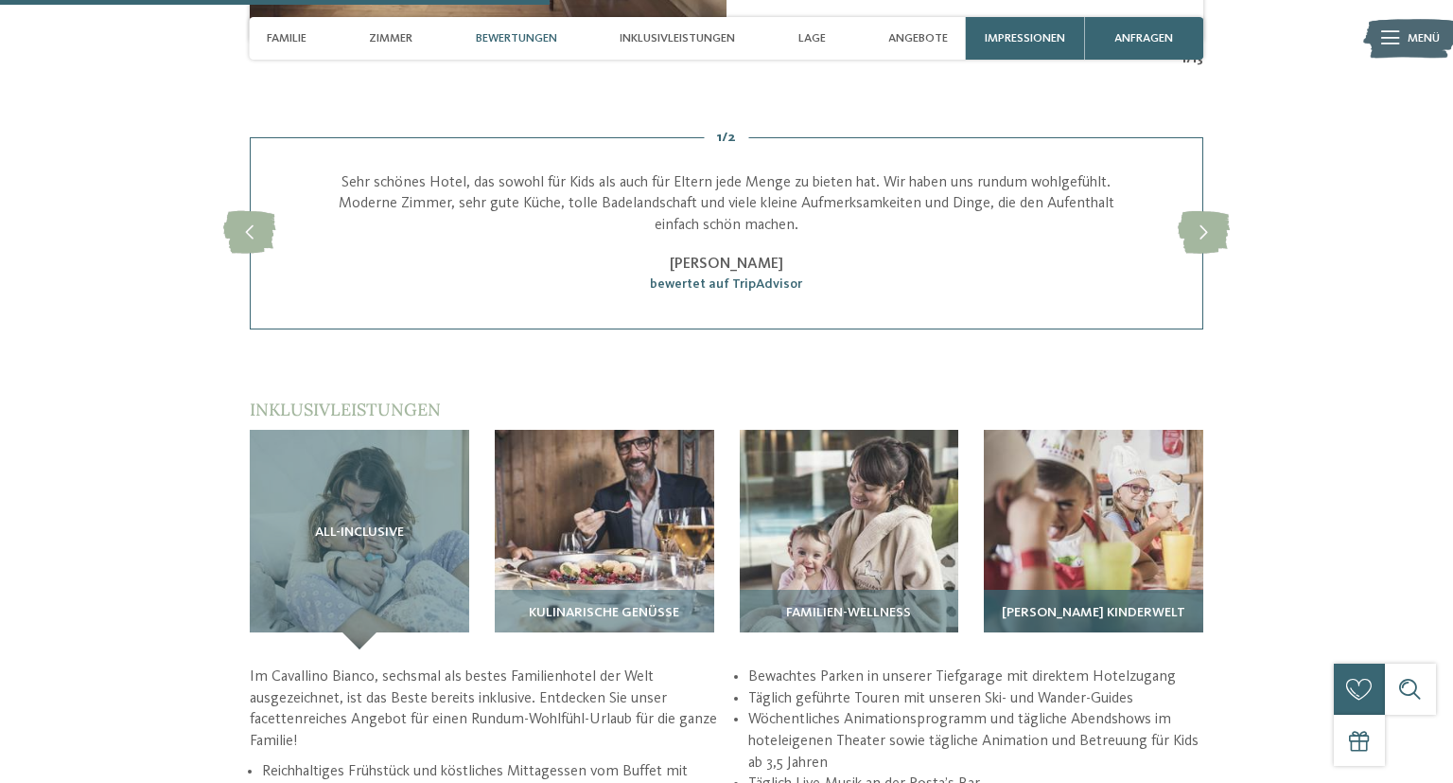
click at [1041, 455] on img at bounding box center [1094, 540] width 220 height 220
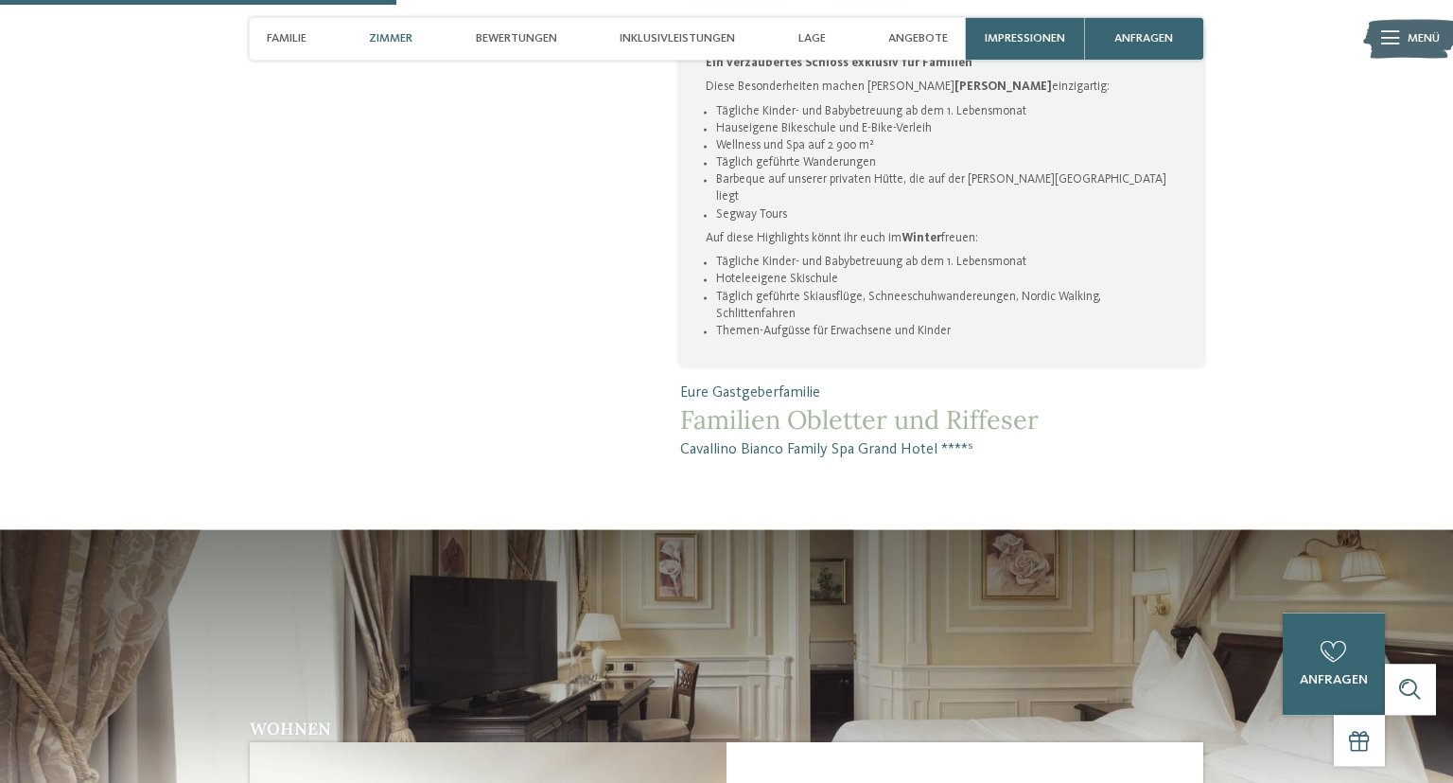
scroll to position [1099, 0]
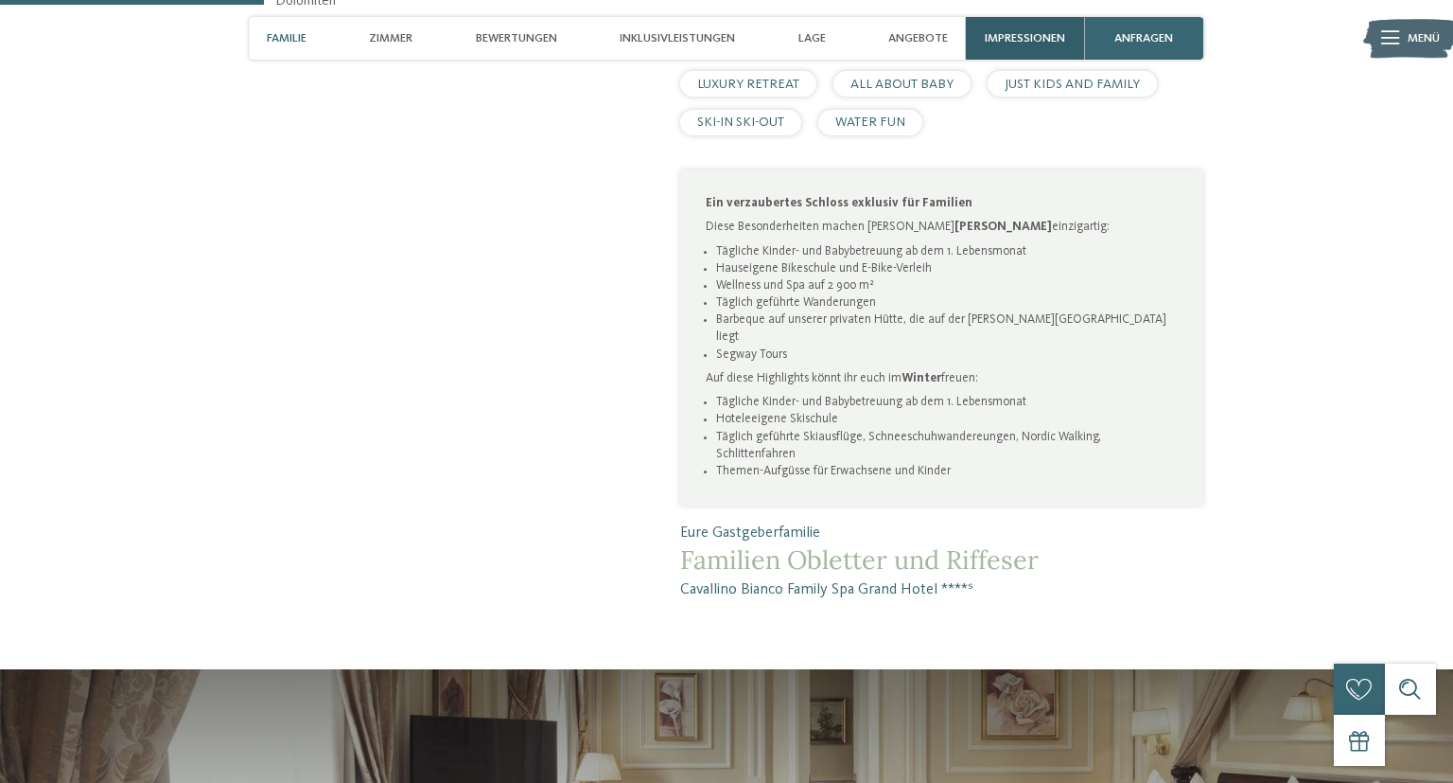
click at [1024, 47] on div "Impressionen" at bounding box center [1024, 38] width 119 height 43
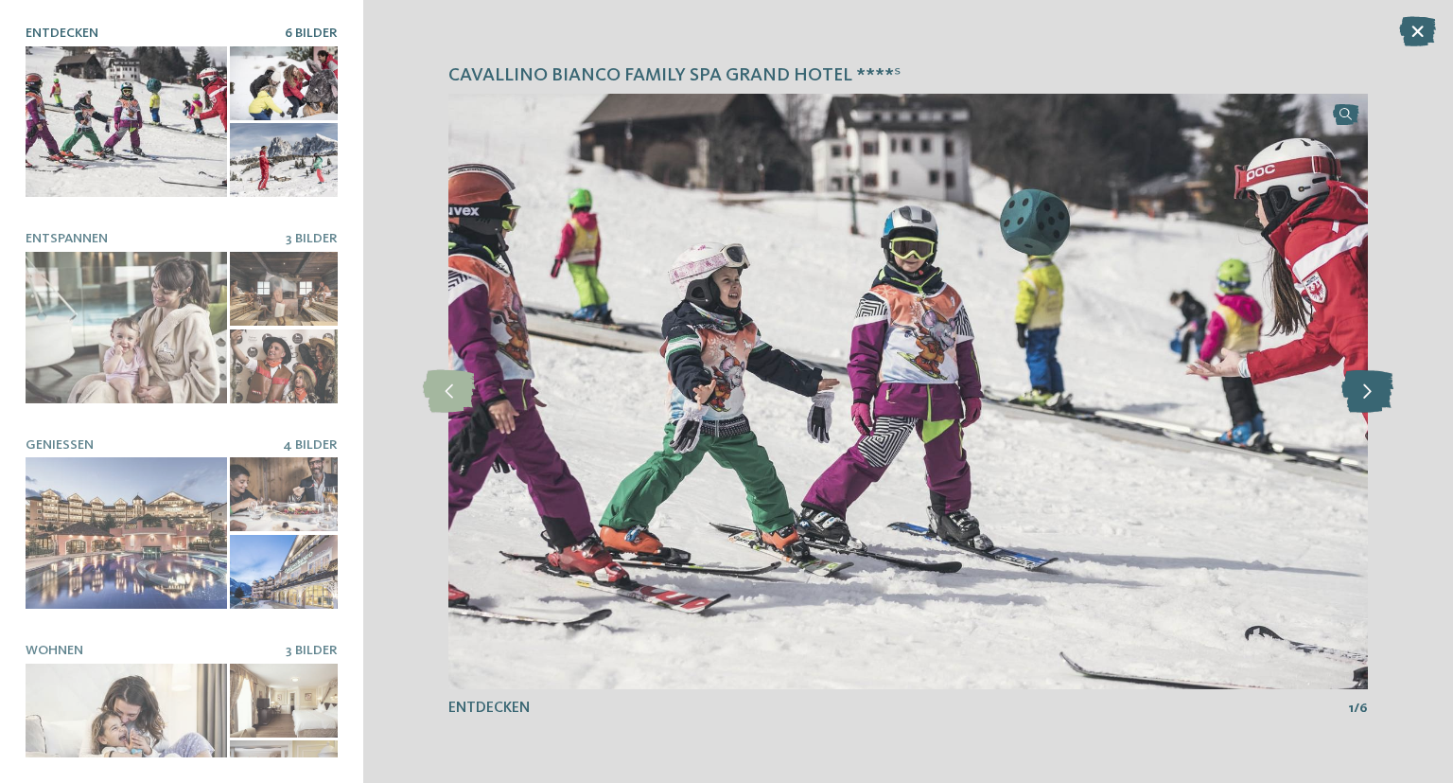
click at [1361, 391] on icon at bounding box center [1368, 391] width 52 height 43
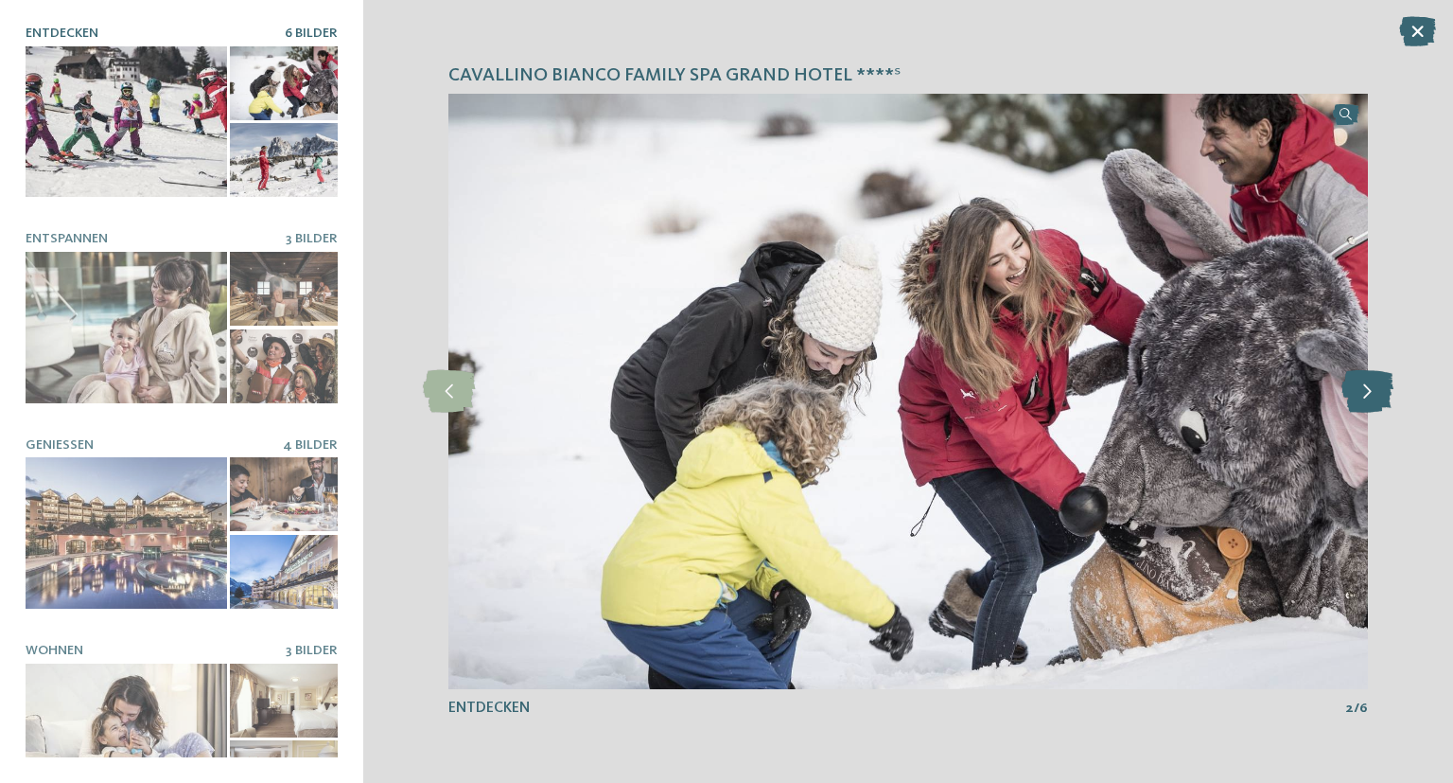
click at [1361, 391] on icon at bounding box center [1368, 391] width 52 height 43
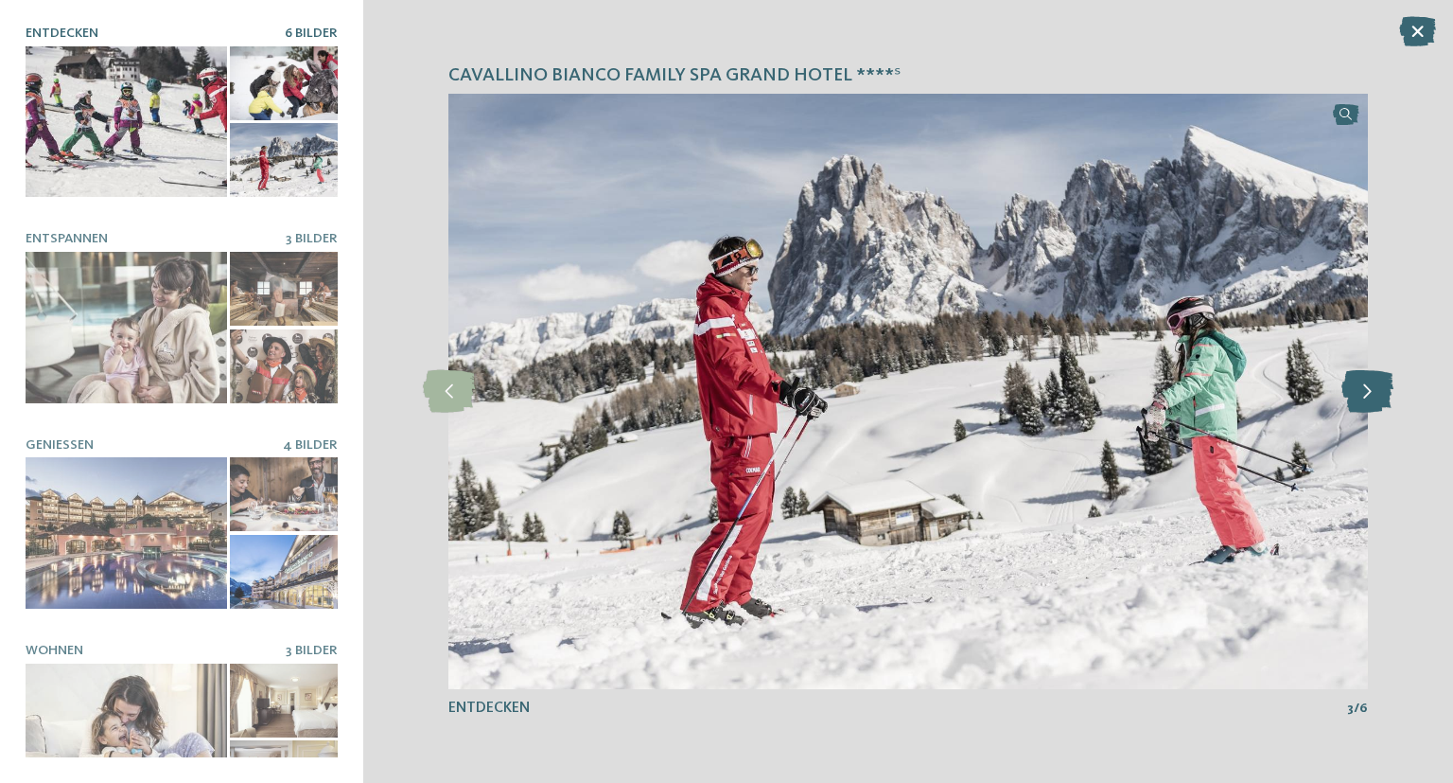
click at [1361, 391] on icon at bounding box center [1368, 391] width 52 height 43
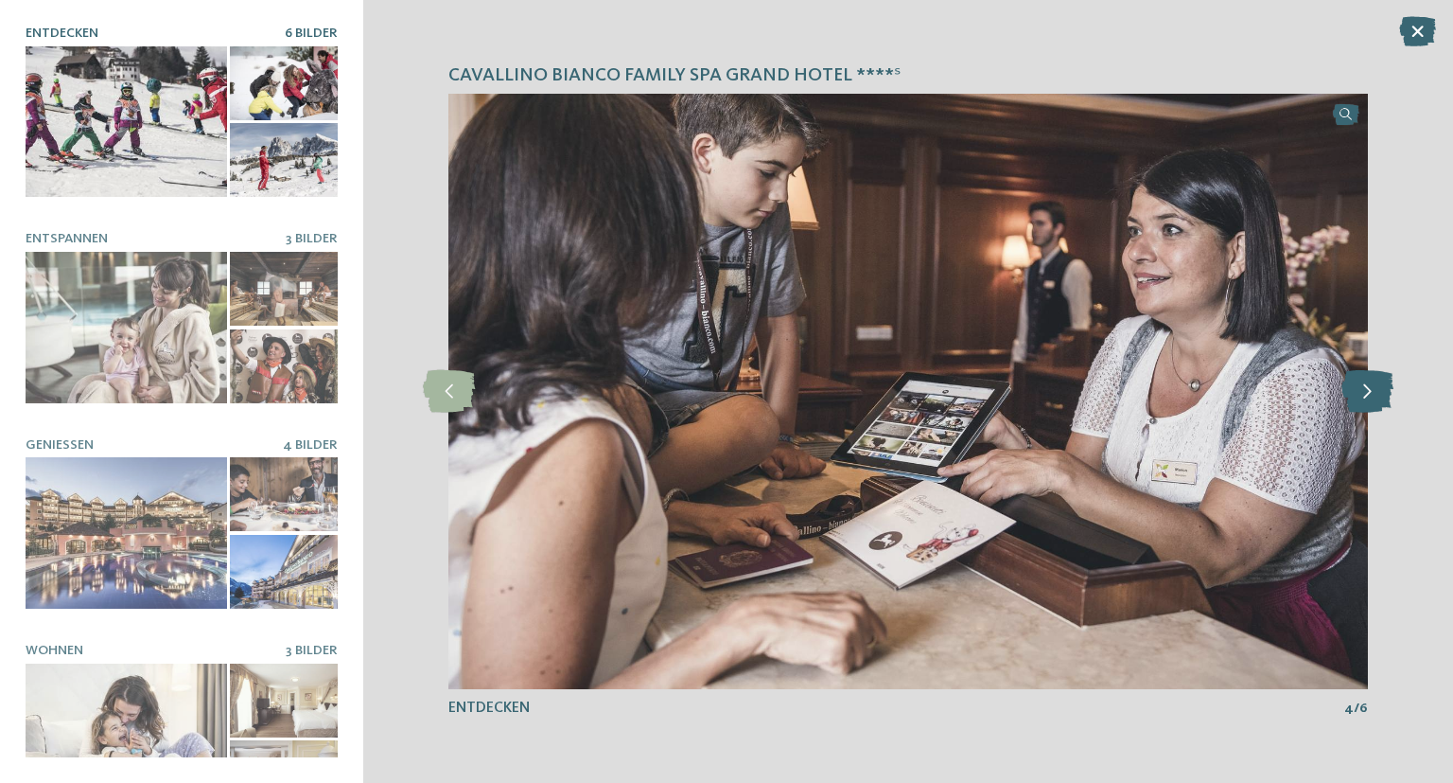
click at [1361, 391] on icon at bounding box center [1368, 391] width 52 height 43
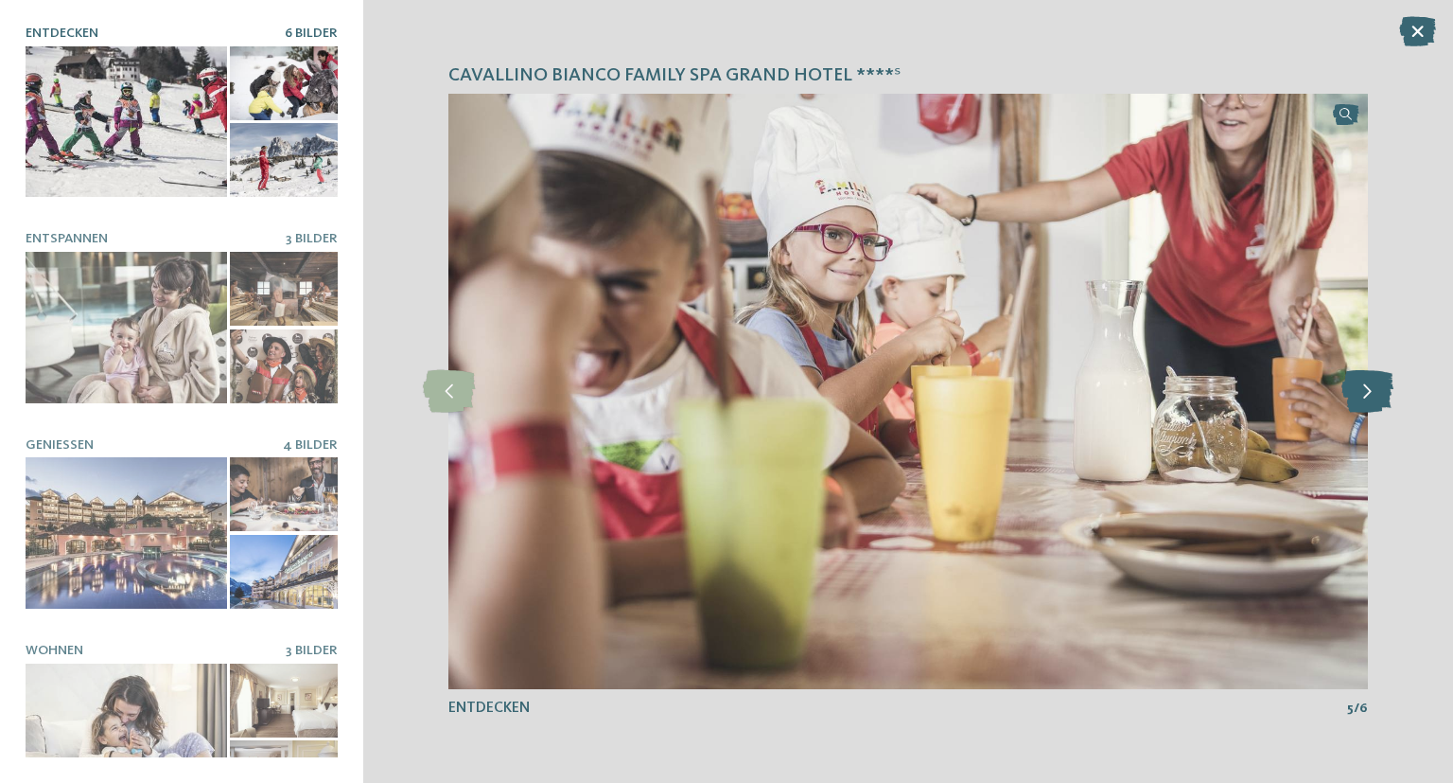
click at [1361, 391] on icon at bounding box center [1368, 391] width 52 height 43
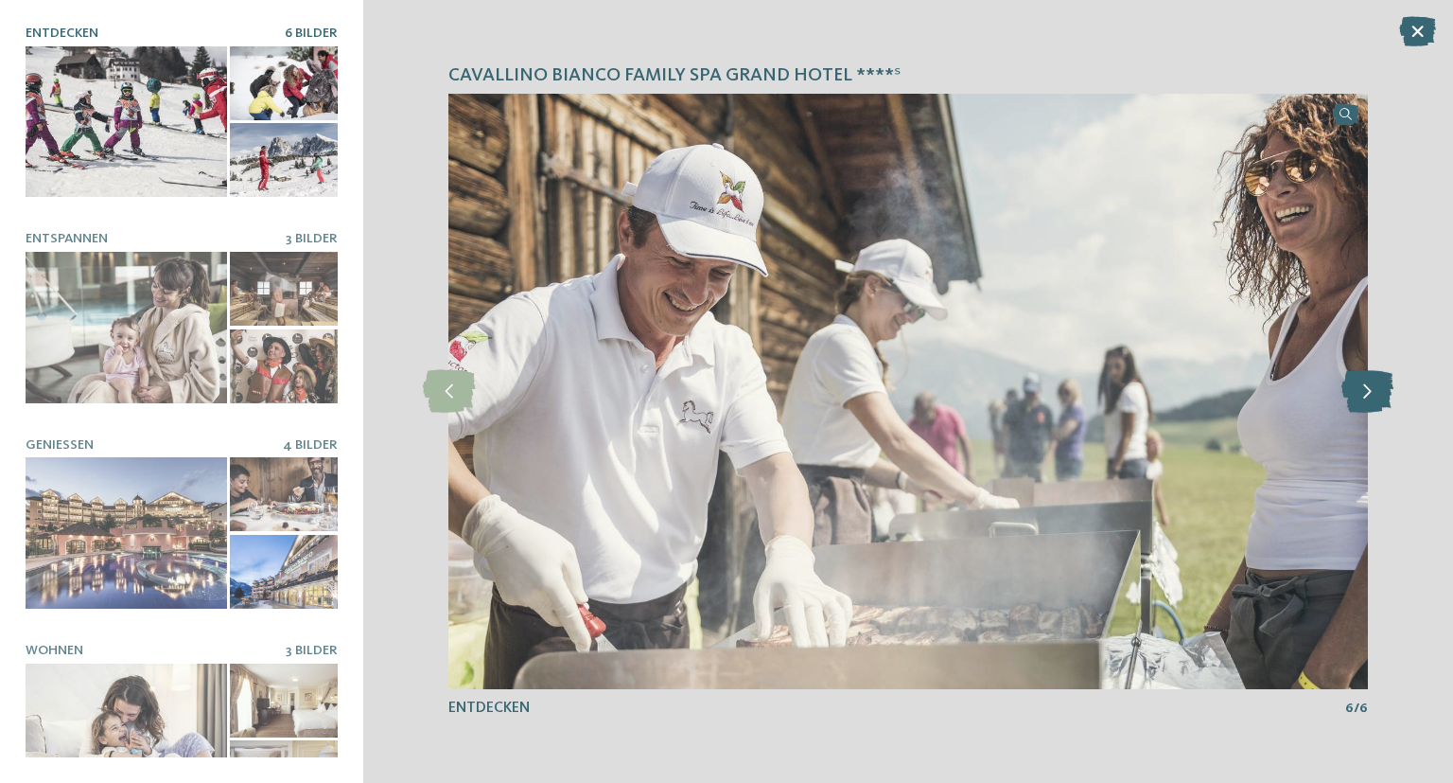
click at [1361, 391] on icon at bounding box center [1368, 391] width 52 height 43
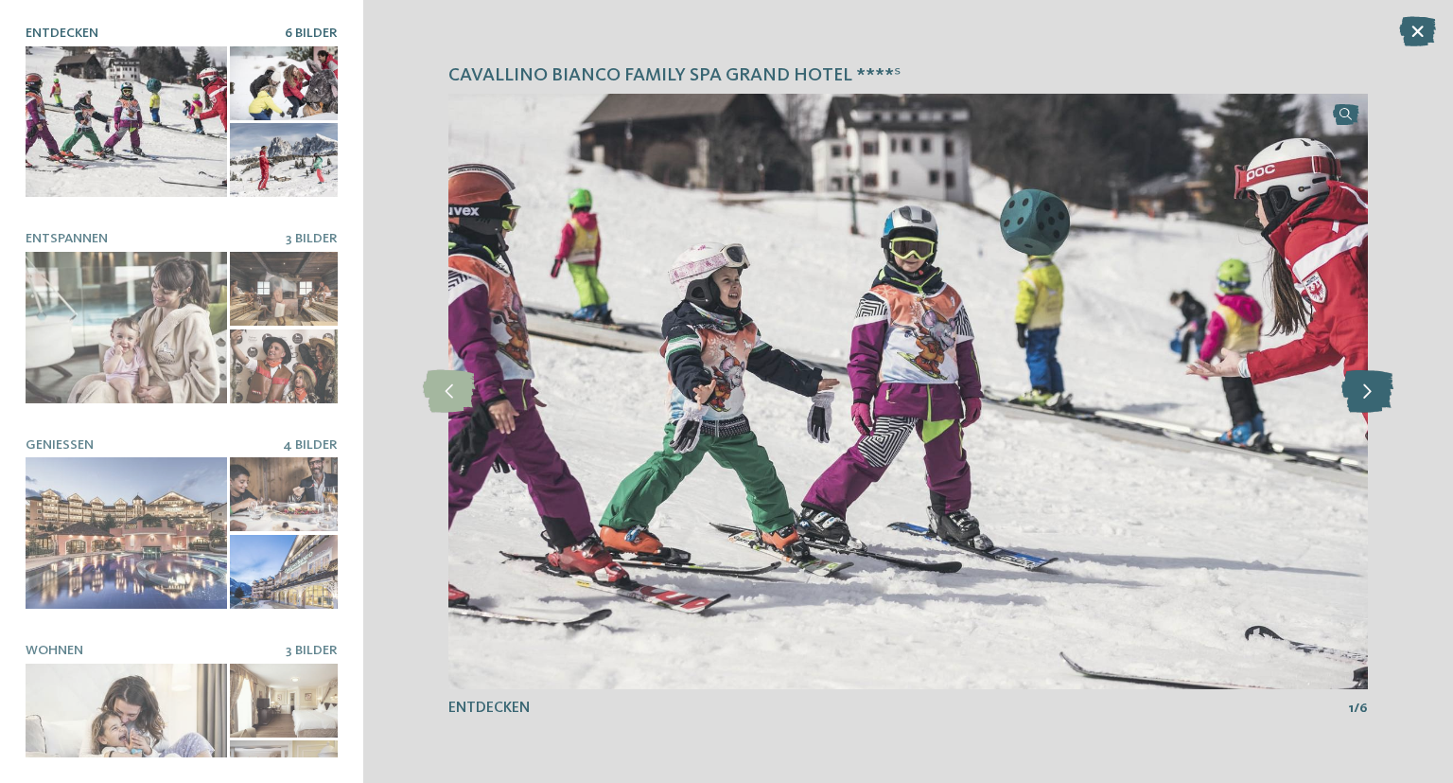
click at [1361, 391] on icon at bounding box center [1368, 391] width 52 height 43
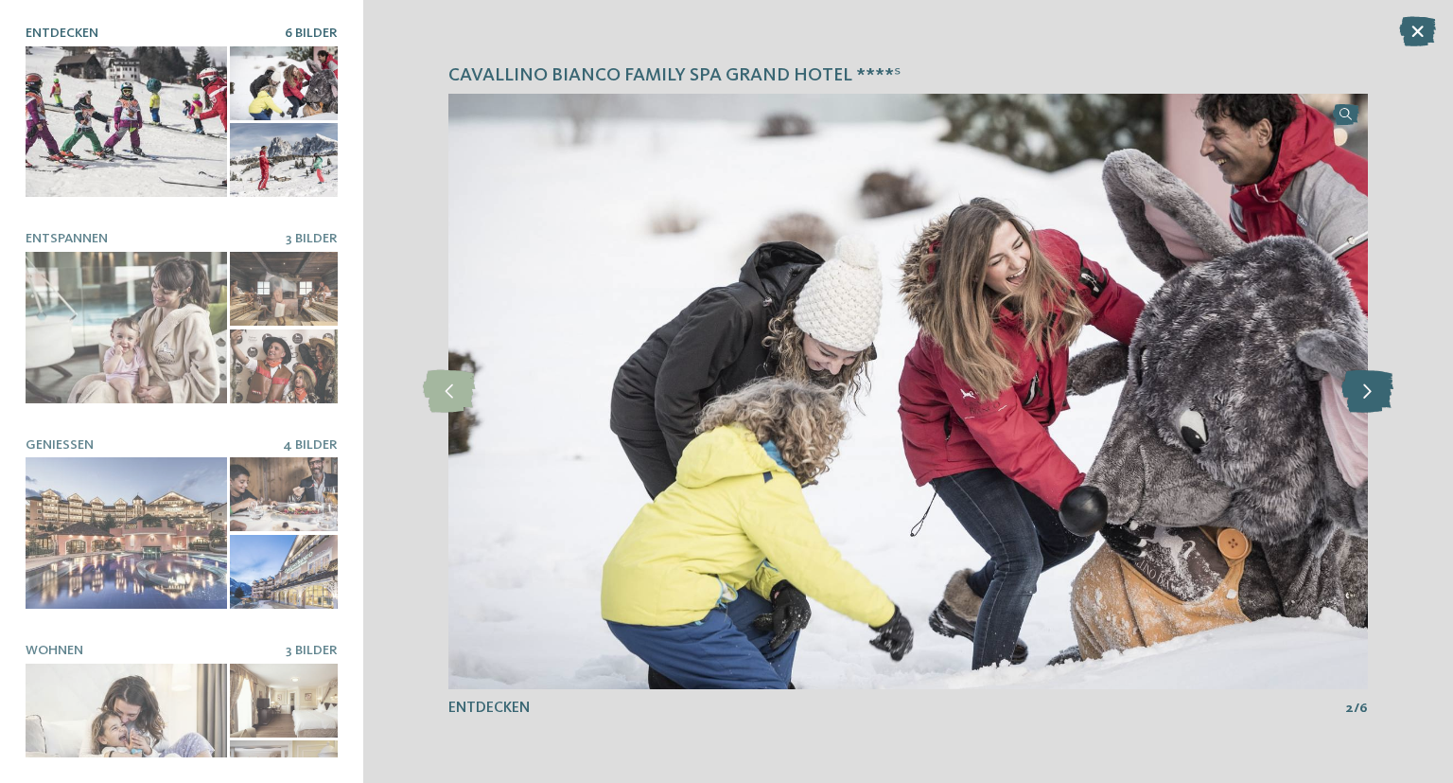
click at [1361, 391] on icon at bounding box center [1368, 391] width 52 height 43
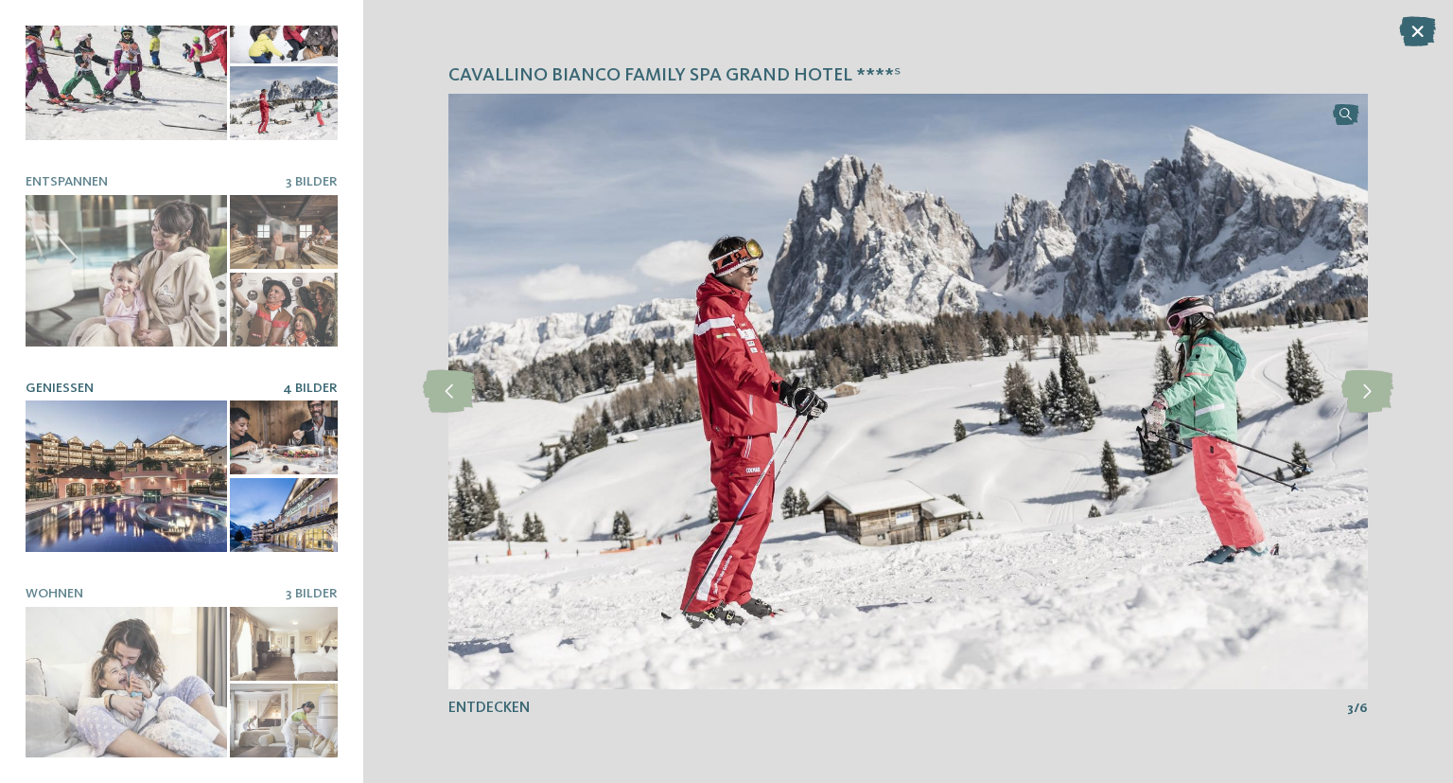
scroll to position [0, 0]
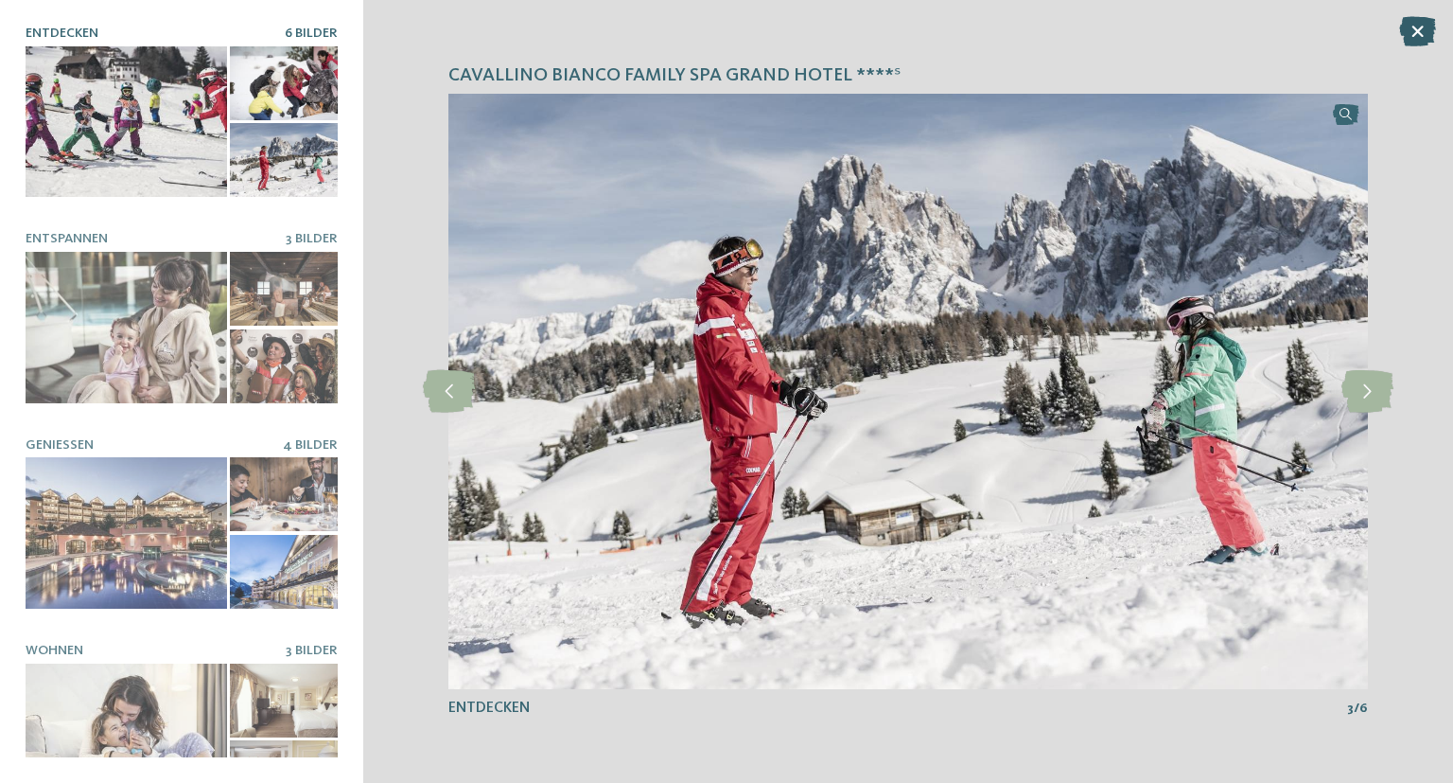
click at [1424, 38] on icon at bounding box center [1418, 31] width 37 height 30
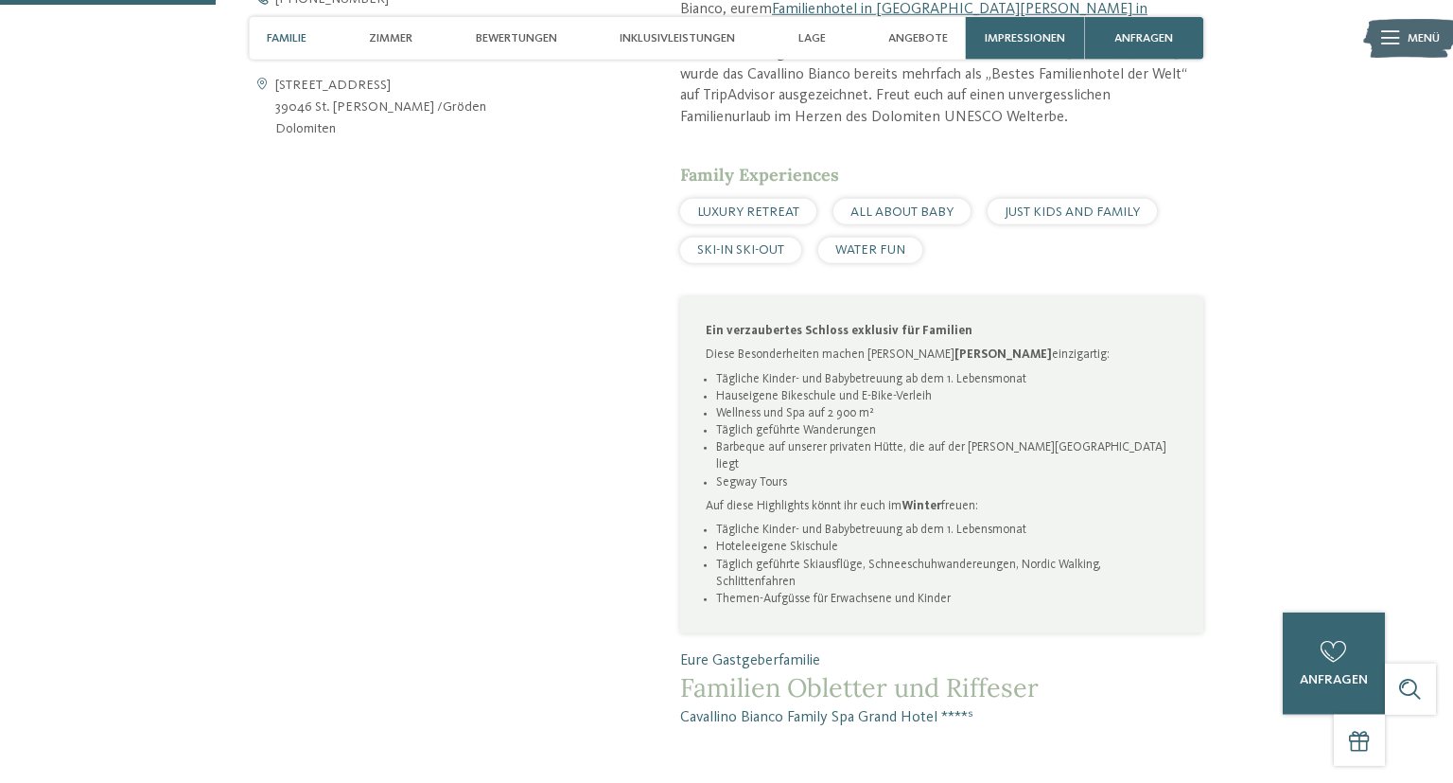
scroll to position [899, 0]
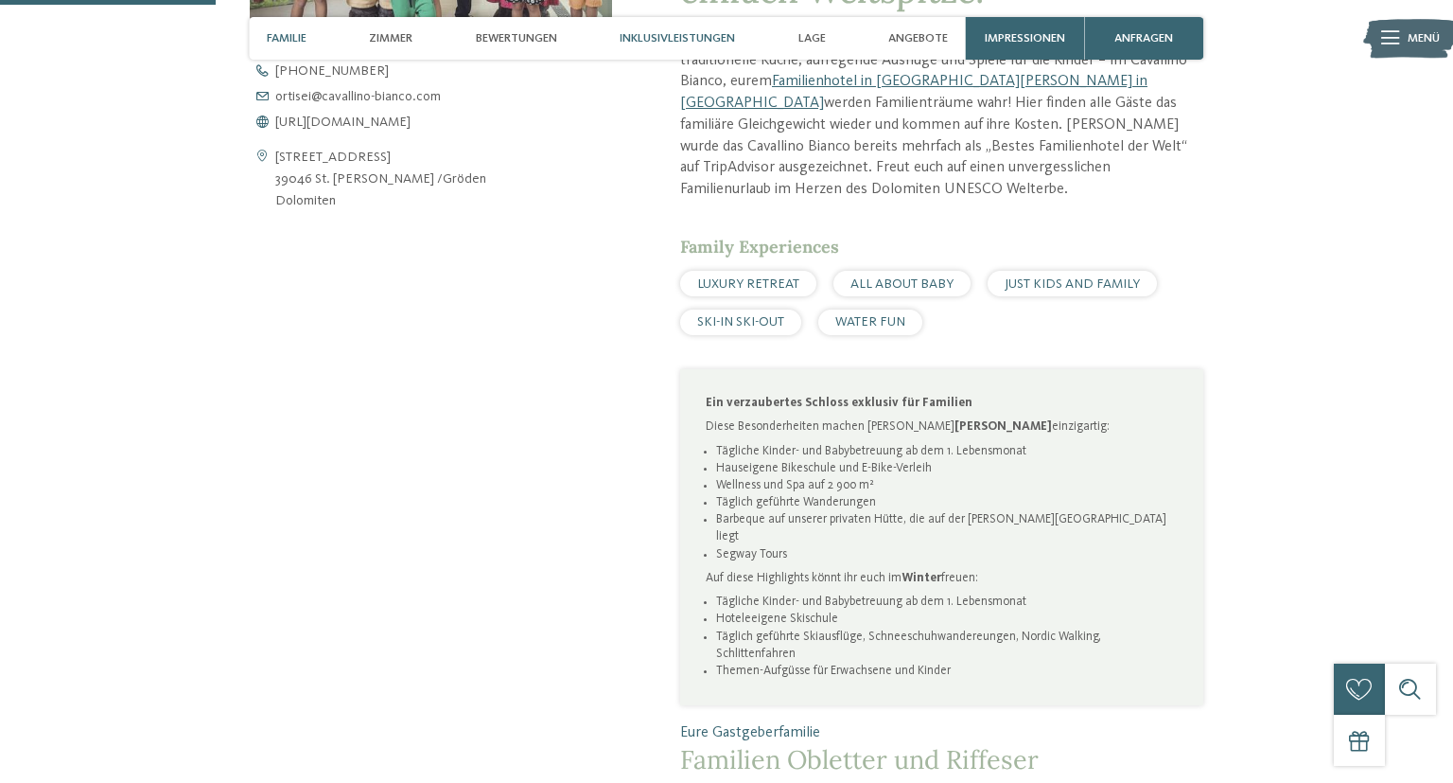
click at [636, 32] on span "Inklusivleistungen" at bounding box center [677, 38] width 115 height 14
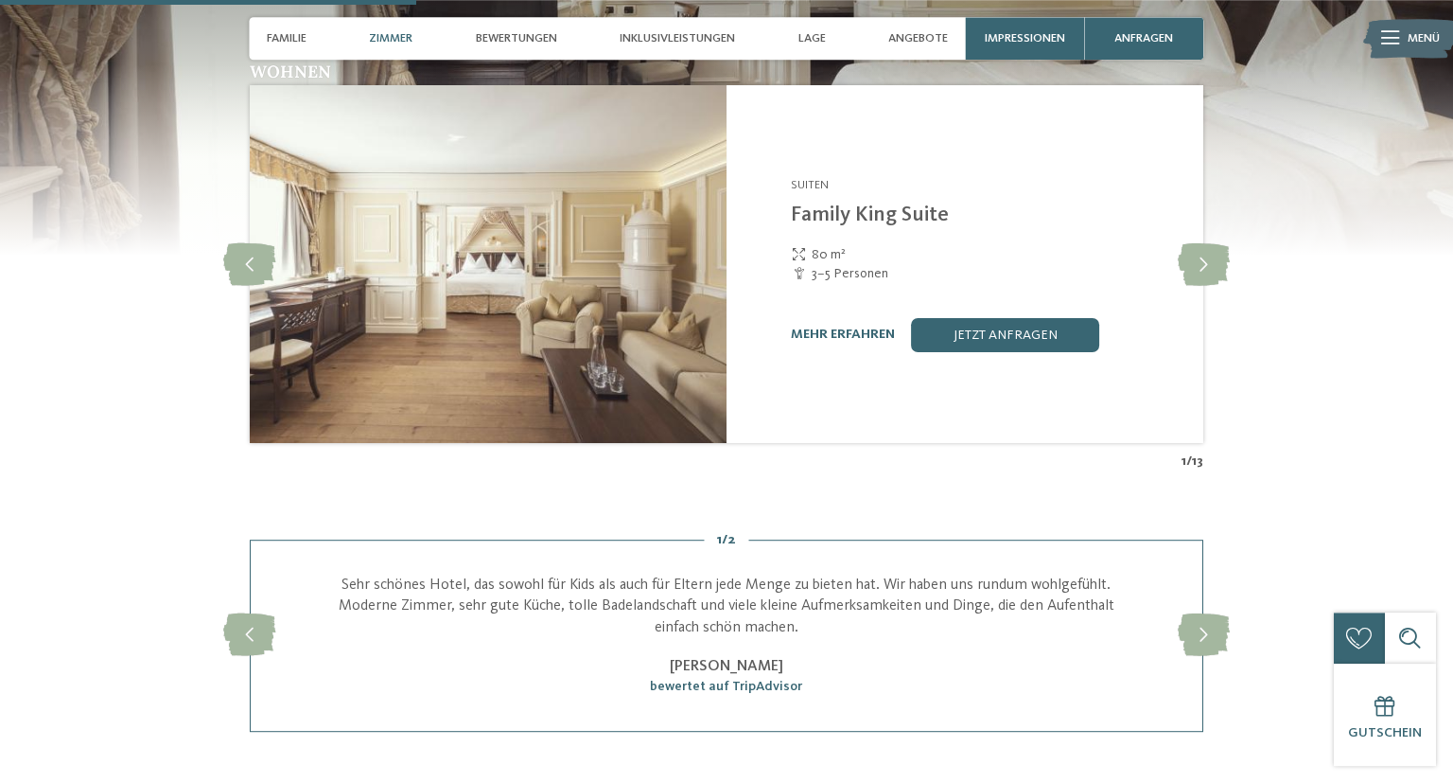
scroll to position [1711, 0]
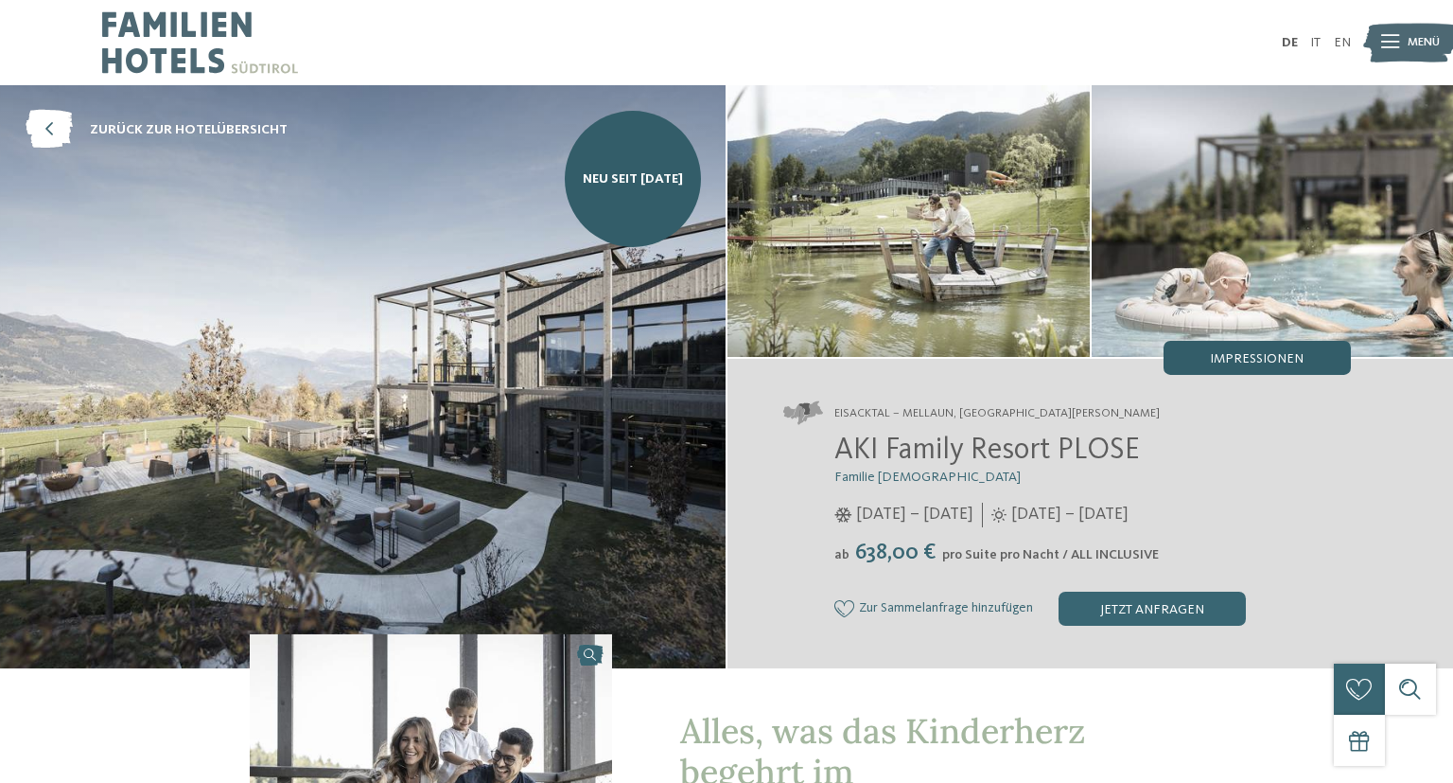
click at [1213, 363] on span "Impressionen" at bounding box center [1257, 358] width 94 height 13
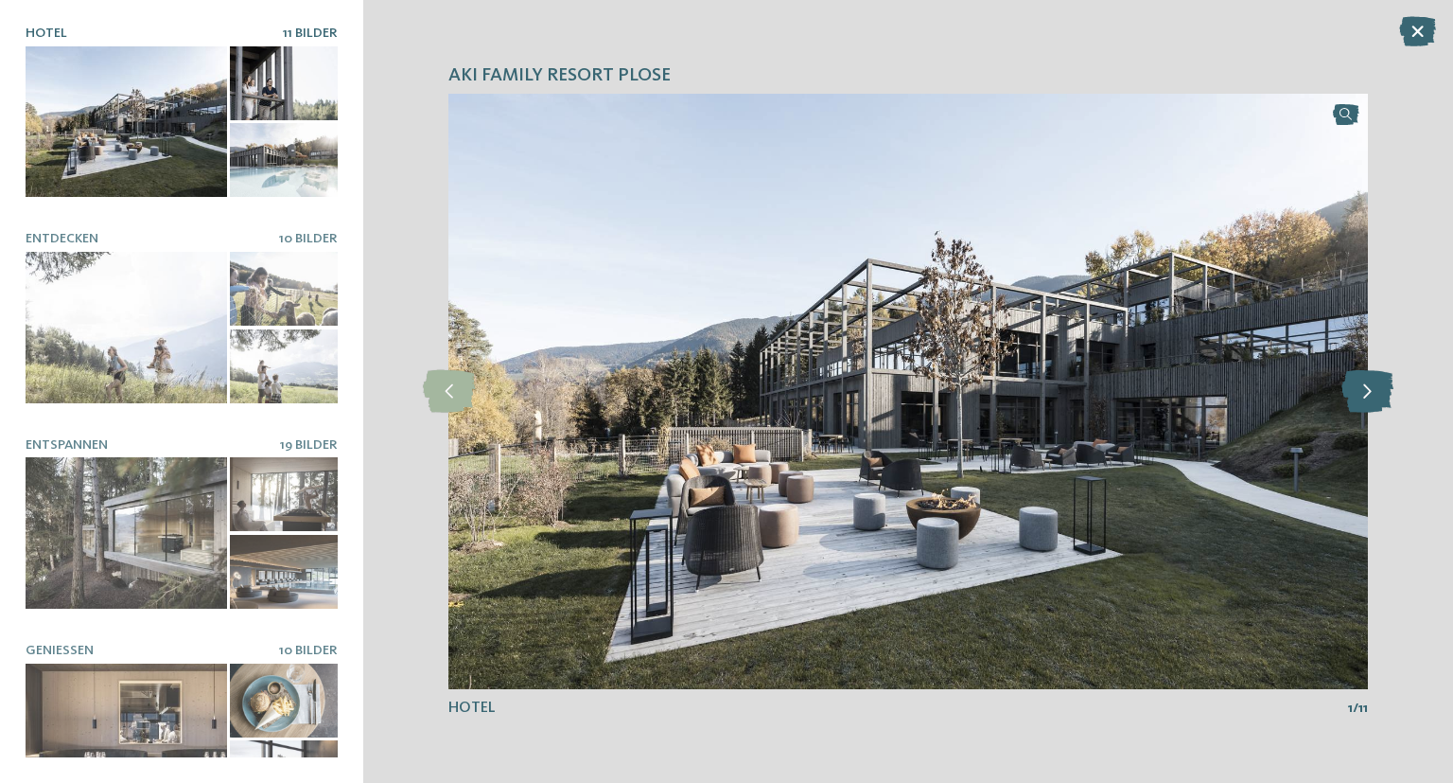
click at [1372, 392] on icon at bounding box center [1368, 391] width 52 height 43
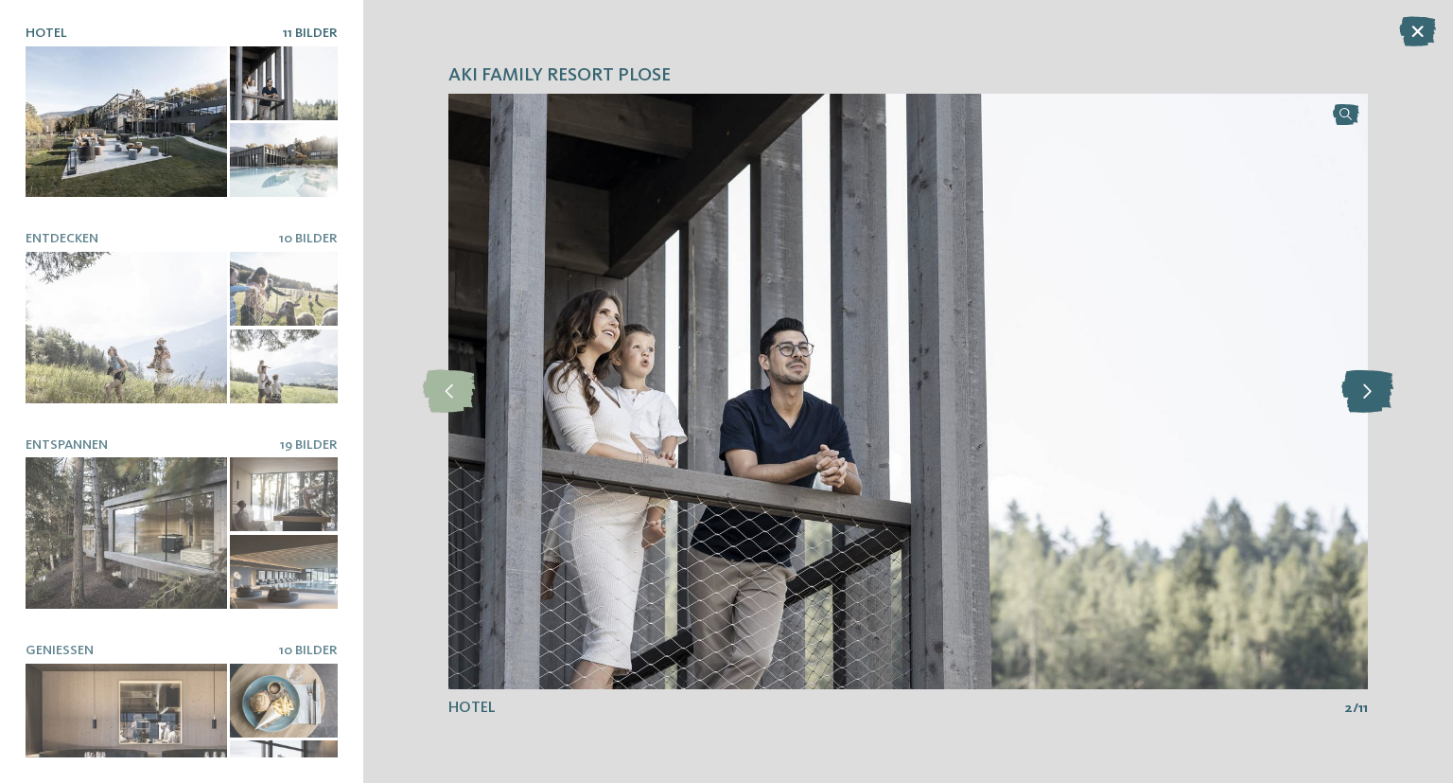
click at [1372, 392] on icon at bounding box center [1368, 391] width 52 height 43
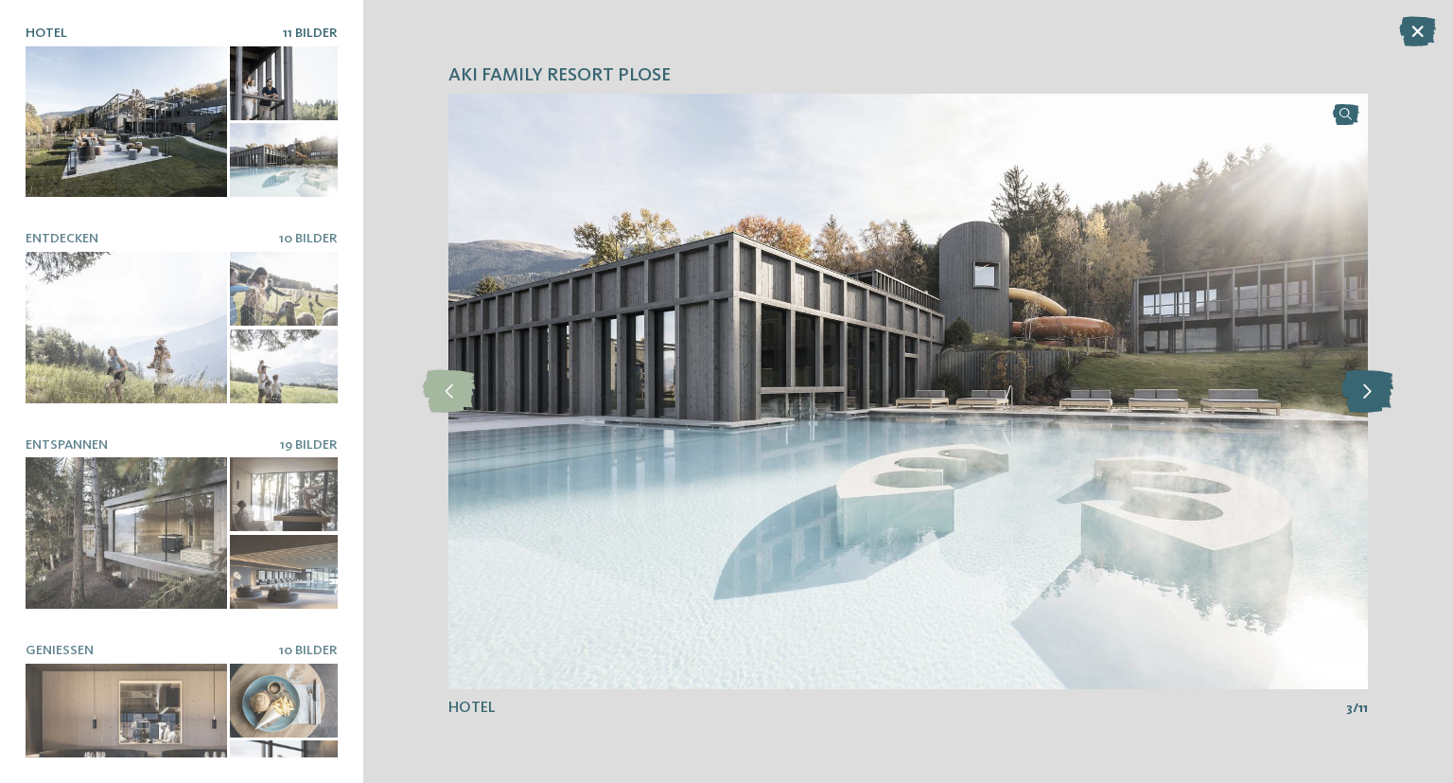
click at [1372, 392] on icon at bounding box center [1368, 391] width 52 height 43
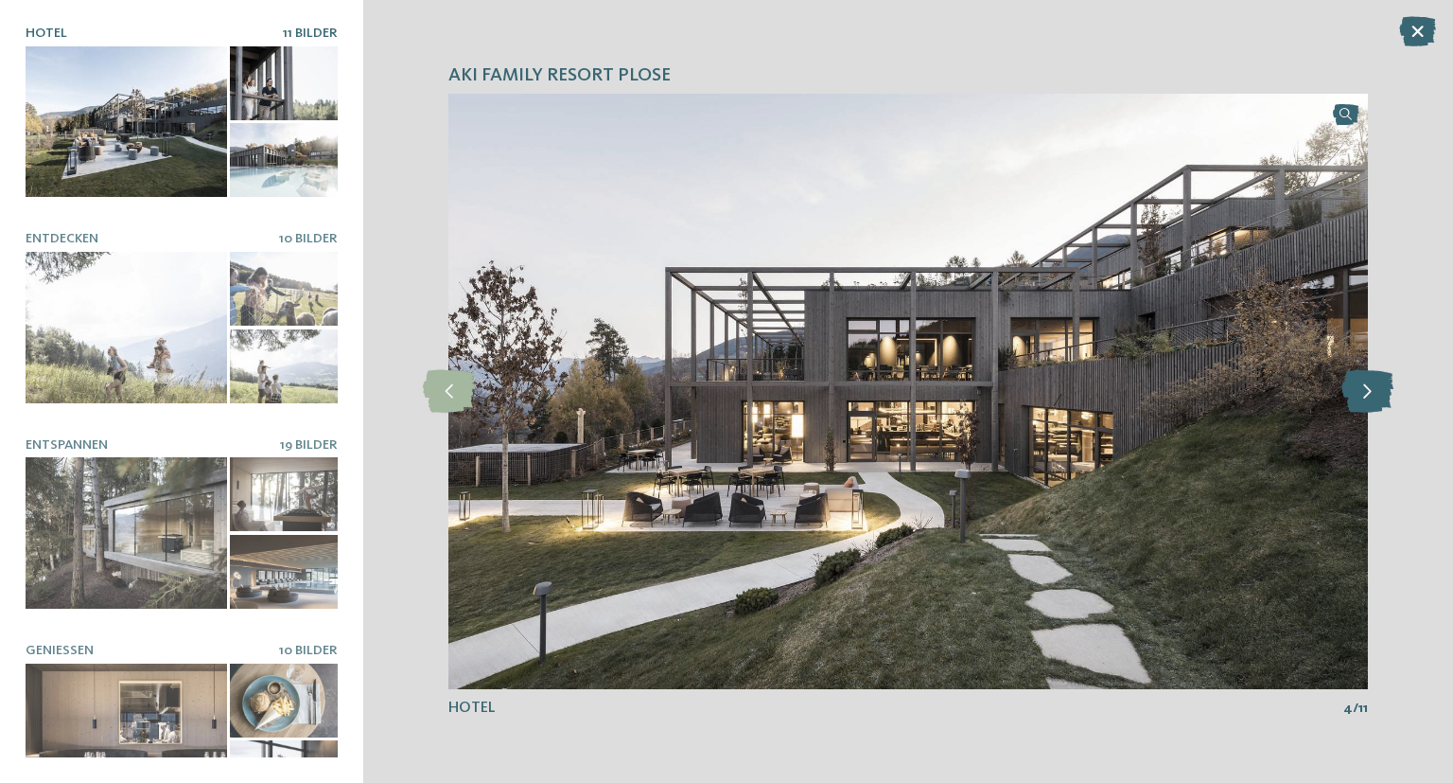
click at [1372, 392] on icon at bounding box center [1368, 391] width 52 height 43
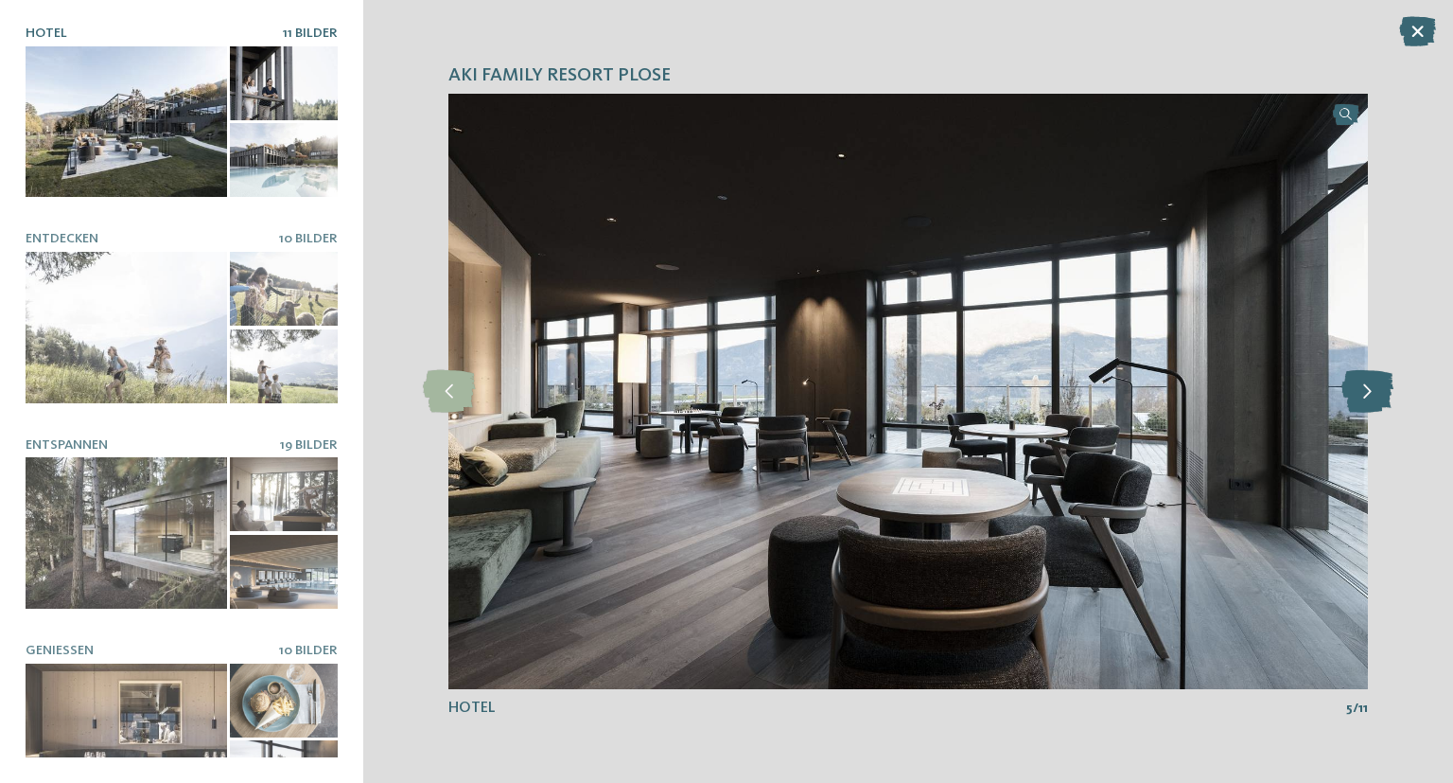
click at [1372, 392] on icon at bounding box center [1368, 391] width 52 height 43
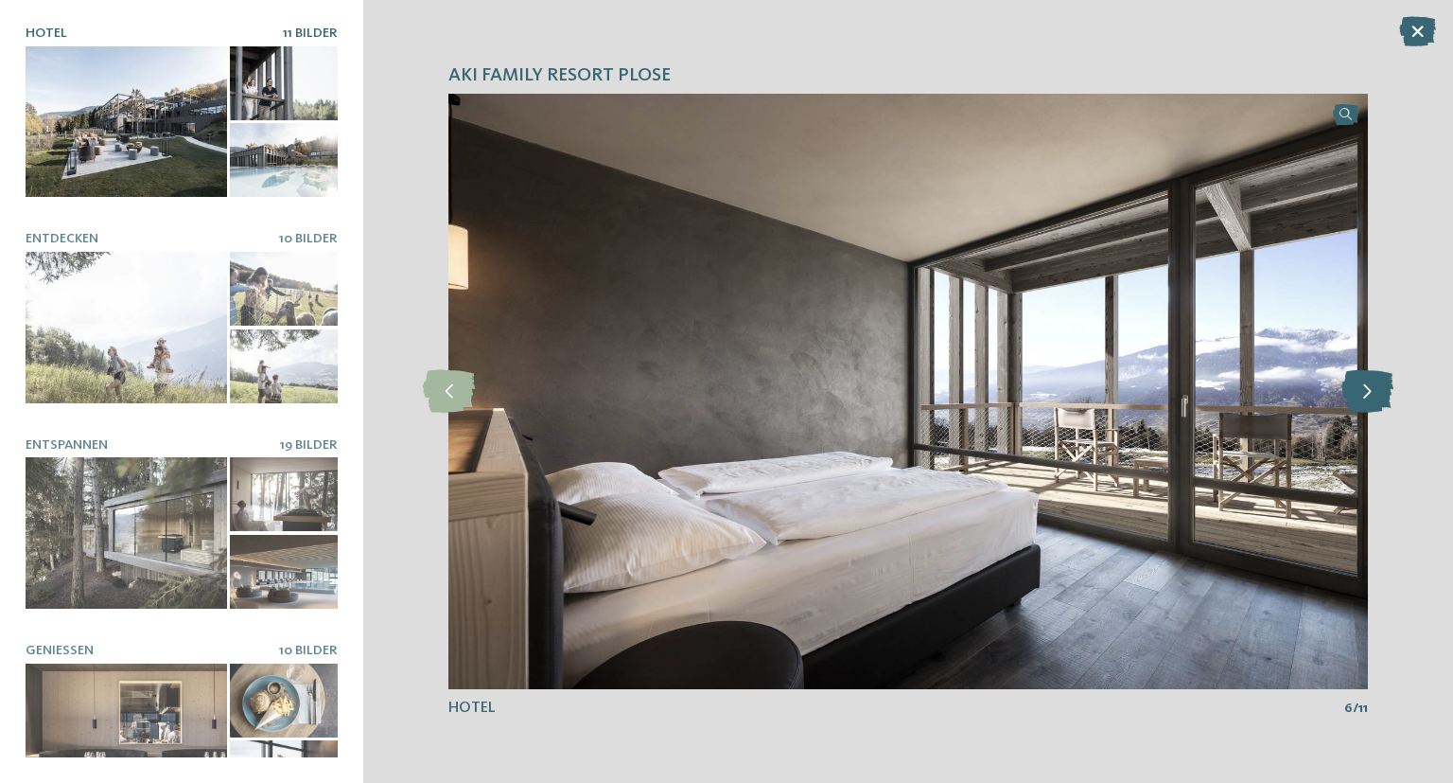
click at [1372, 392] on icon at bounding box center [1368, 391] width 52 height 43
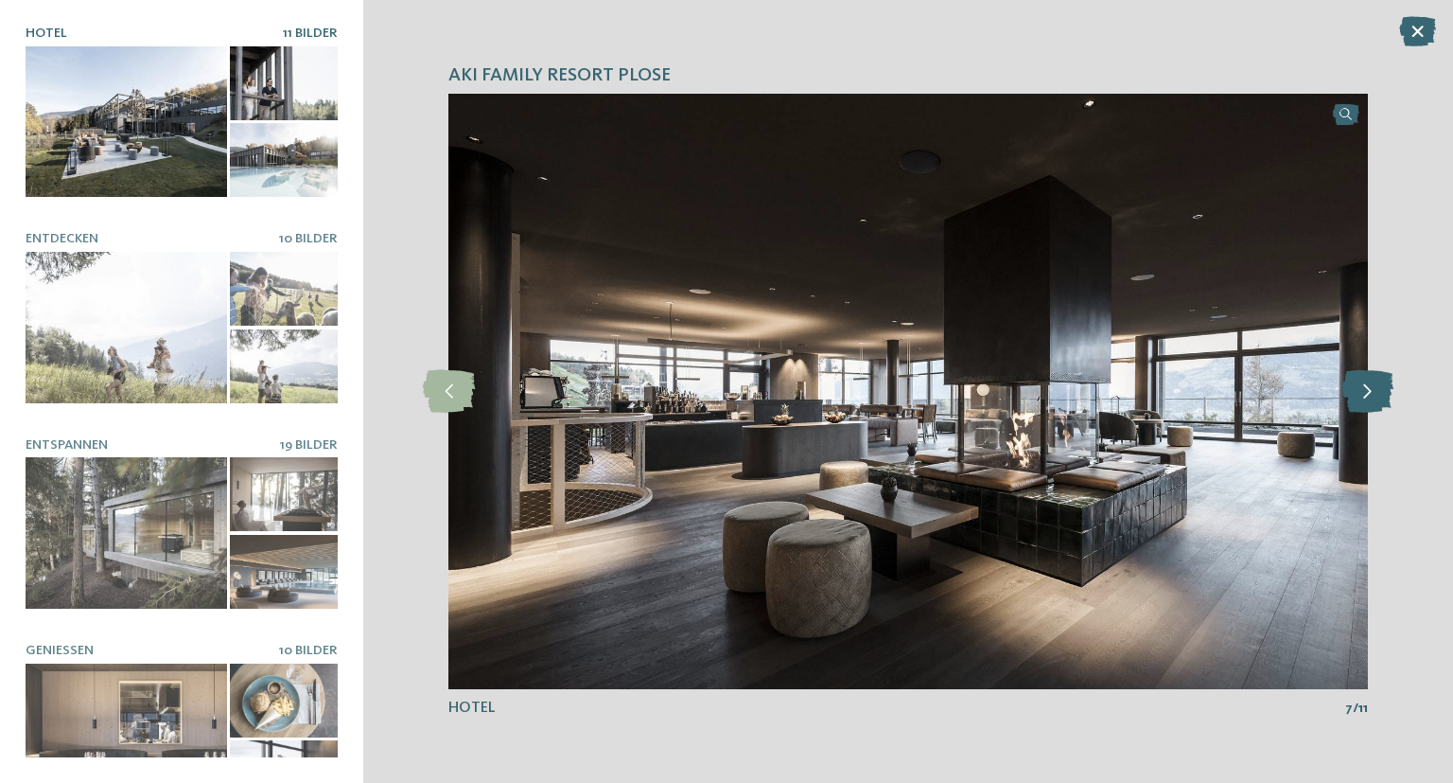
click at [1372, 392] on icon at bounding box center [1368, 391] width 52 height 43
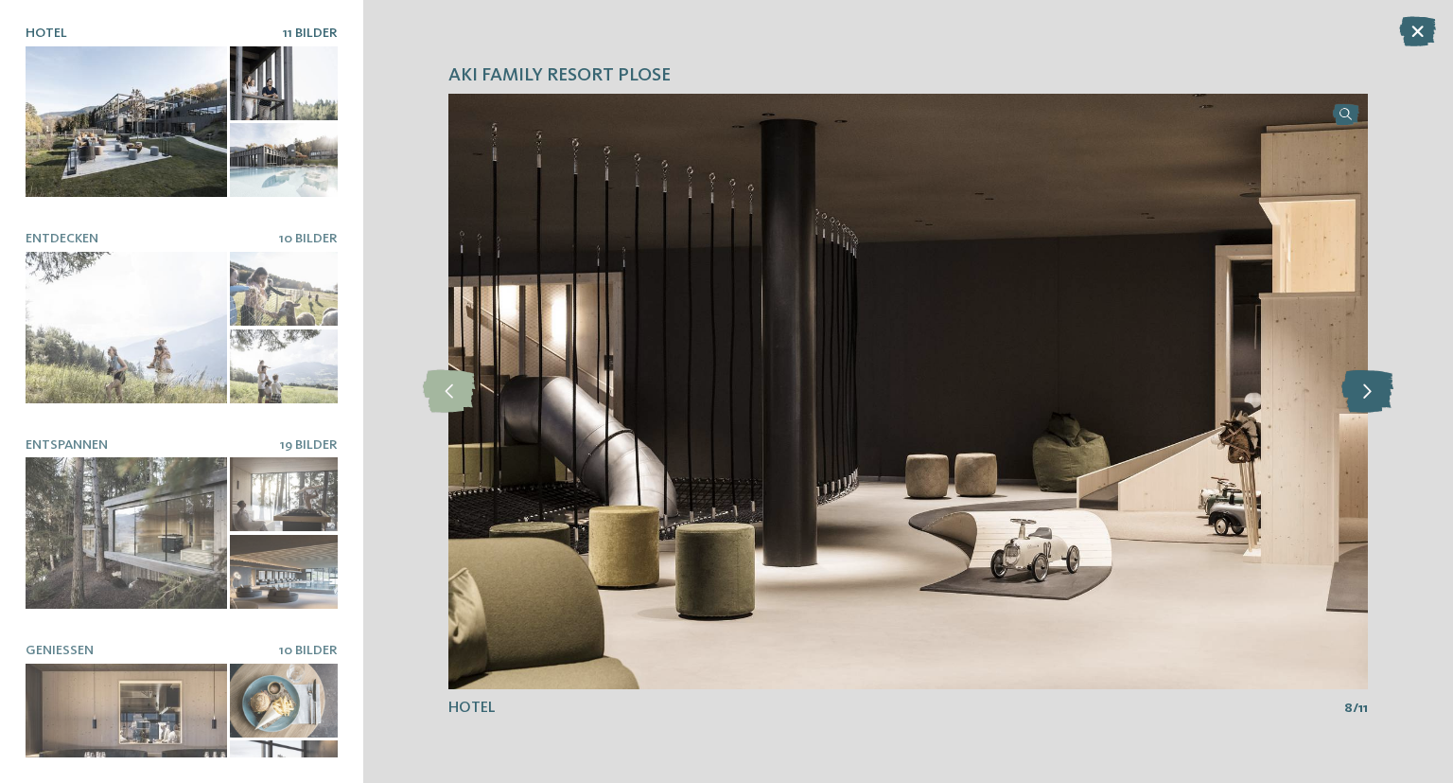
click at [1372, 392] on icon at bounding box center [1368, 391] width 52 height 43
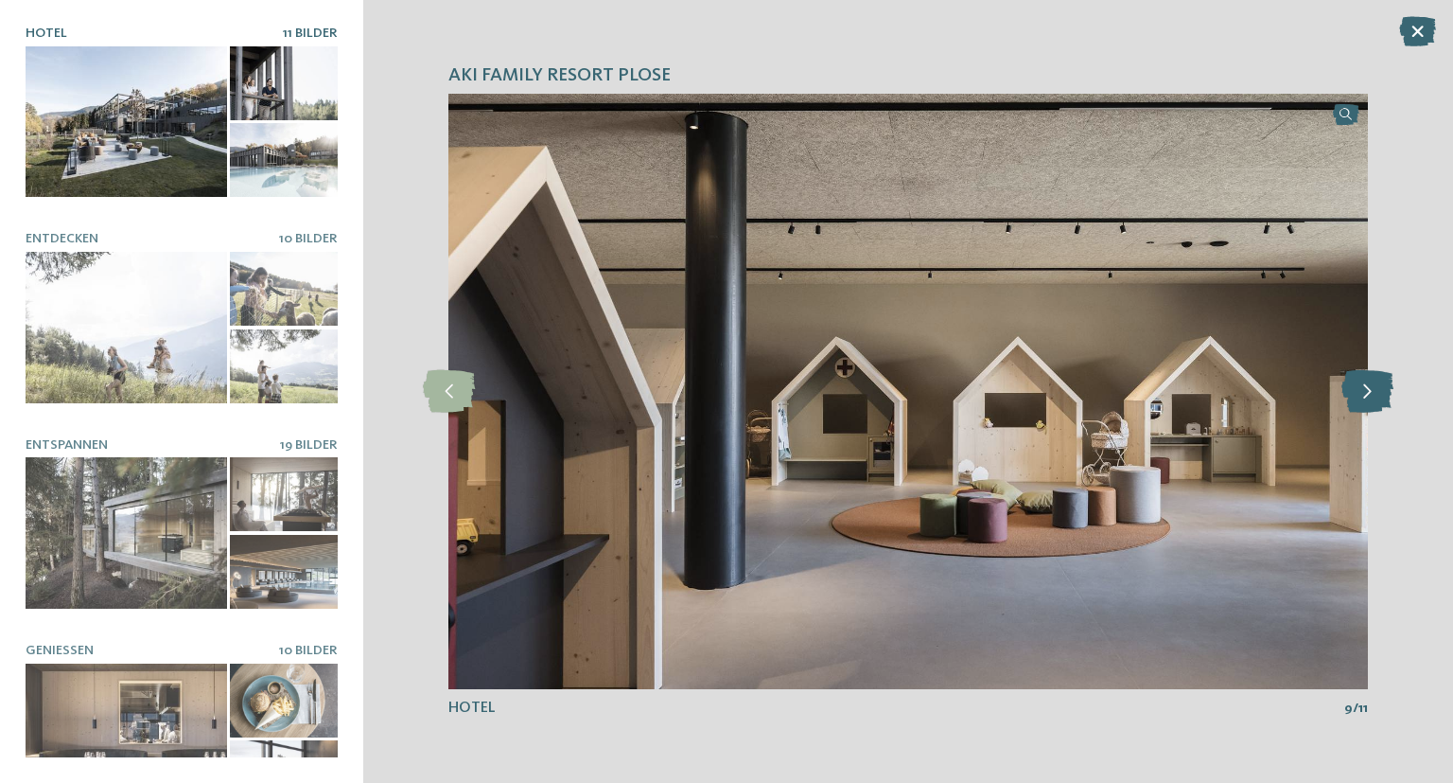
click at [1372, 392] on icon at bounding box center [1368, 391] width 52 height 43
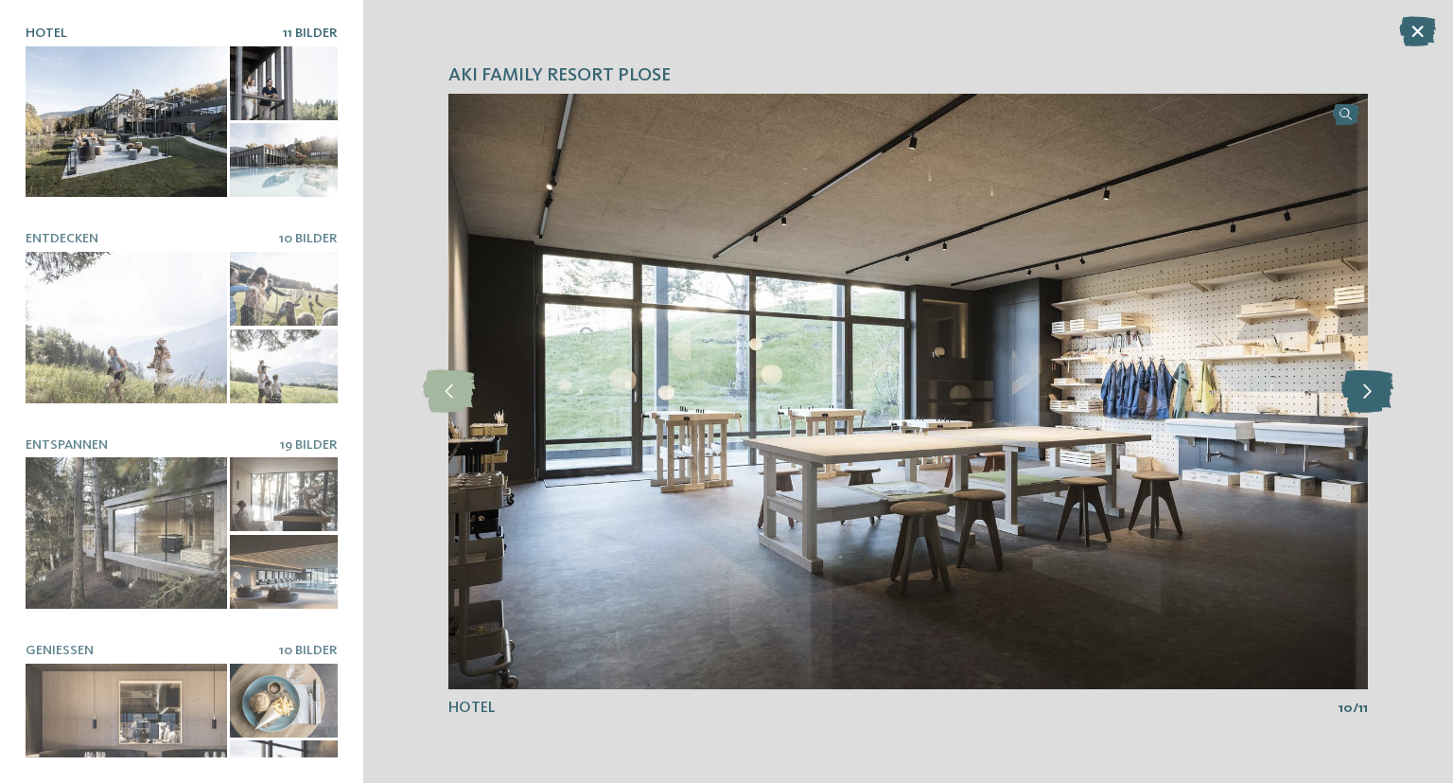
click at [1372, 392] on icon at bounding box center [1368, 391] width 52 height 43
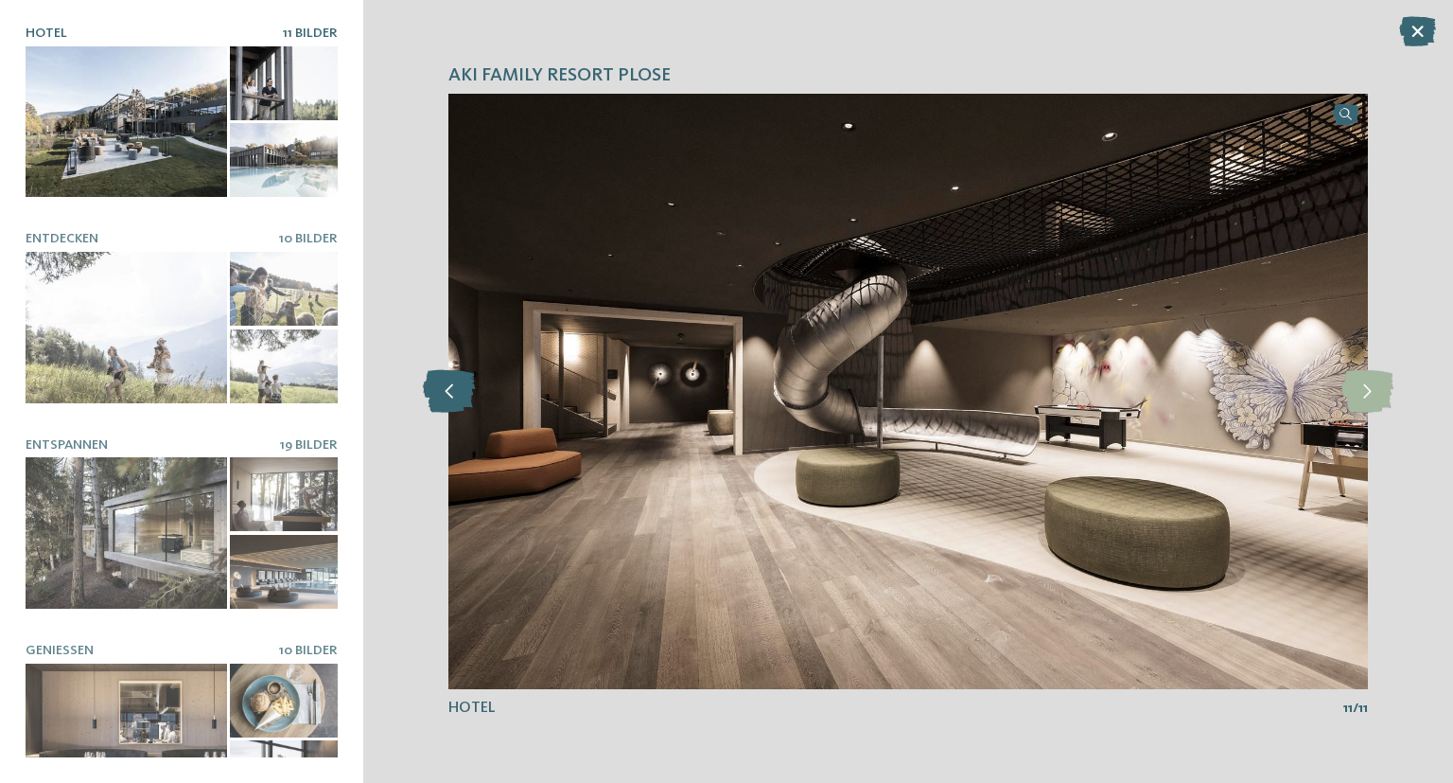
click at [461, 391] on icon at bounding box center [449, 391] width 52 height 43
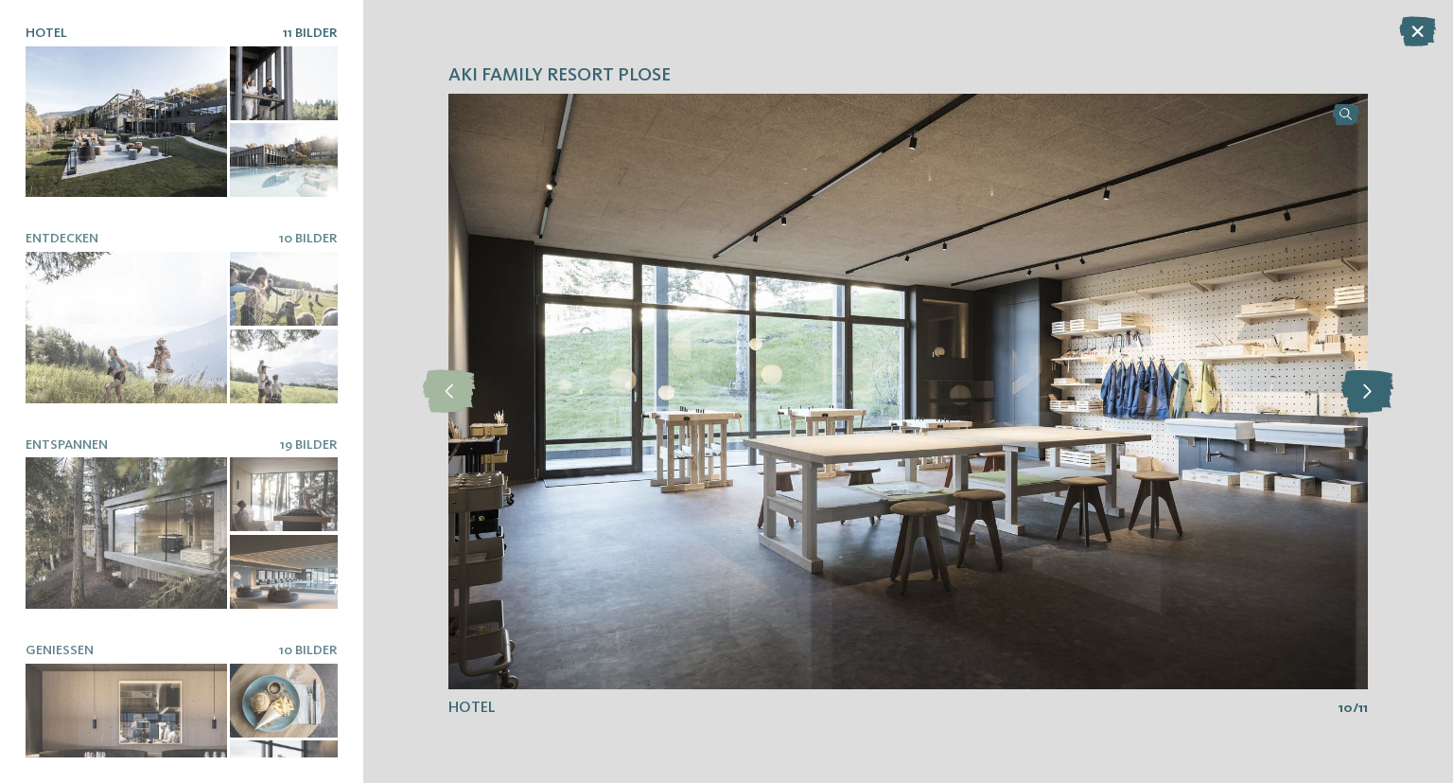
click at [1364, 392] on icon at bounding box center [1368, 391] width 52 height 43
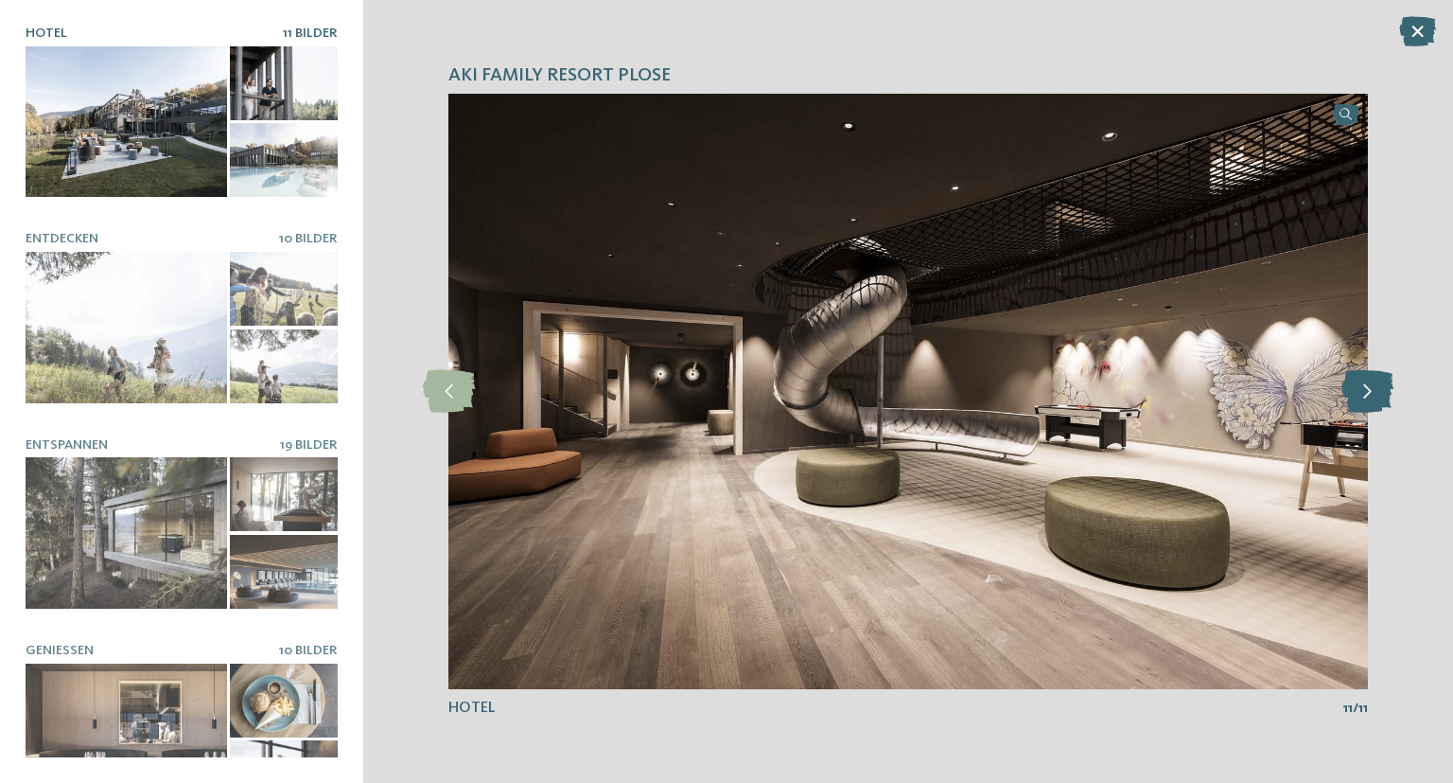
click at [1364, 392] on icon at bounding box center [1368, 391] width 52 height 43
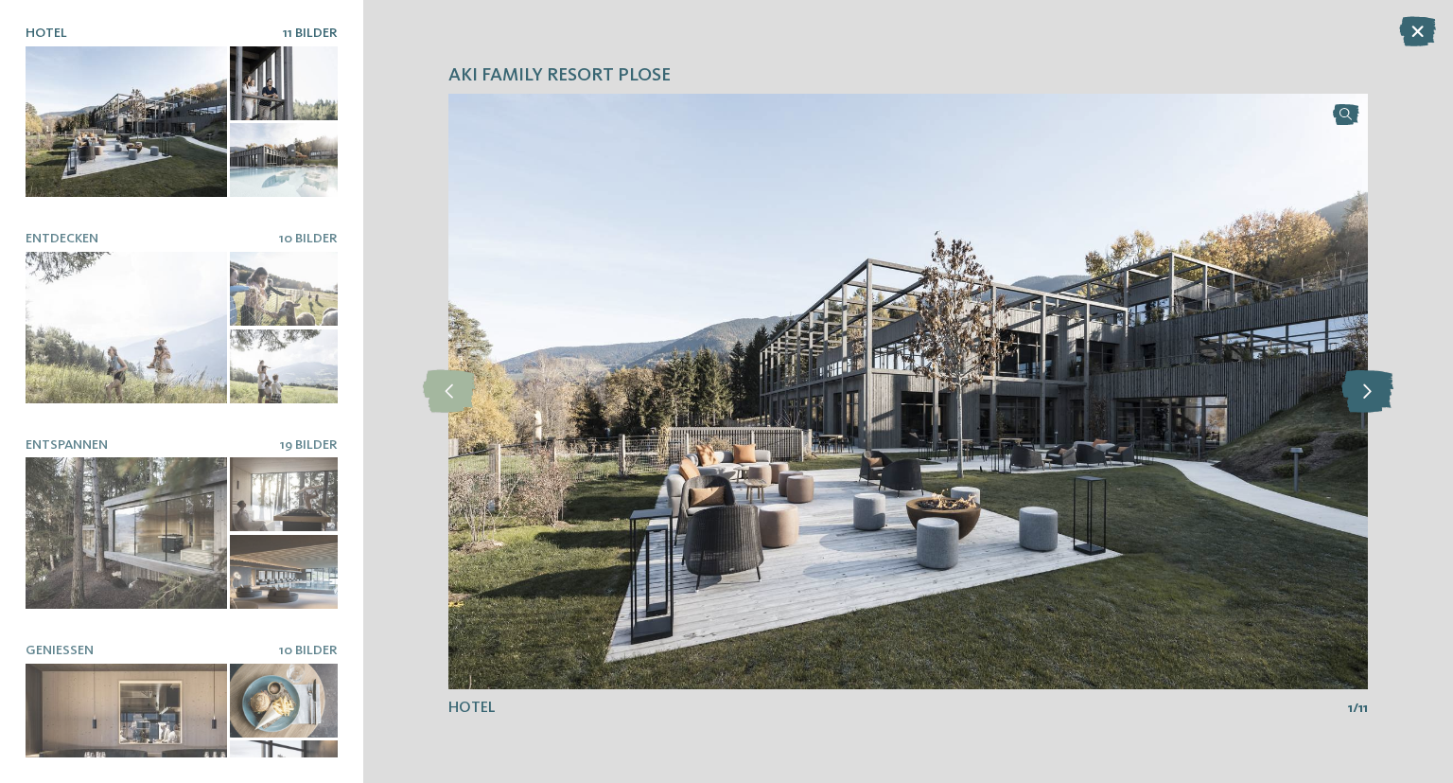
click at [1364, 392] on icon at bounding box center [1368, 391] width 52 height 43
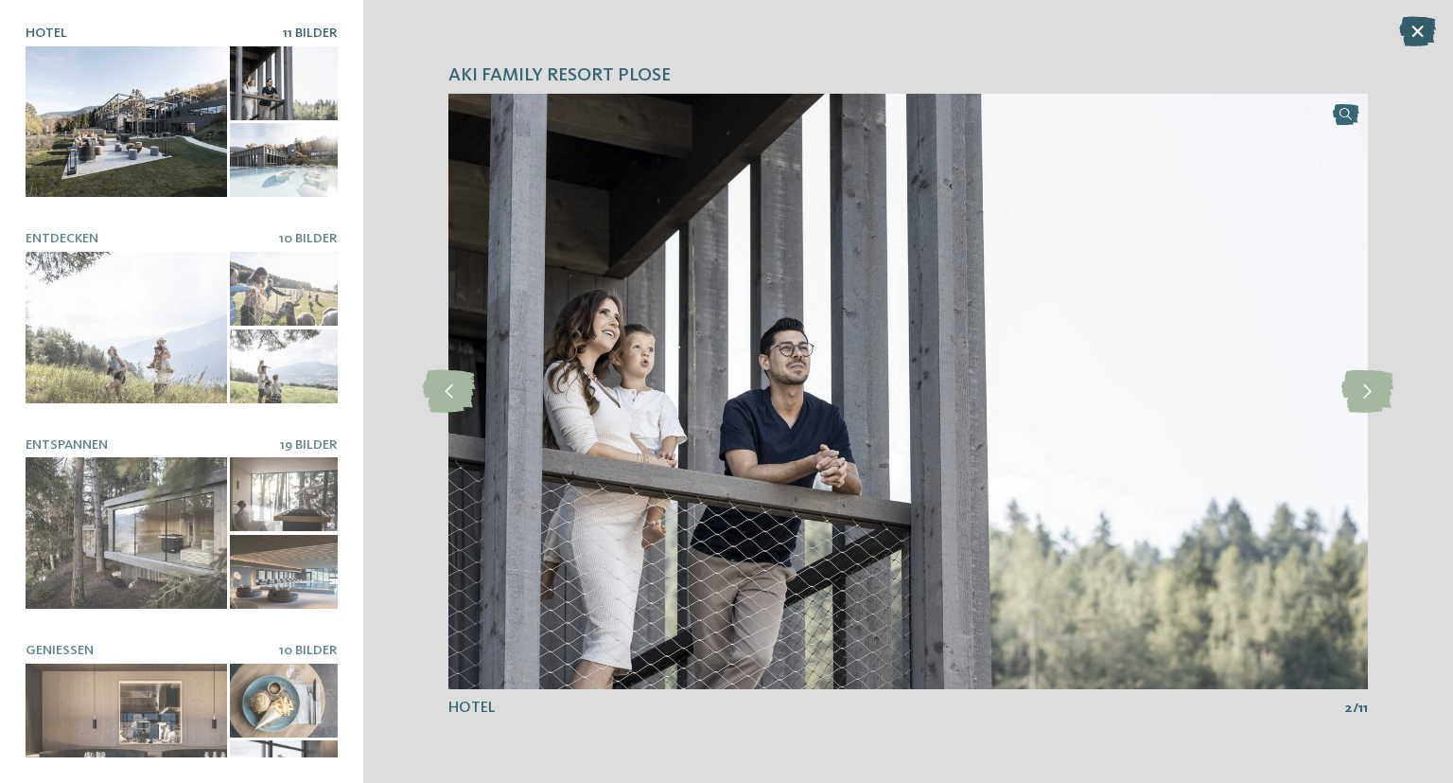
click at [1419, 36] on icon at bounding box center [1418, 31] width 37 height 30
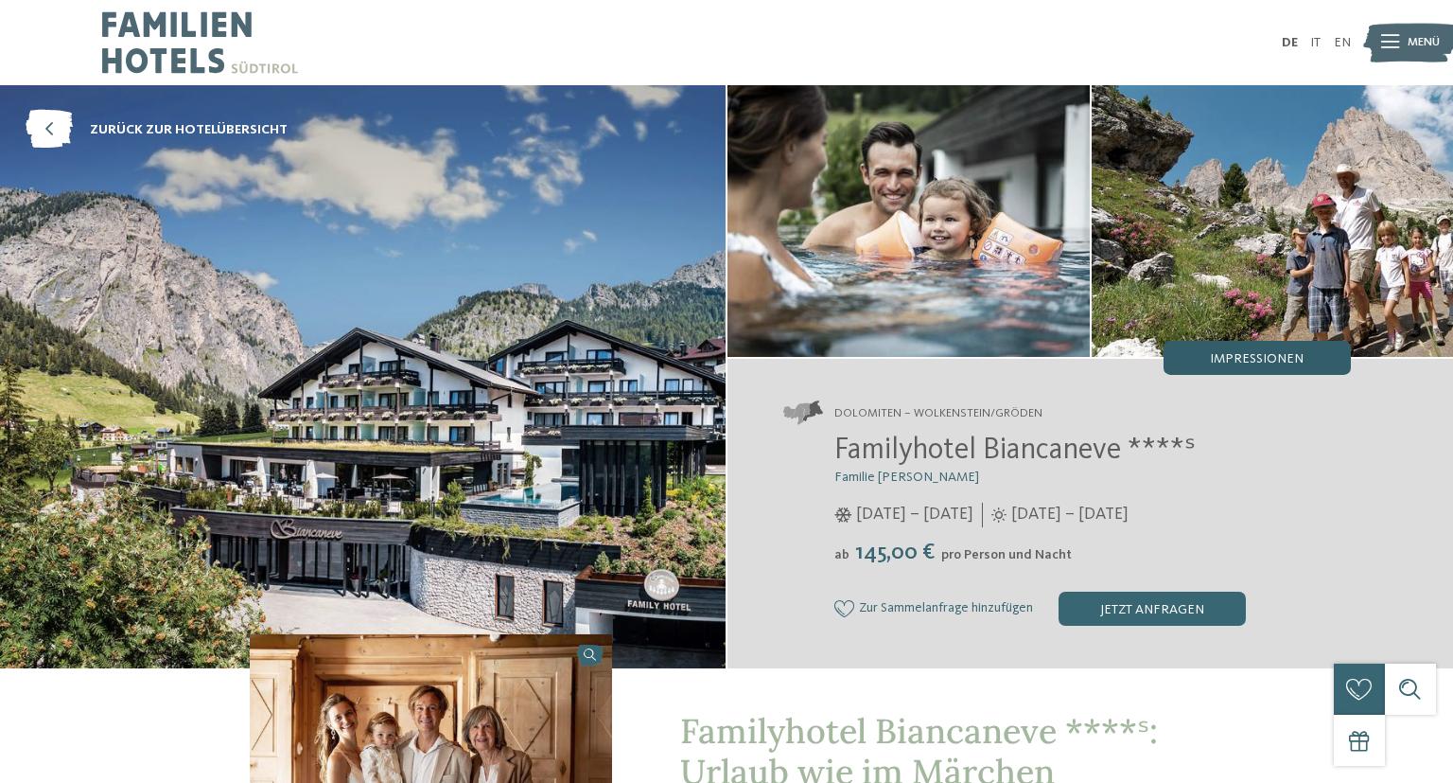
click at [1201, 350] on div "Impressionen" at bounding box center [1257, 358] width 187 height 34
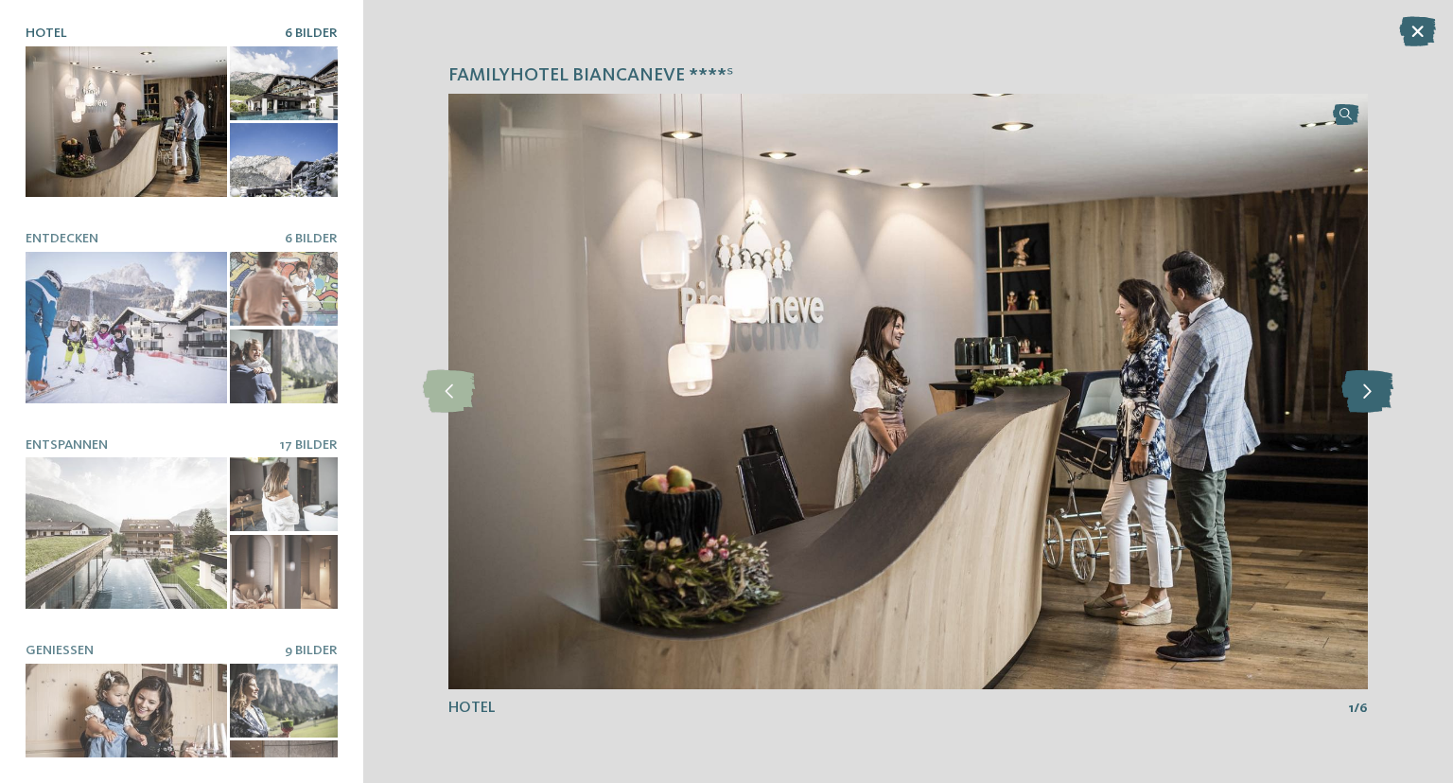
click at [1380, 388] on icon at bounding box center [1368, 391] width 52 height 43
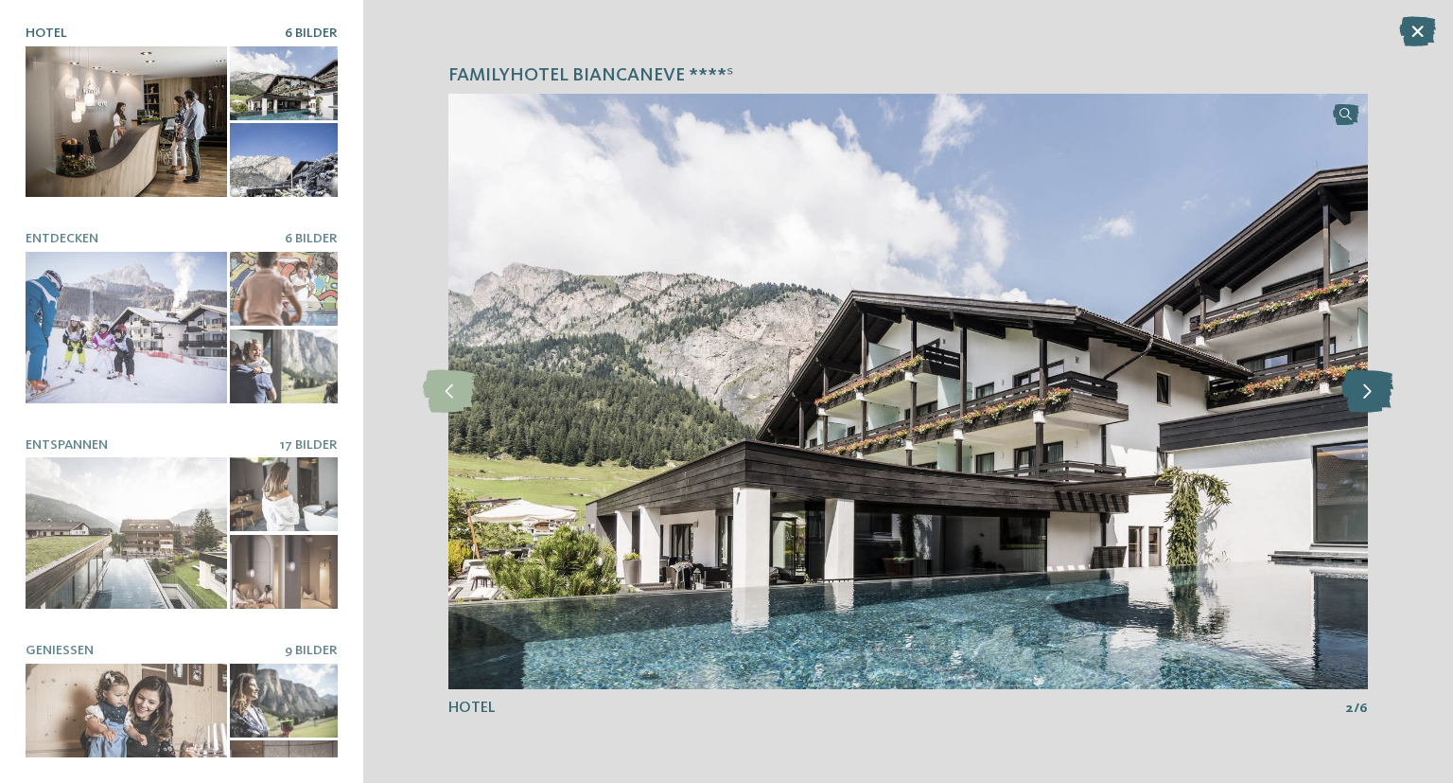
click at [1379, 388] on icon at bounding box center [1368, 391] width 52 height 43
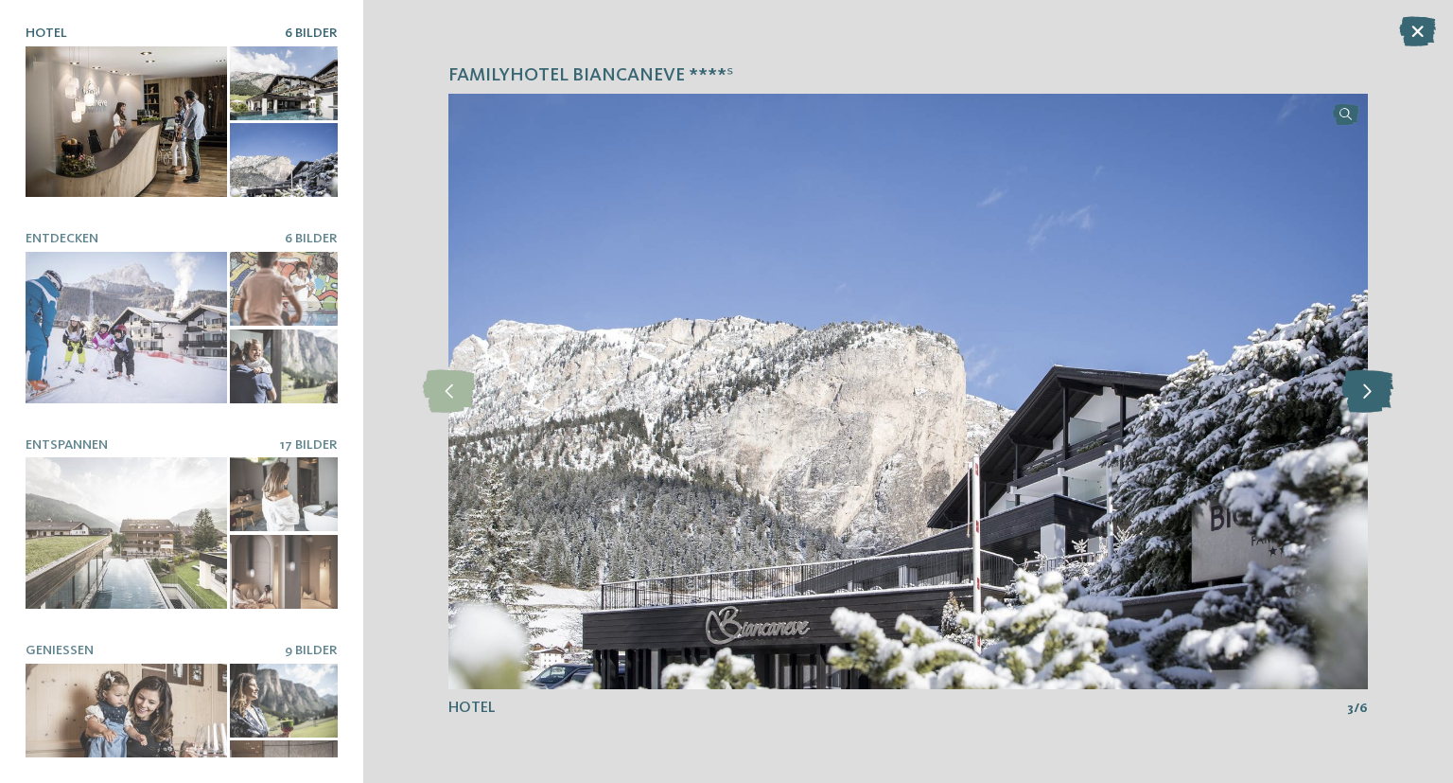
click at [1379, 388] on icon at bounding box center [1368, 391] width 52 height 43
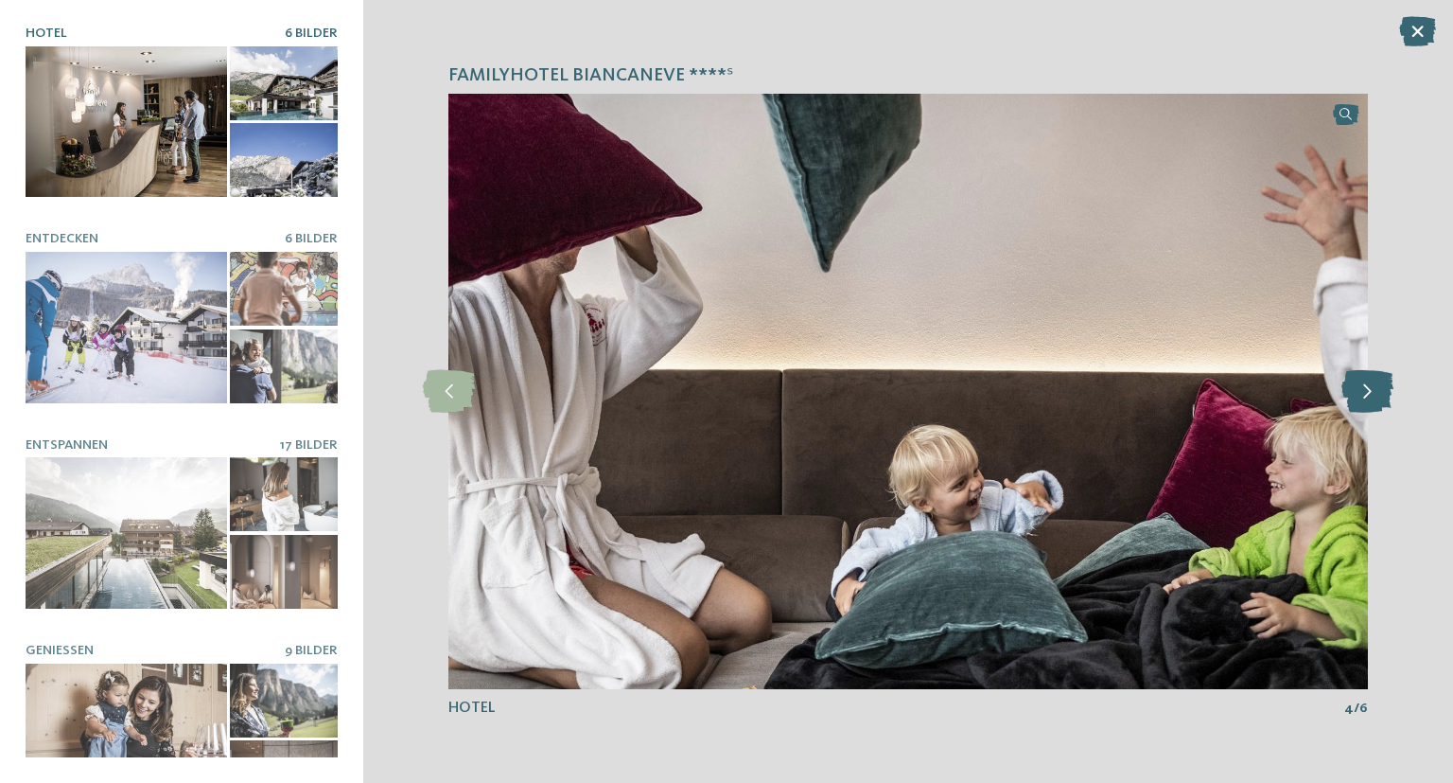
click at [1379, 388] on icon at bounding box center [1368, 391] width 52 height 43
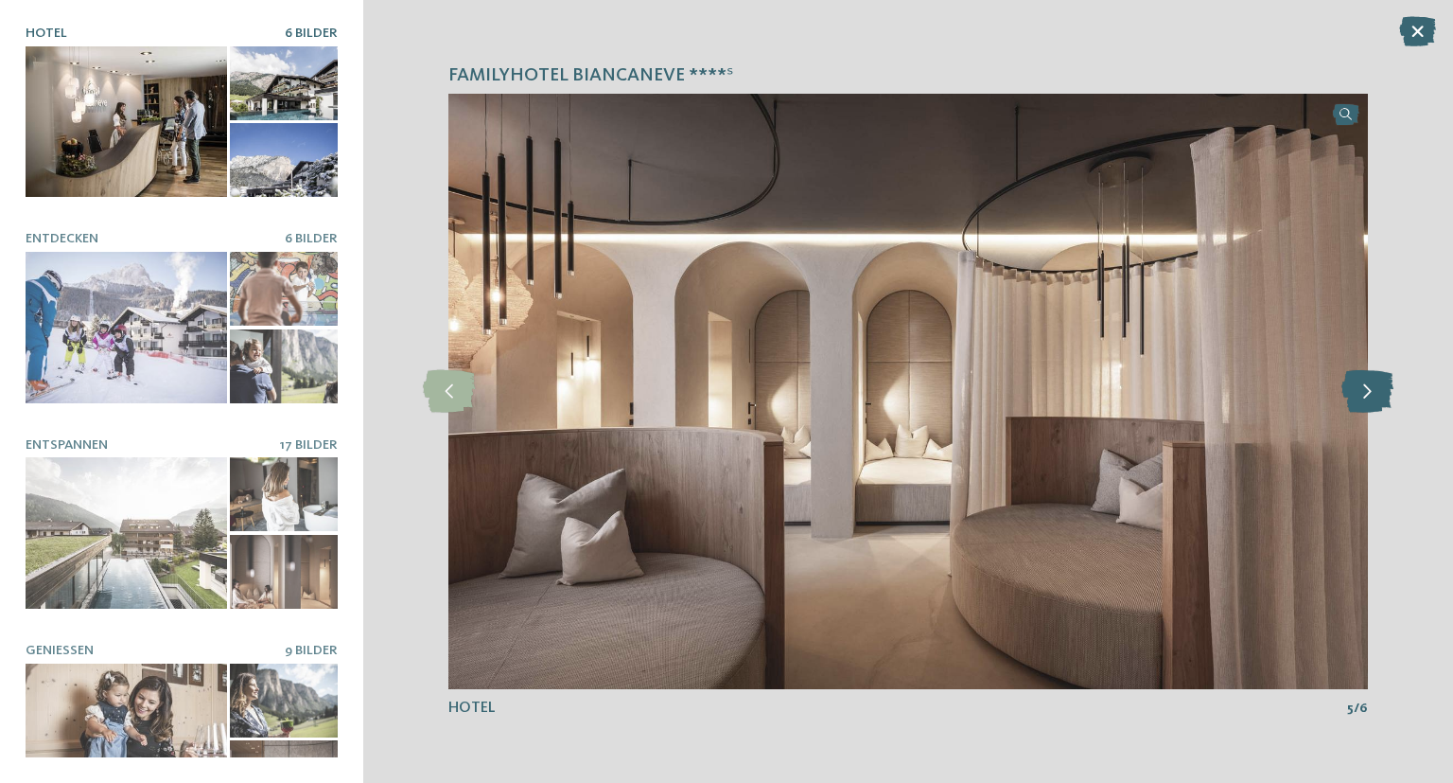
click at [1379, 388] on icon at bounding box center [1368, 391] width 52 height 43
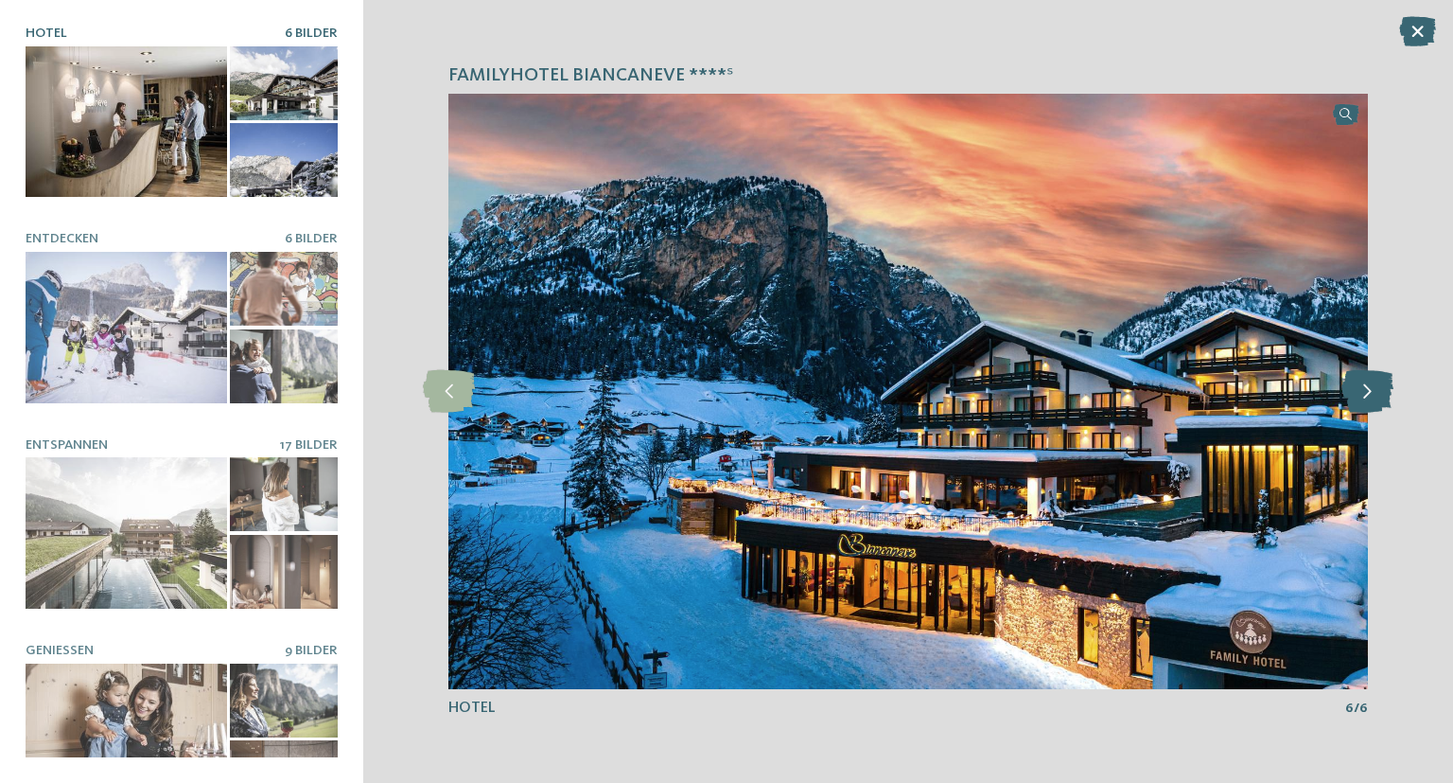
click at [1379, 388] on icon at bounding box center [1368, 391] width 52 height 43
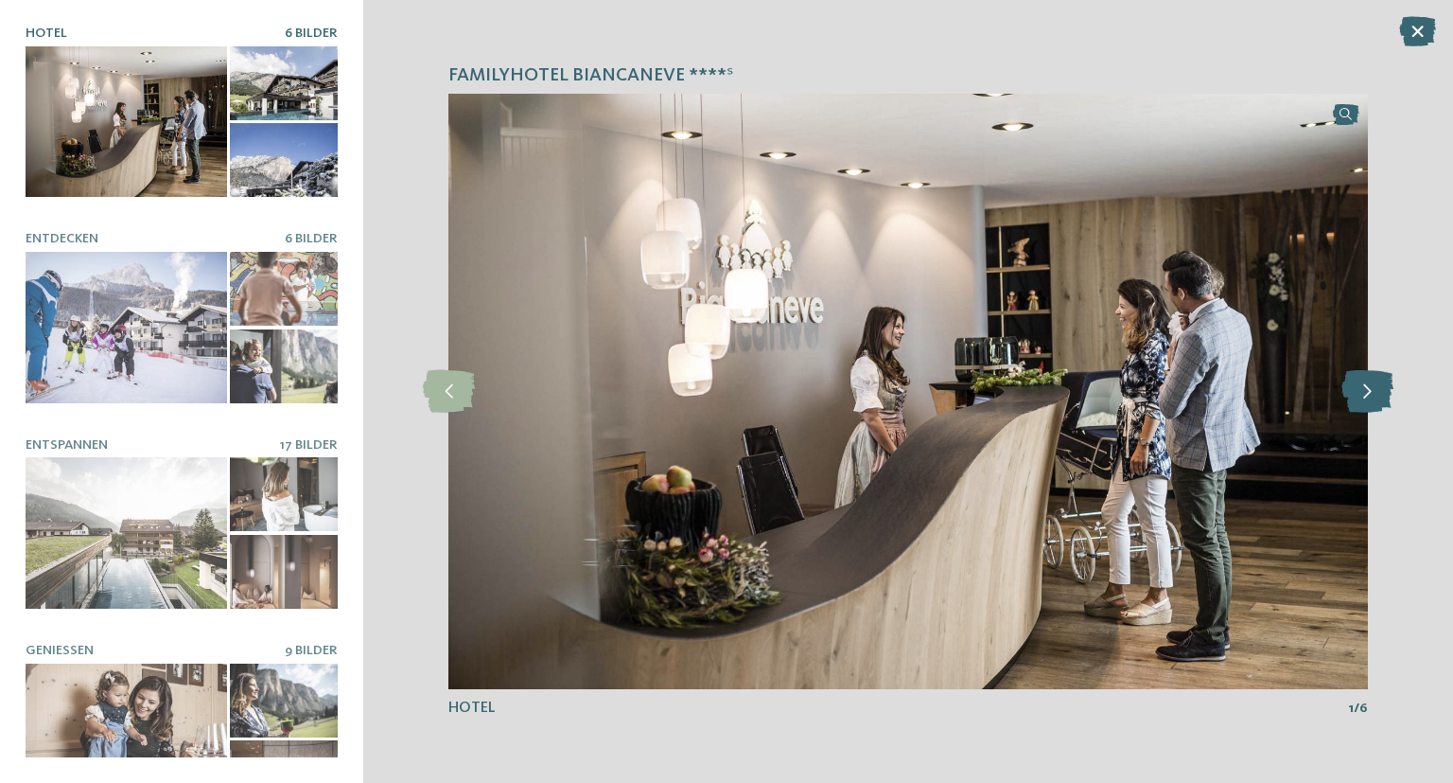
click at [1379, 388] on icon at bounding box center [1368, 391] width 52 height 43
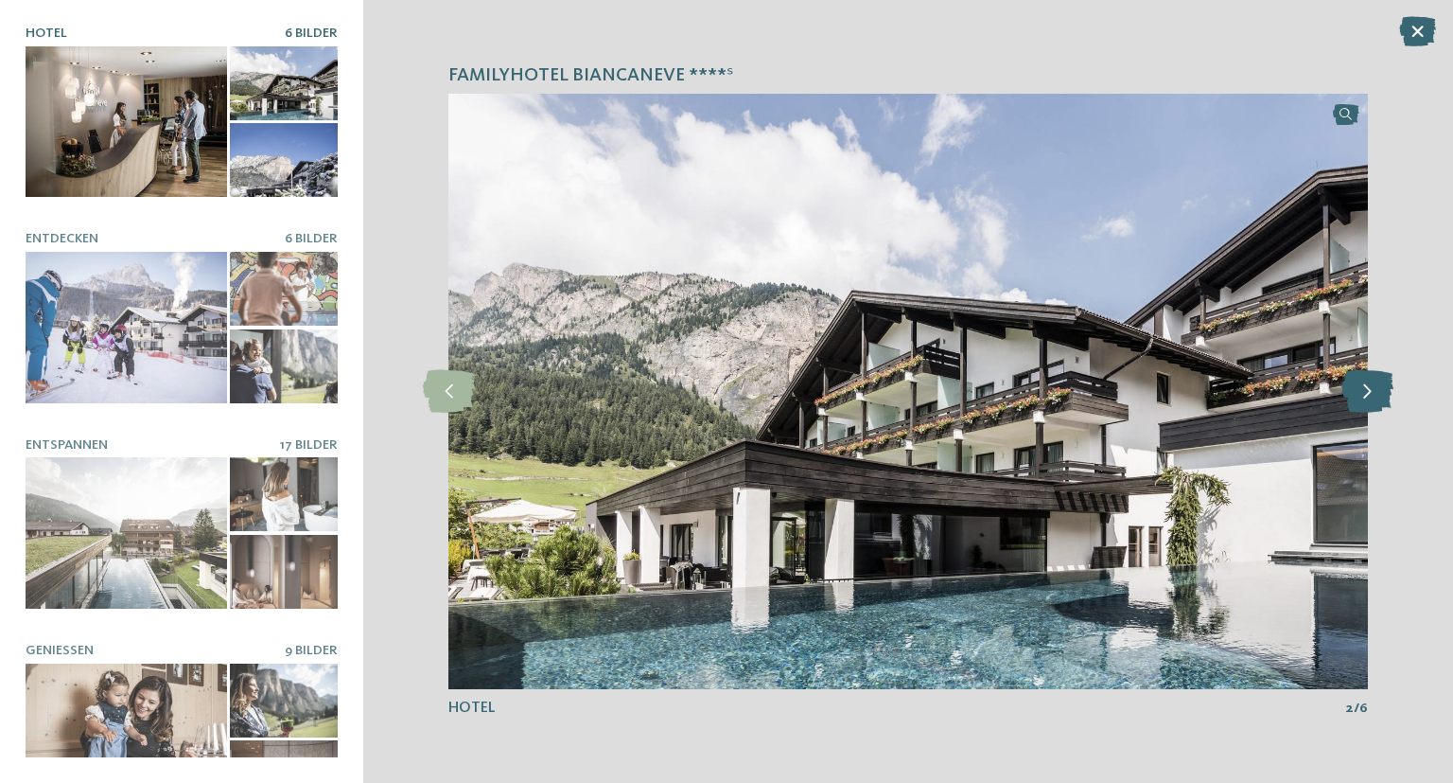
click at [1379, 388] on icon at bounding box center [1368, 391] width 52 height 43
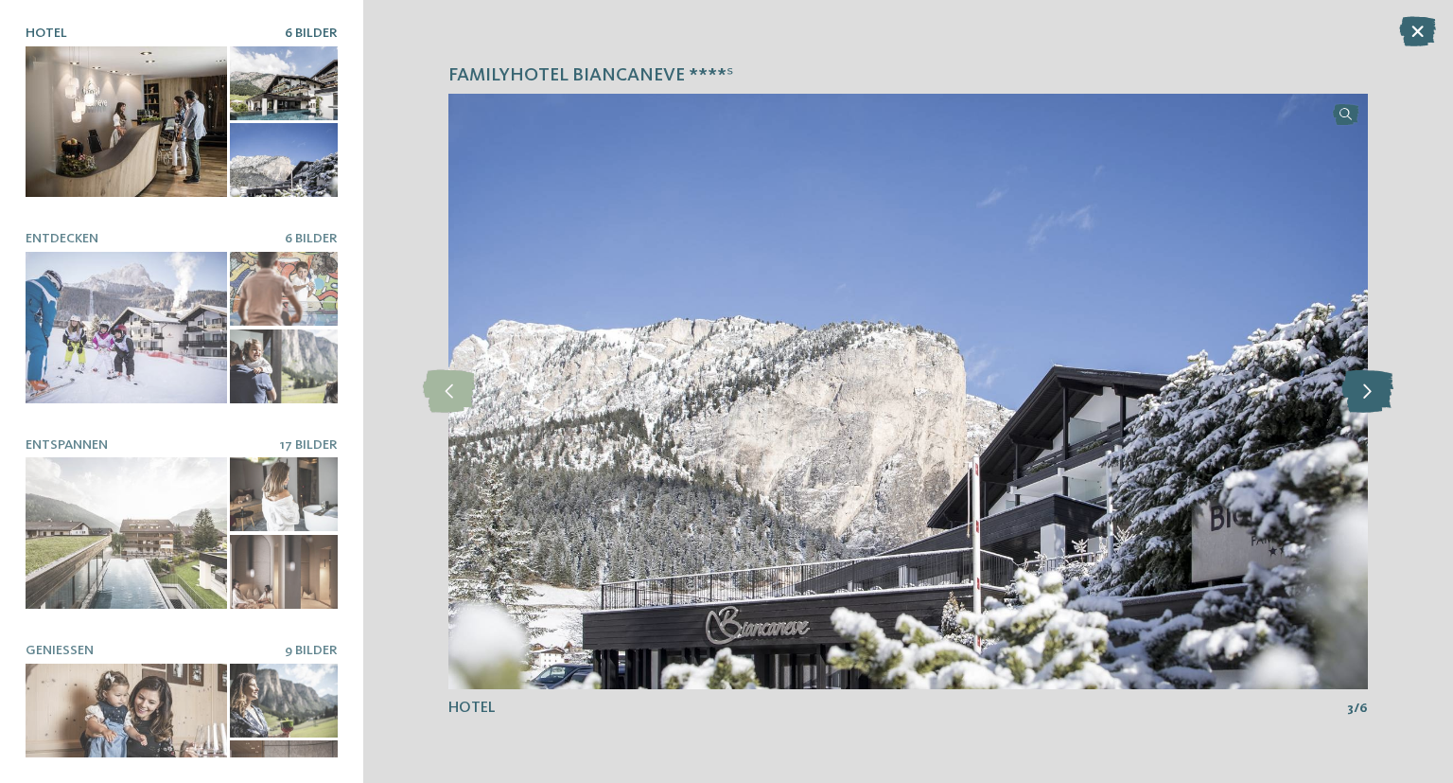
click at [1379, 388] on icon at bounding box center [1368, 391] width 52 height 43
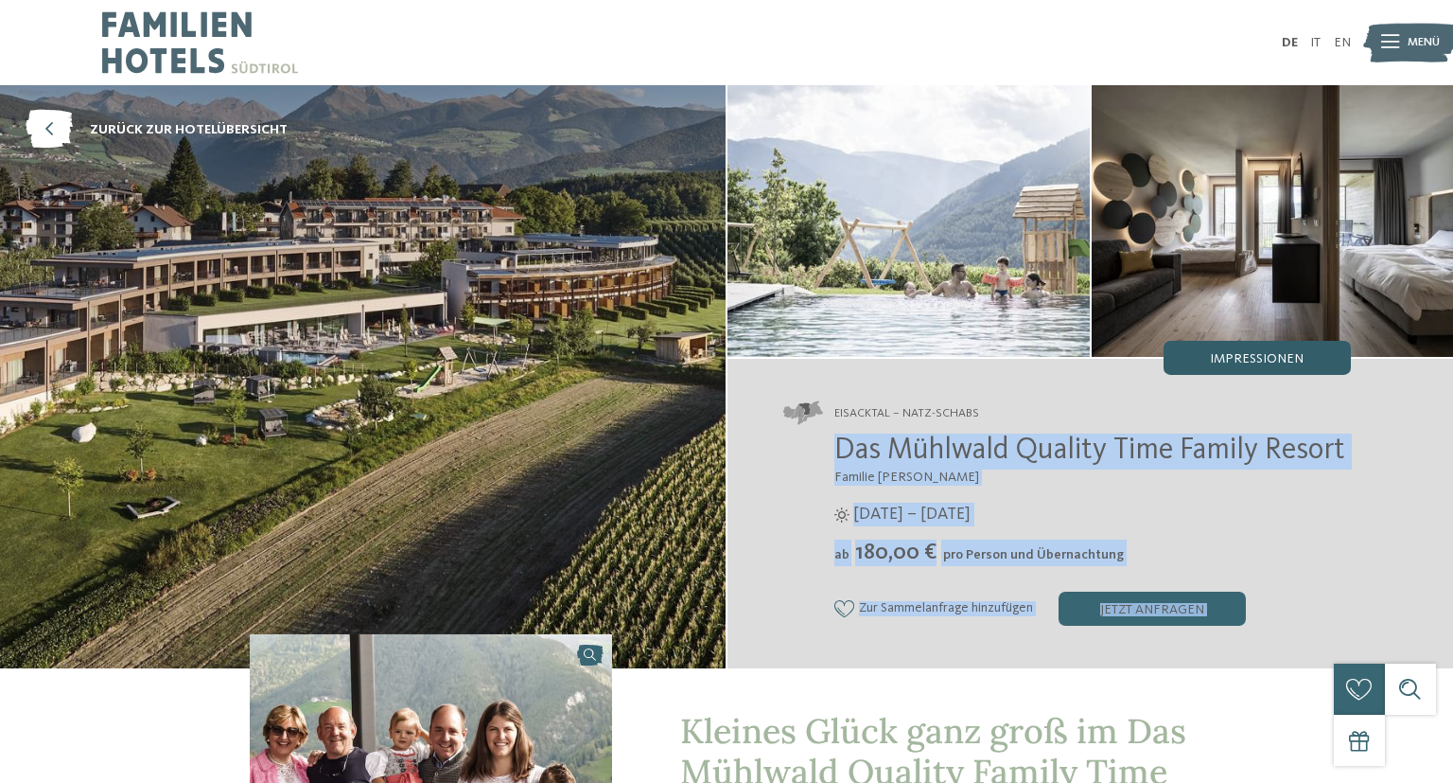
click at [1196, 368] on div "Impressionen" at bounding box center [1257, 358] width 187 height 34
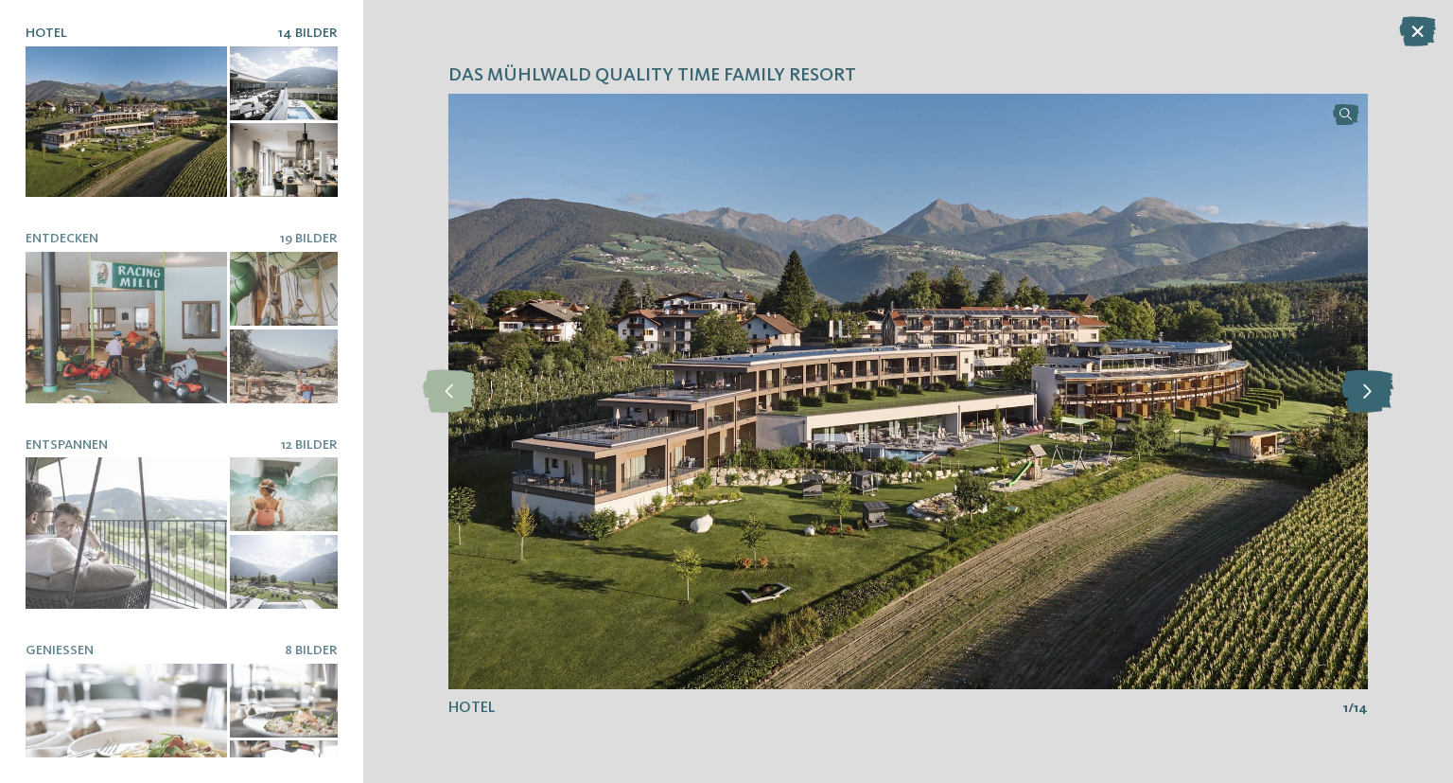
click at [1376, 395] on icon at bounding box center [1368, 391] width 52 height 43
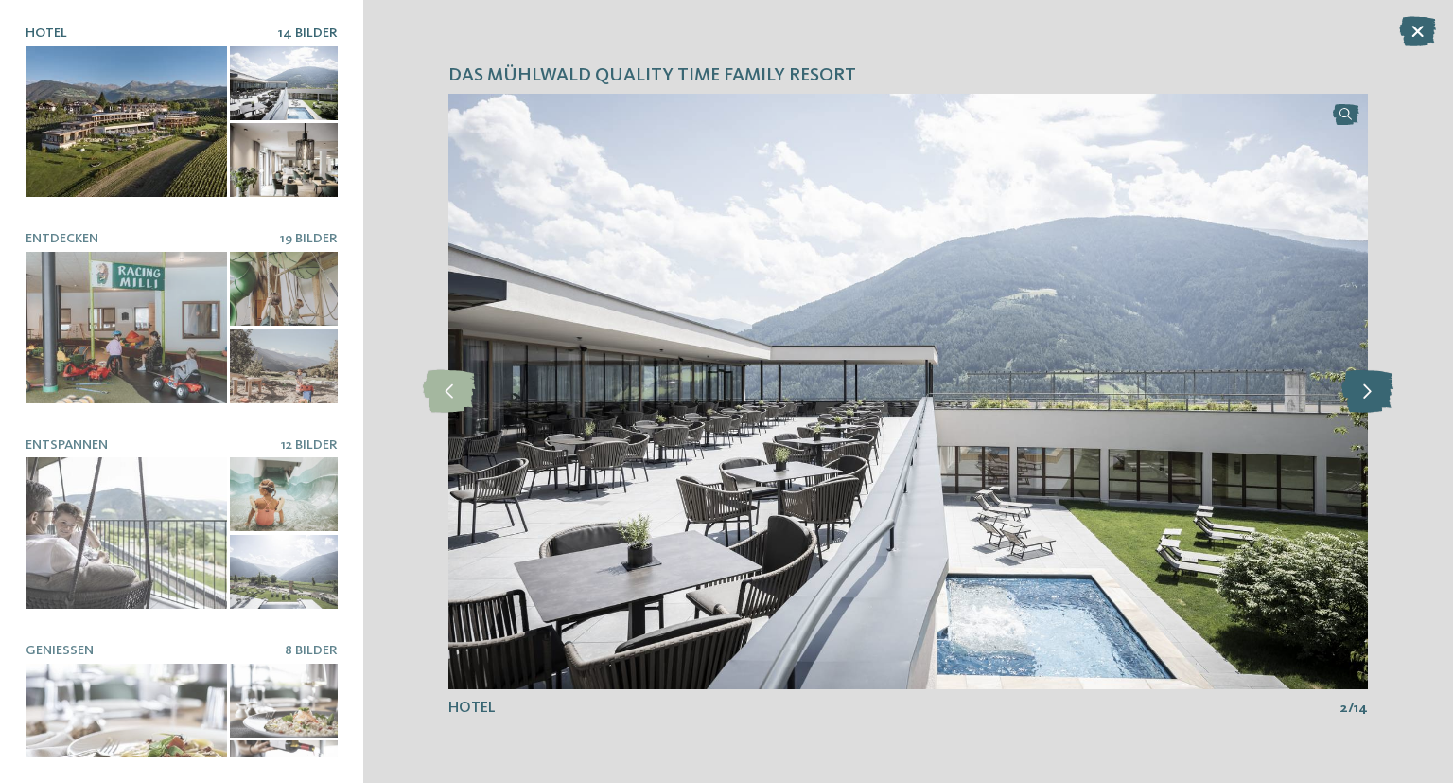
click at [1376, 395] on icon at bounding box center [1368, 391] width 52 height 43
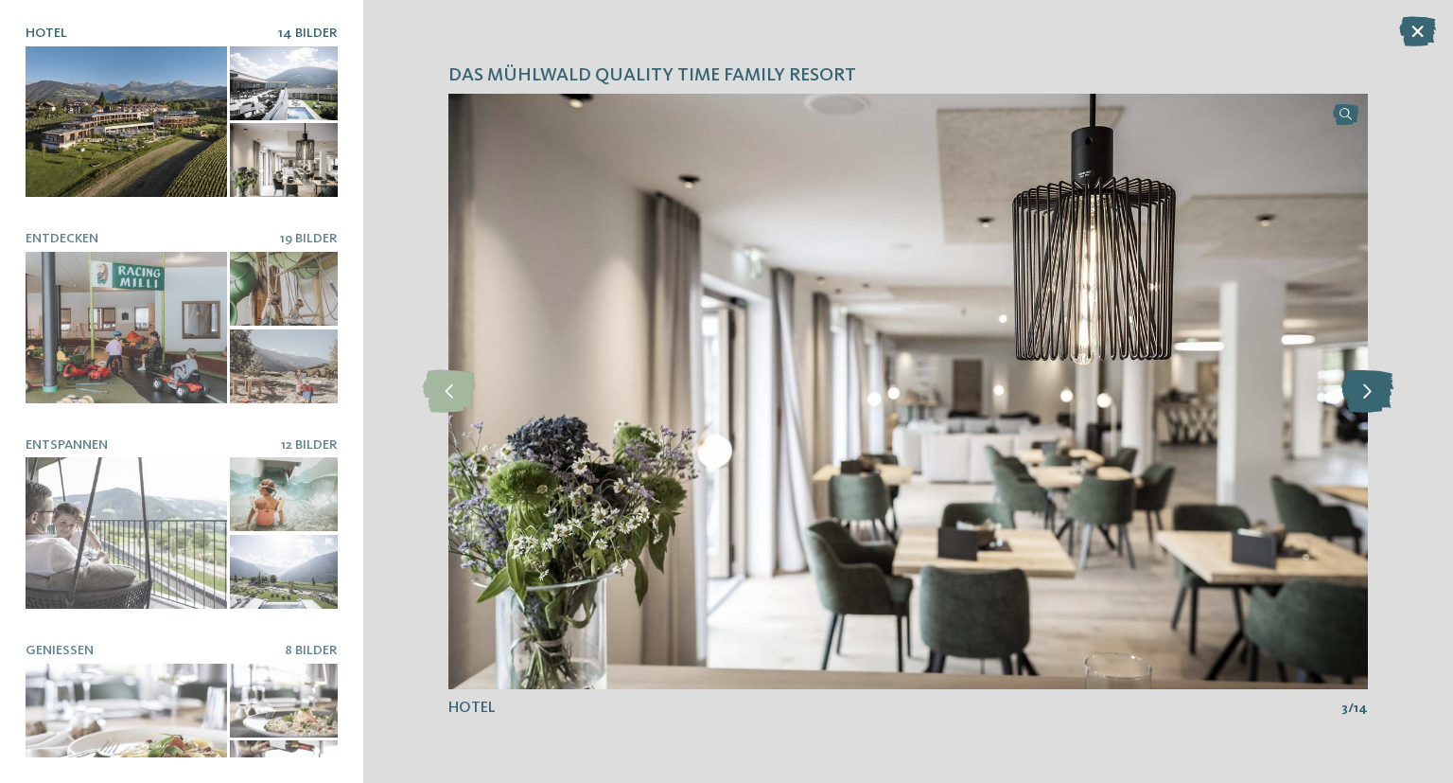
click at [1376, 395] on icon at bounding box center [1368, 391] width 52 height 43
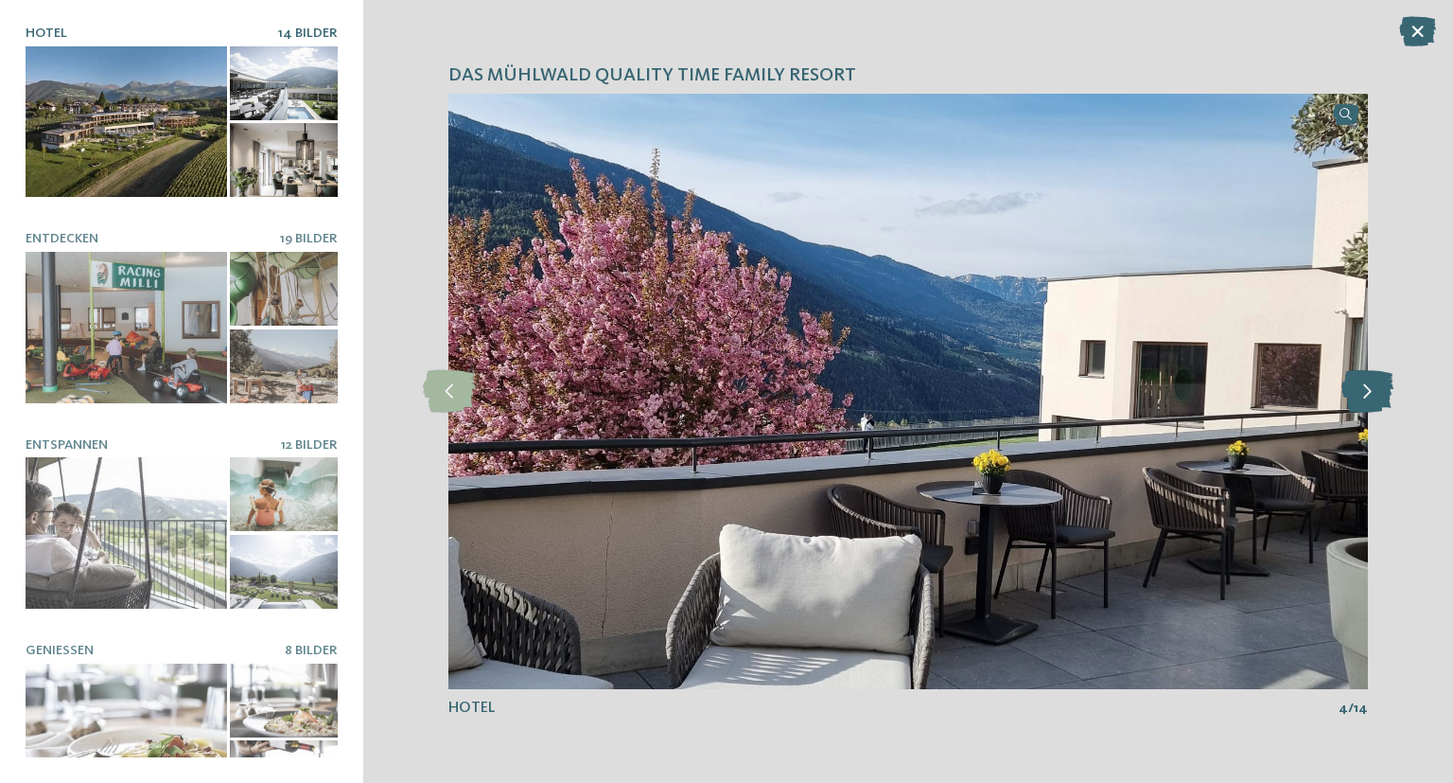
click at [1376, 395] on icon at bounding box center [1368, 391] width 52 height 43
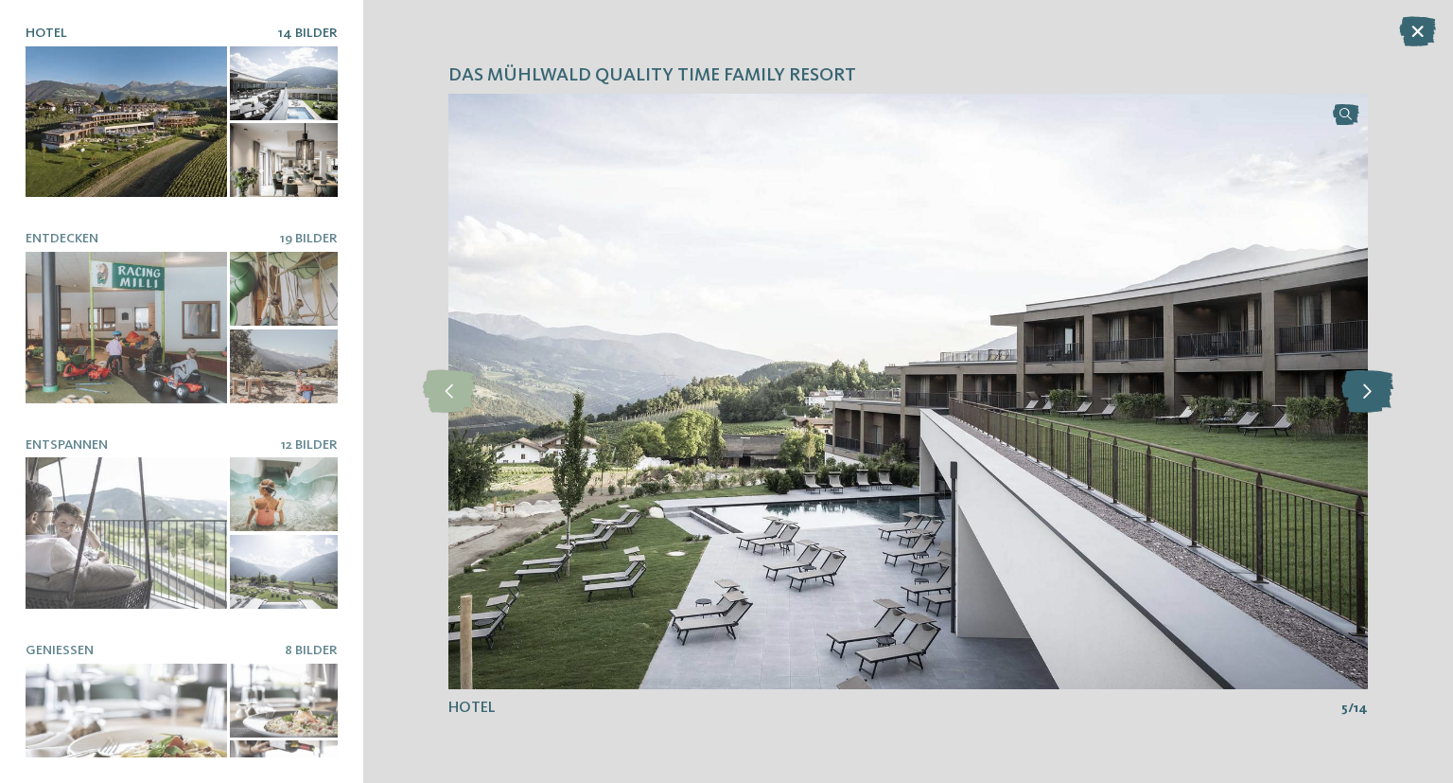
click at [1376, 395] on icon at bounding box center [1368, 391] width 52 height 43
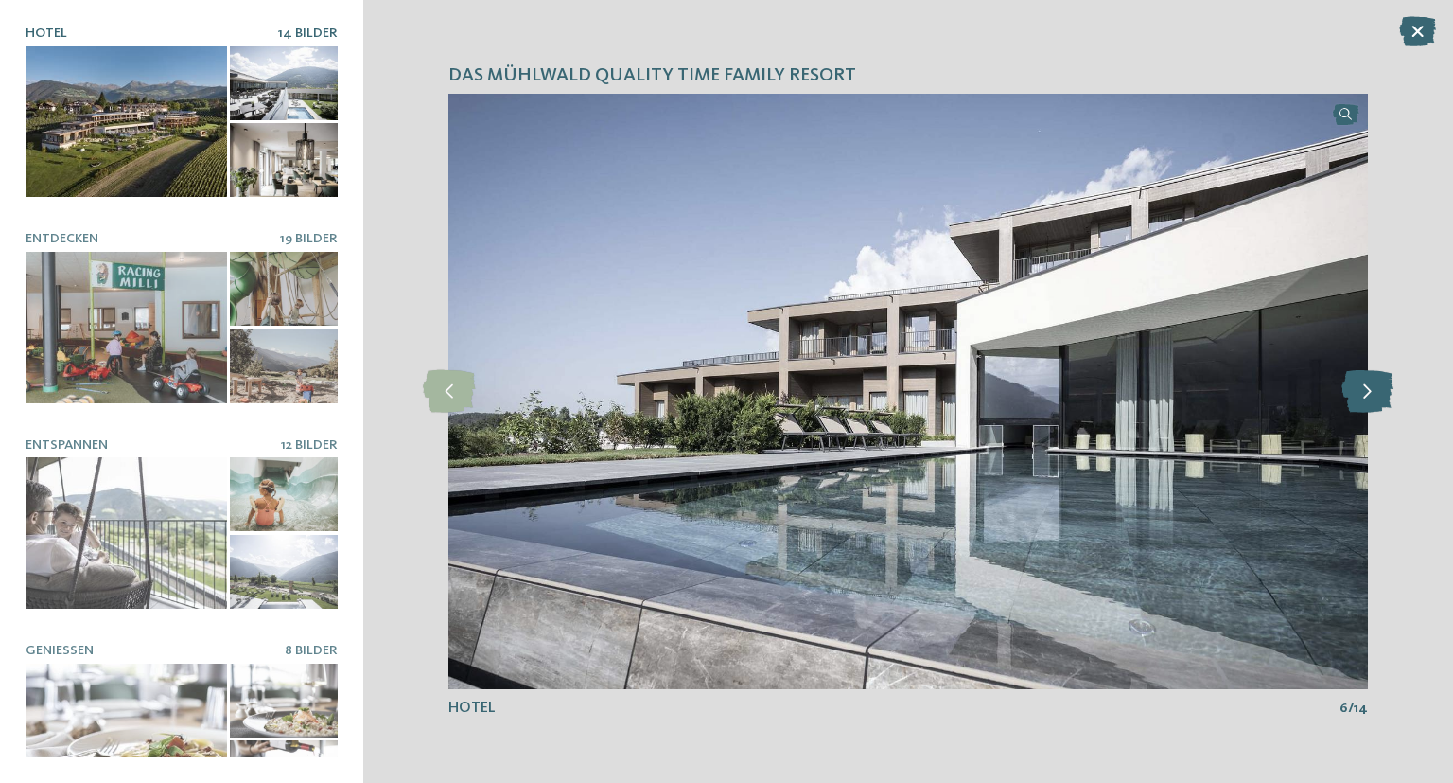
click at [1376, 395] on icon at bounding box center [1368, 391] width 52 height 43
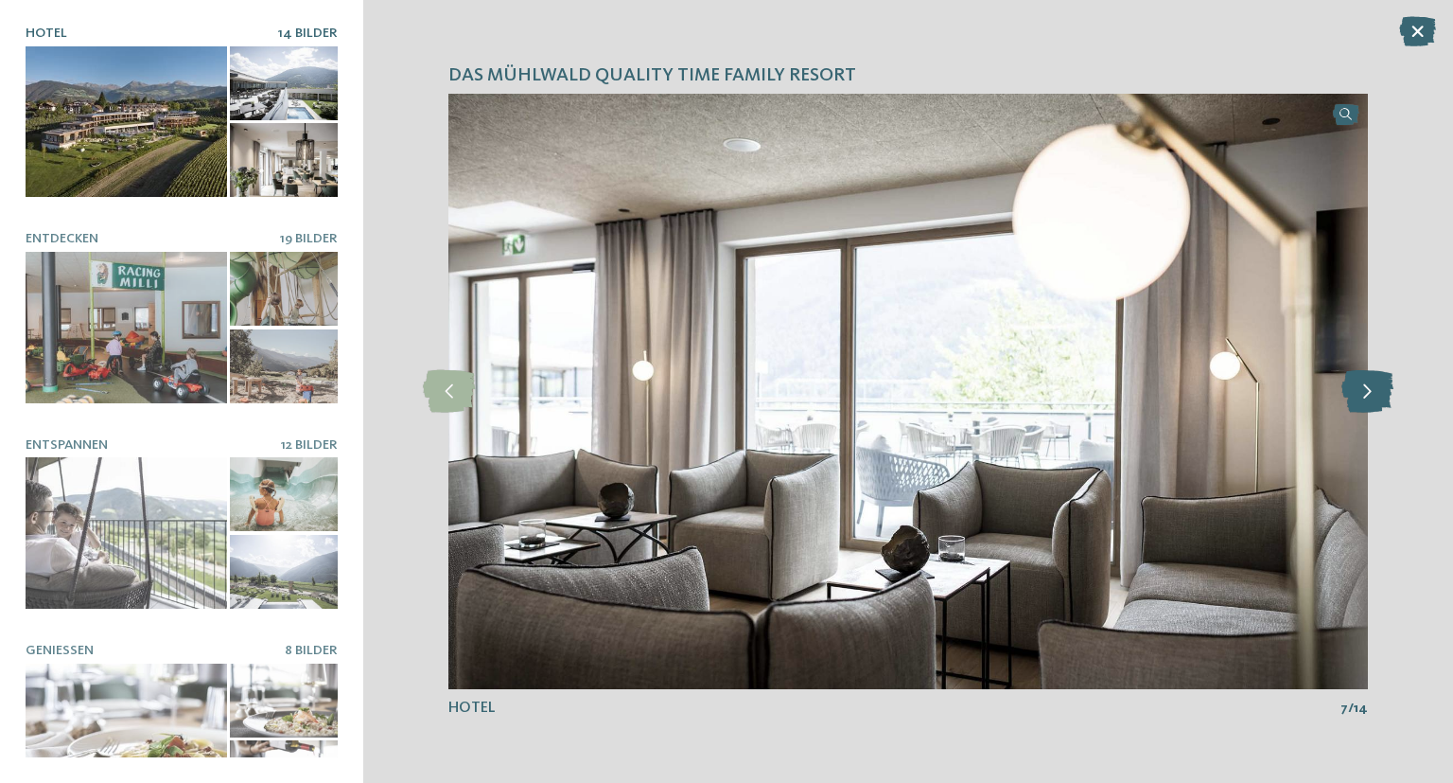
click at [1376, 395] on icon at bounding box center [1368, 391] width 52 height 43
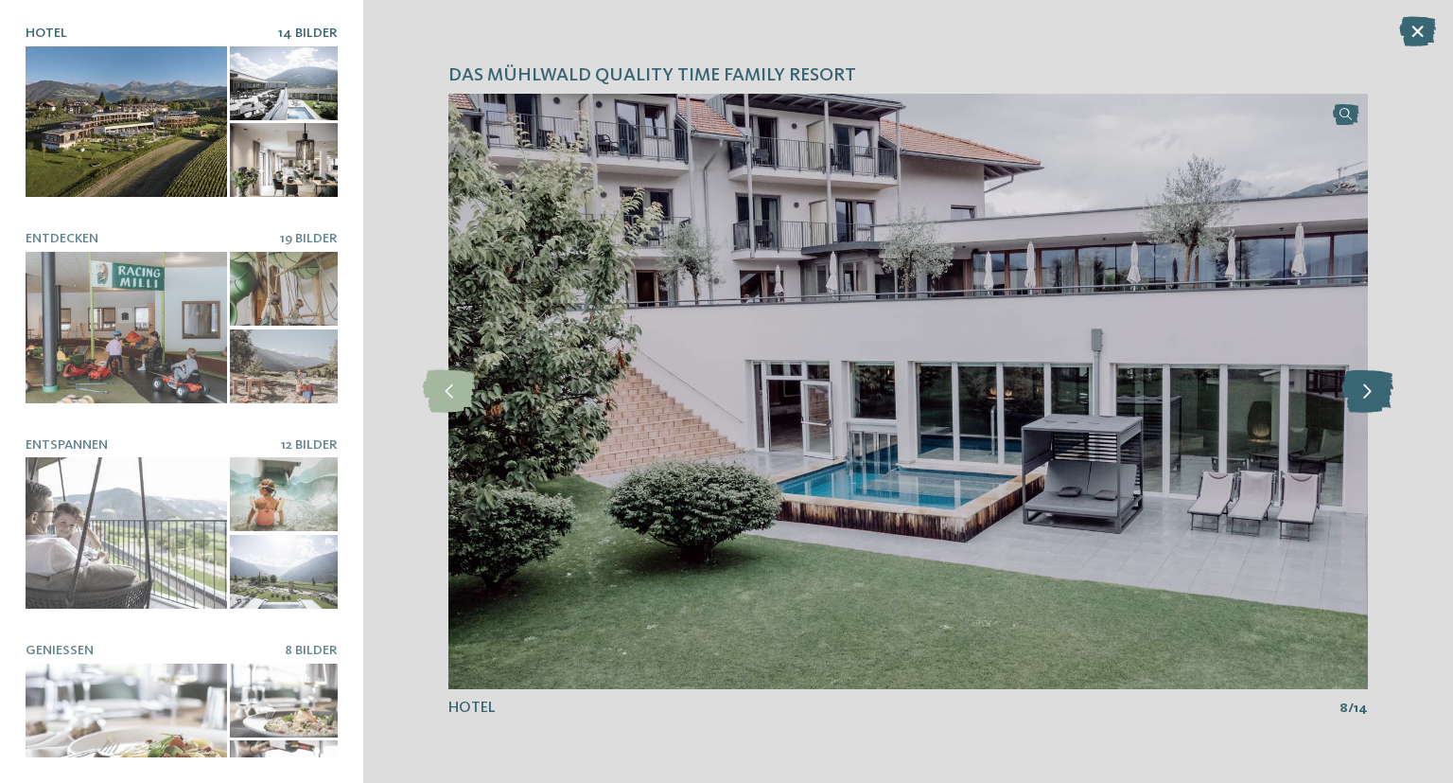
click at [1376, 395] on icon at bounding box center [1368, 391] width 52 height 43
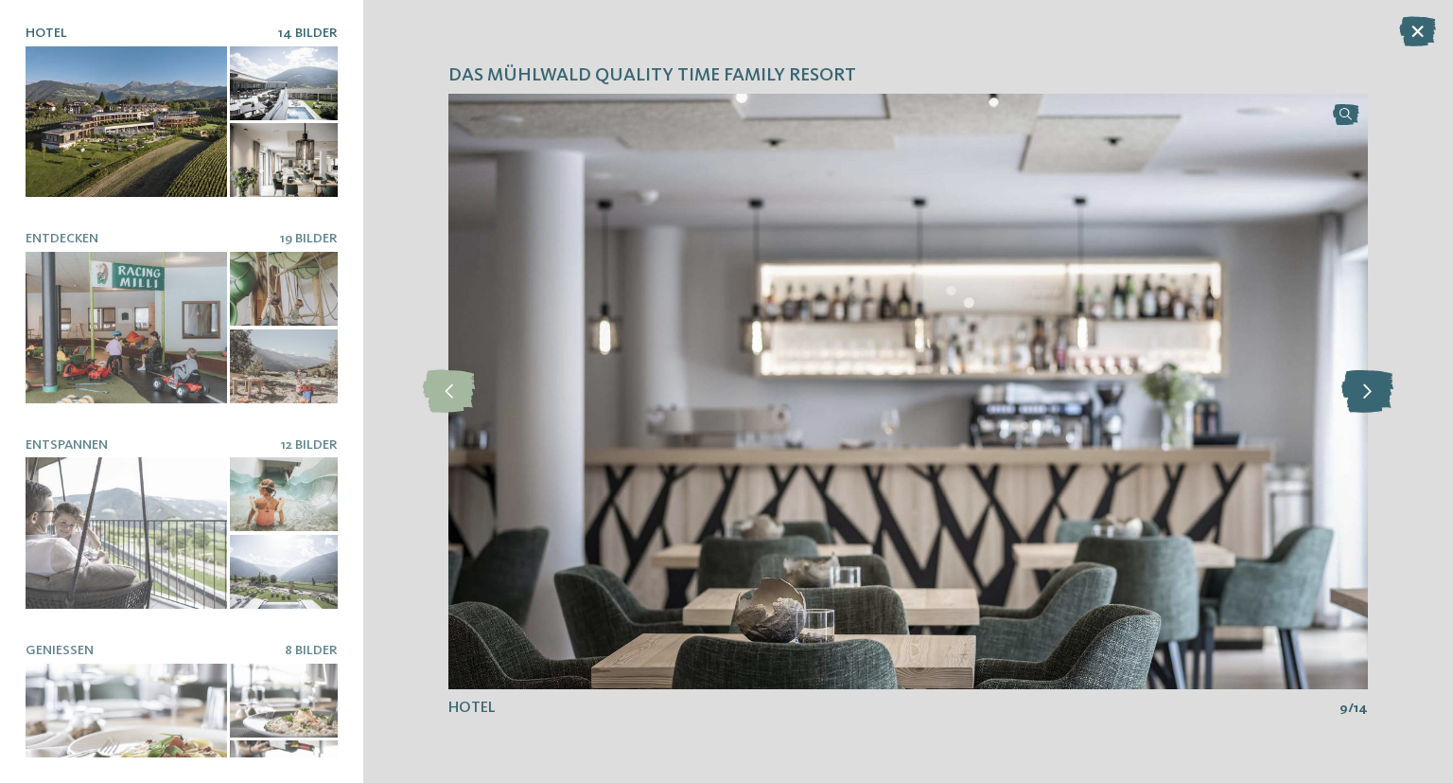
click at [1376, 395] on icon at bounding box center [1368, 391] width 52 height 43
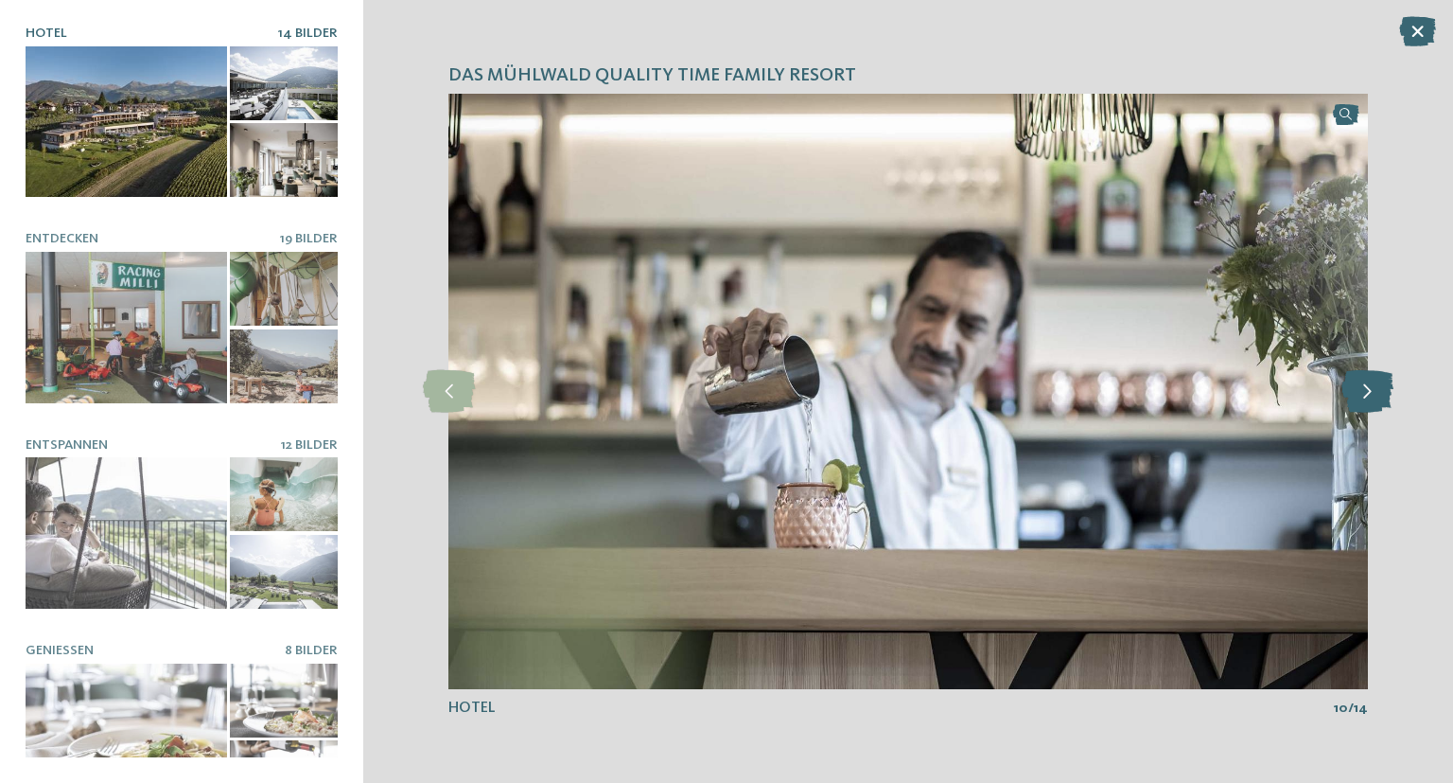
click at [1376, 395] on icon at bounding box center [1368, 391] width 52 height 43
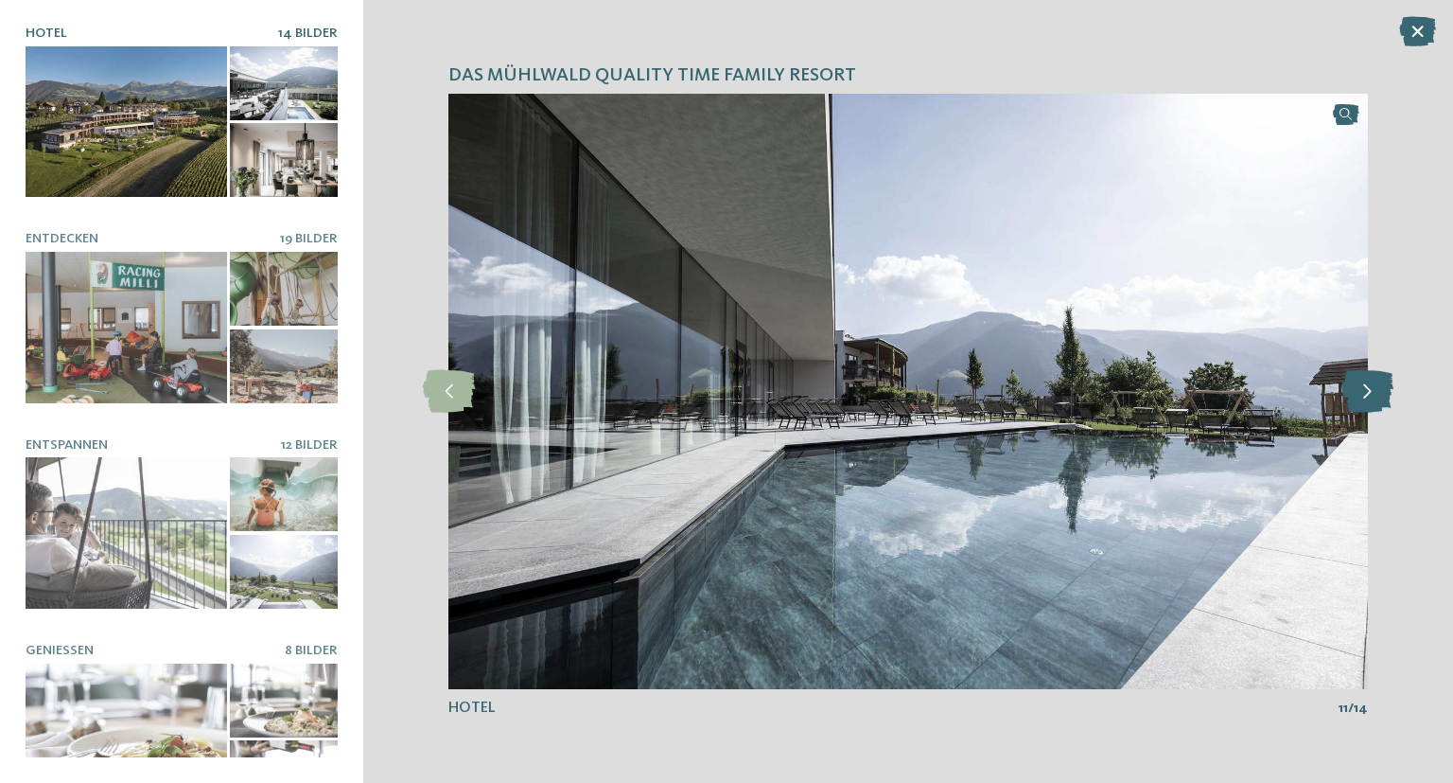
click at [1376, 395] on icon at bounding box center [1368, 391] width 52 height 43
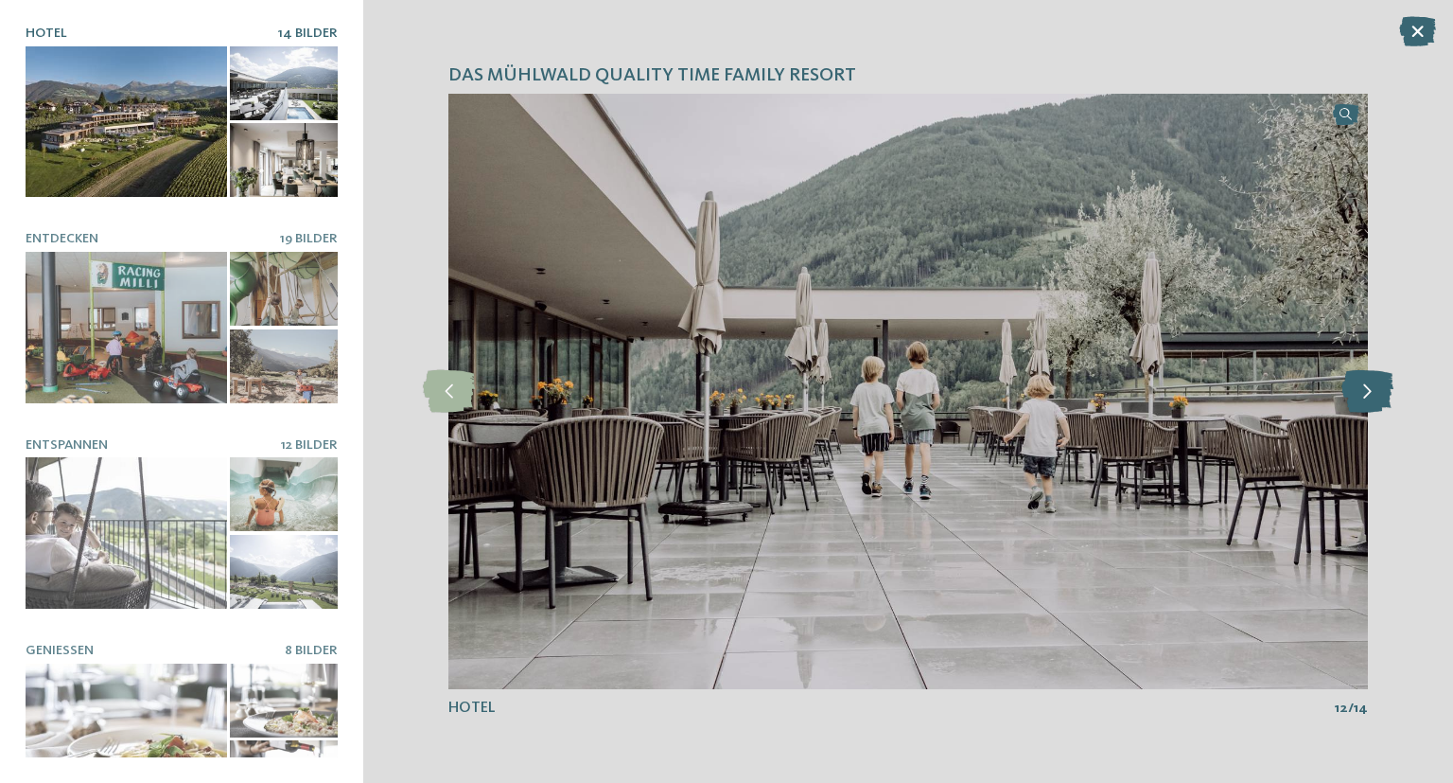
click at [1376, 395] on icon at bounding box center [1368, 391] width 52 height 43
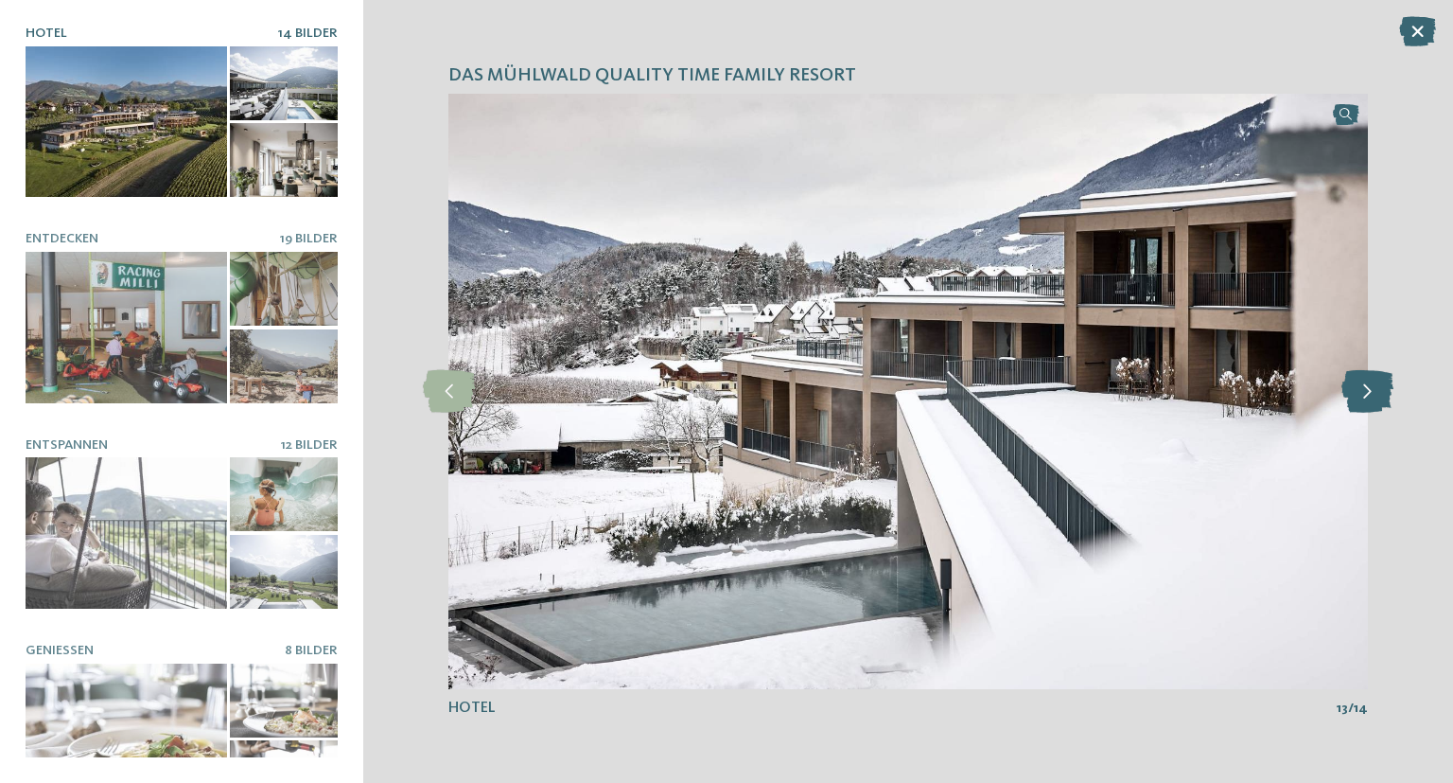
click at [1376, 395] on icon at bounding box center [1368, 391] width 52 height 43
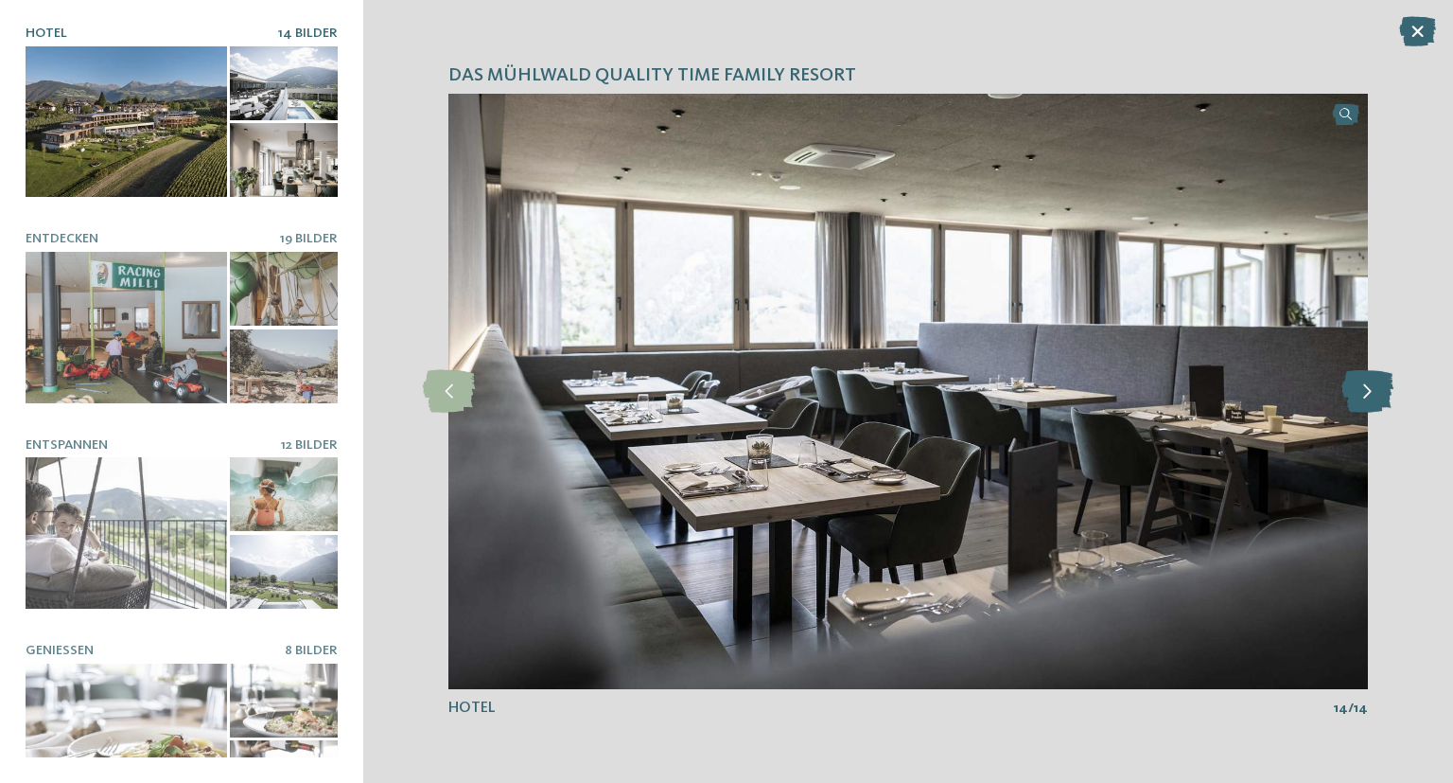
click at [1376, 395] on icon at bounding box center [1368, 391] width 52 height 43
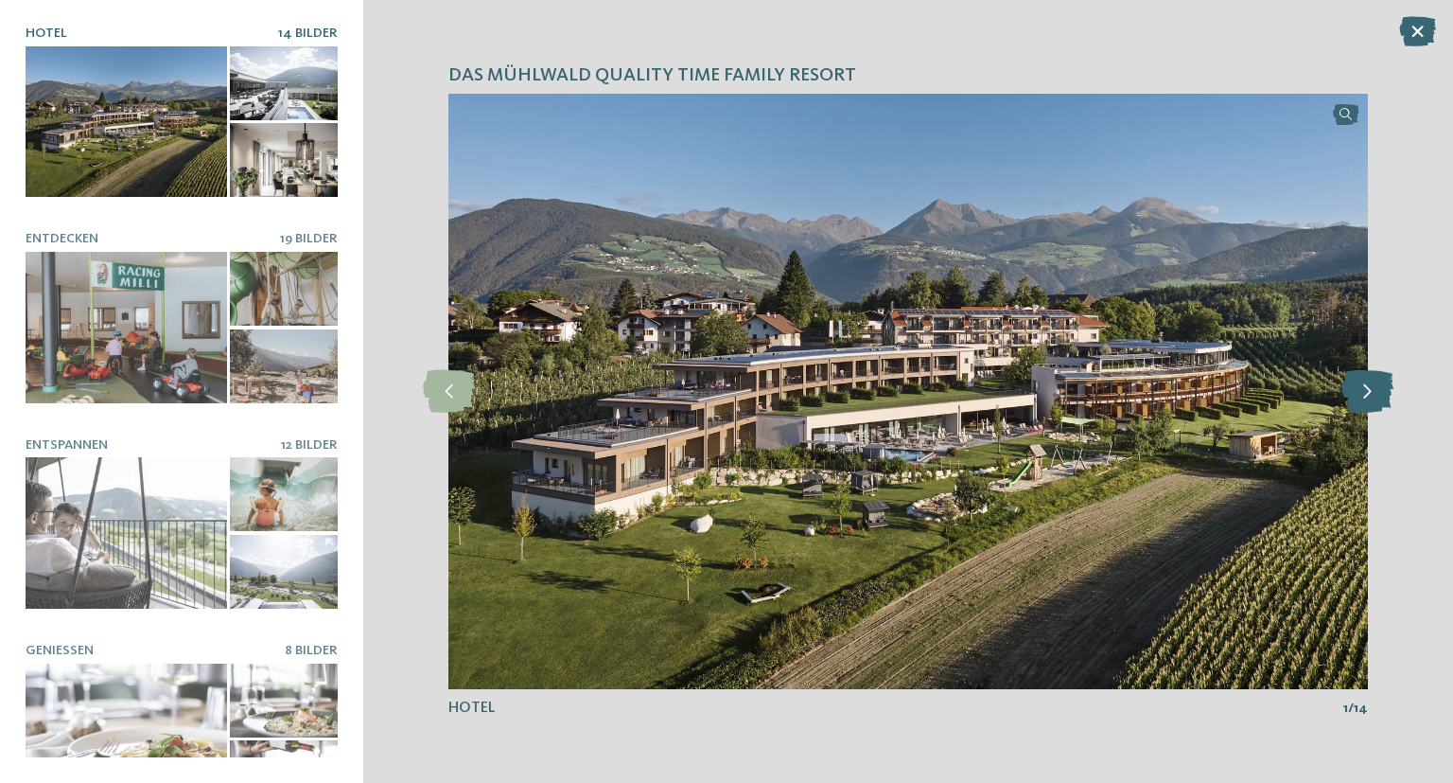
click at [1376, 395] on icon at bounding box center [1368, 391] width 52 height 43
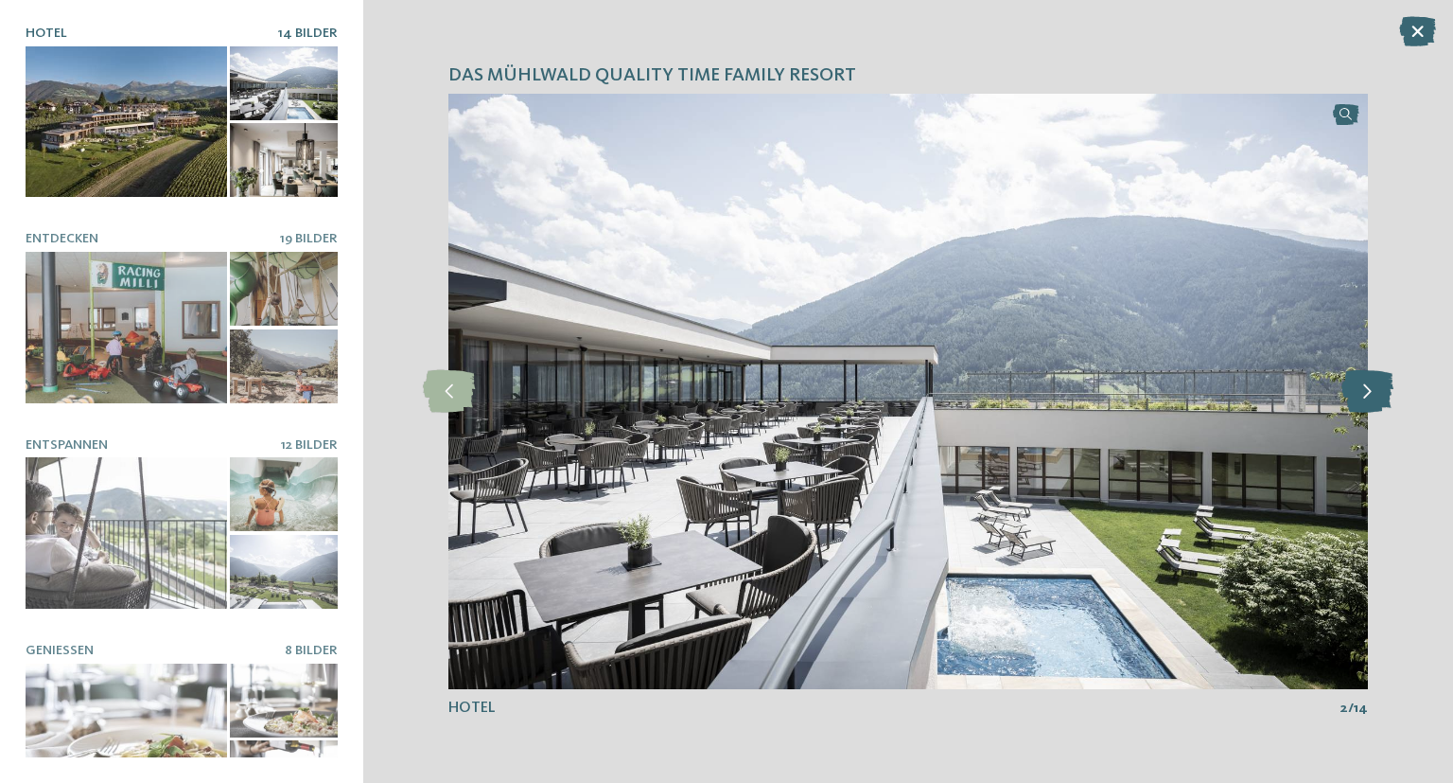
click at [1376, 395] on icon at bounding box center [1368, 391] width 52 height 43
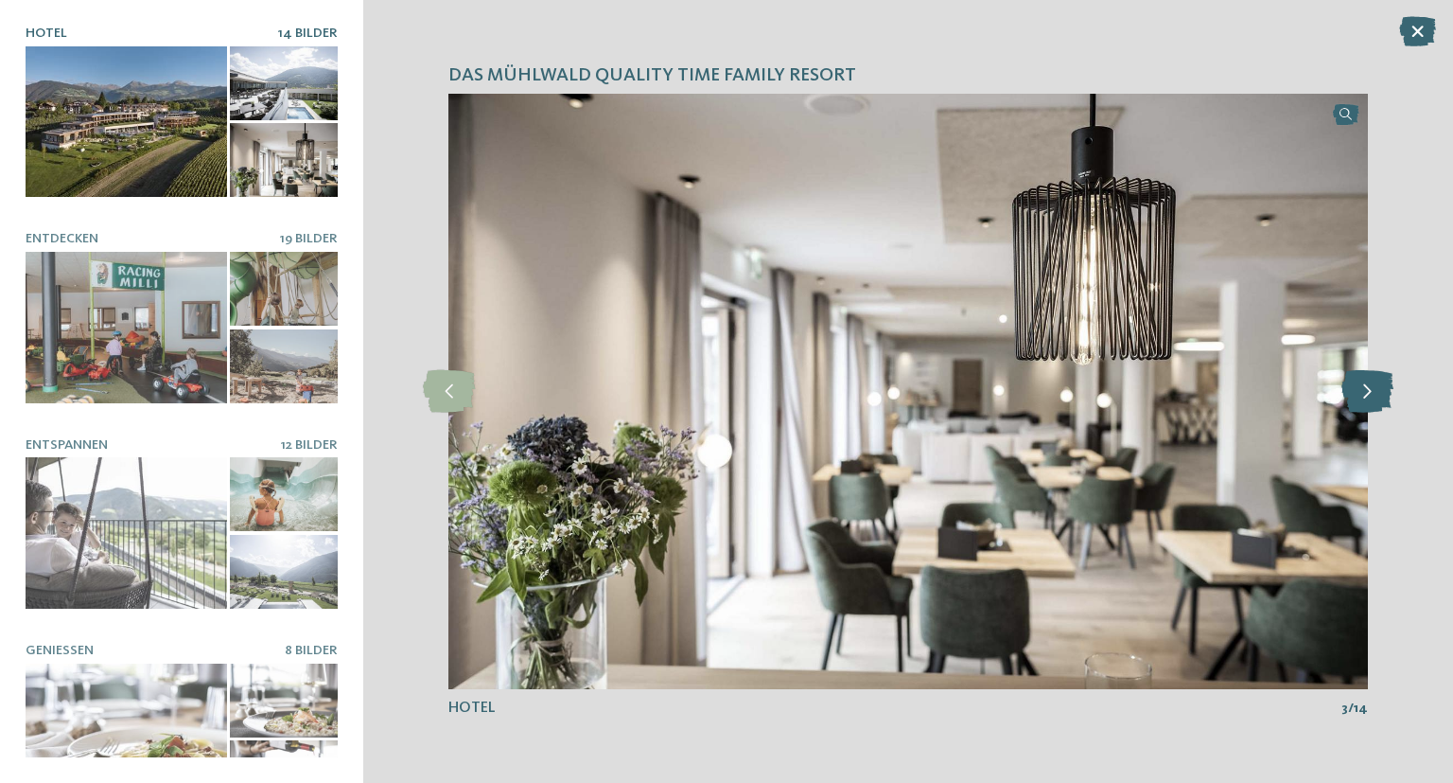
click at [1376, 395] on icon at bounding box center [1368, 391] width 52 height 43
